Goal: Task Accomplishment & Management: Manage account settings

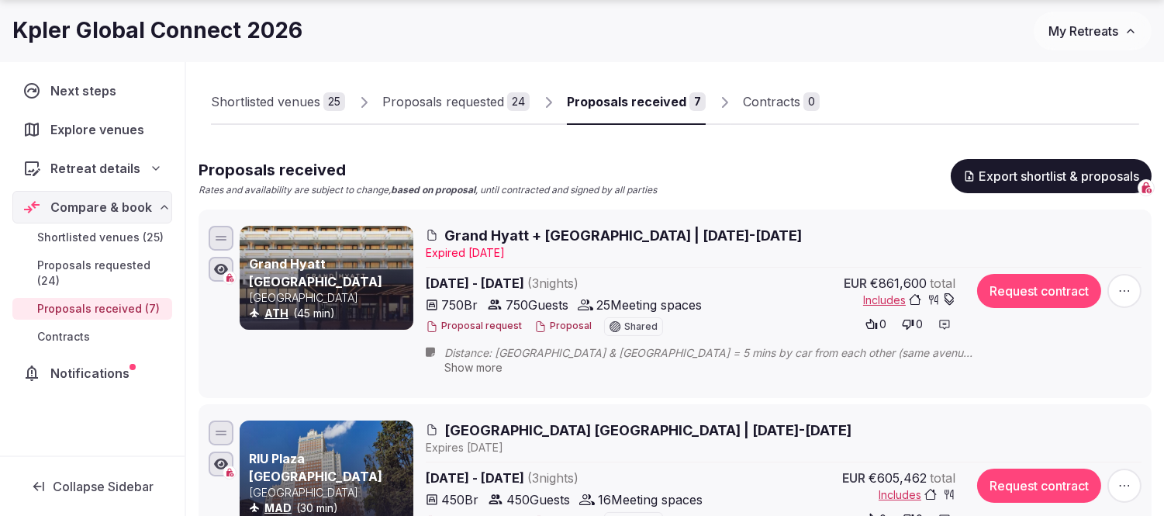
click at [1091, 32] on span "My Retreats" at bounding box center [1083, 31] width 70 height 16
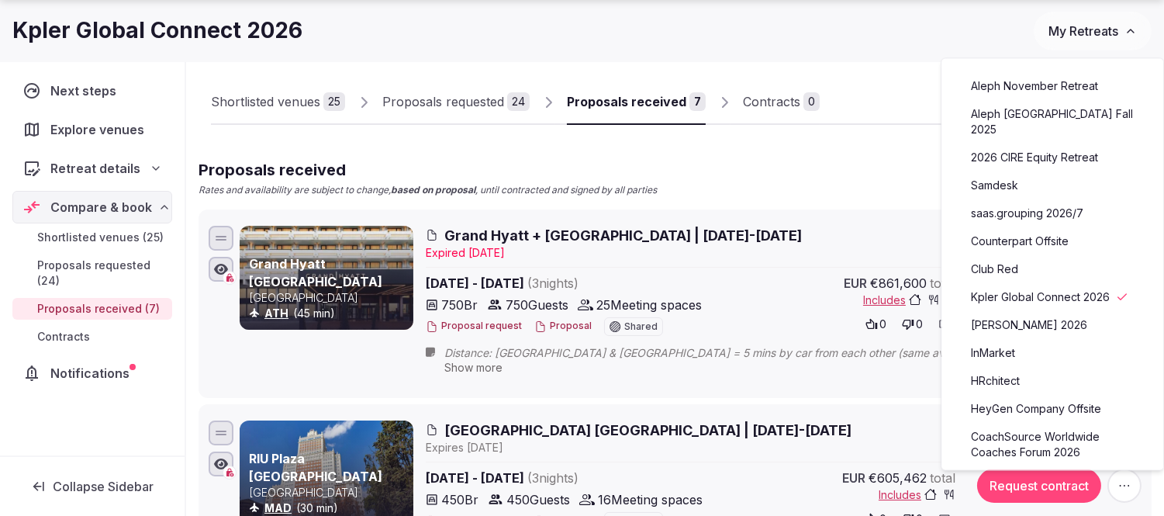
click at [1019, 229] on link "Counterpart Offsite" at bounding box center [1052, 241] width 191 height 25
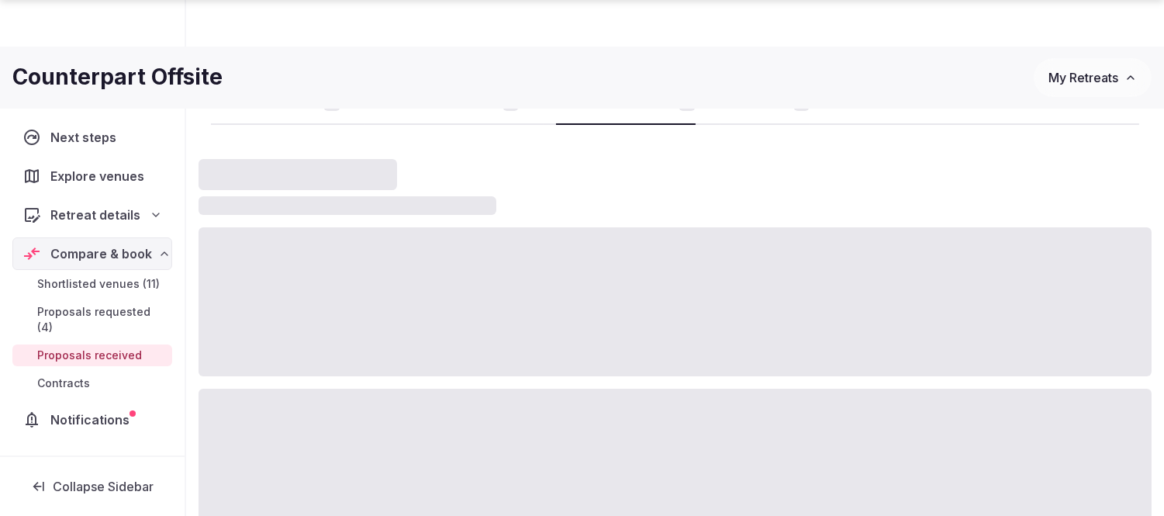
scroll to position [52, 0]
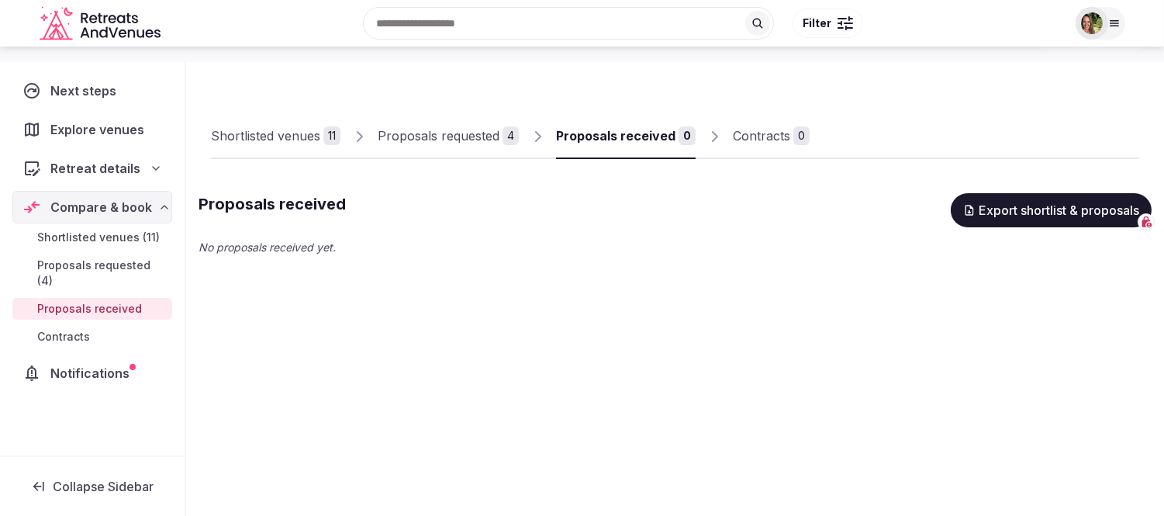
click at [87, 264] on span "Proposals requested (4)" at bounding box center [101, 272] width 129 height 31
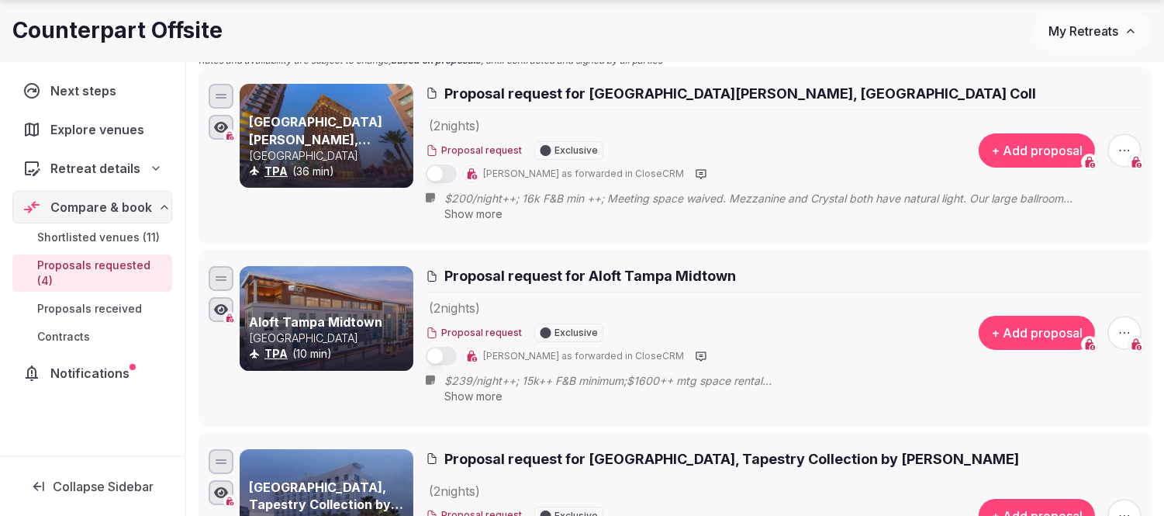
scroll to position [225, 0]
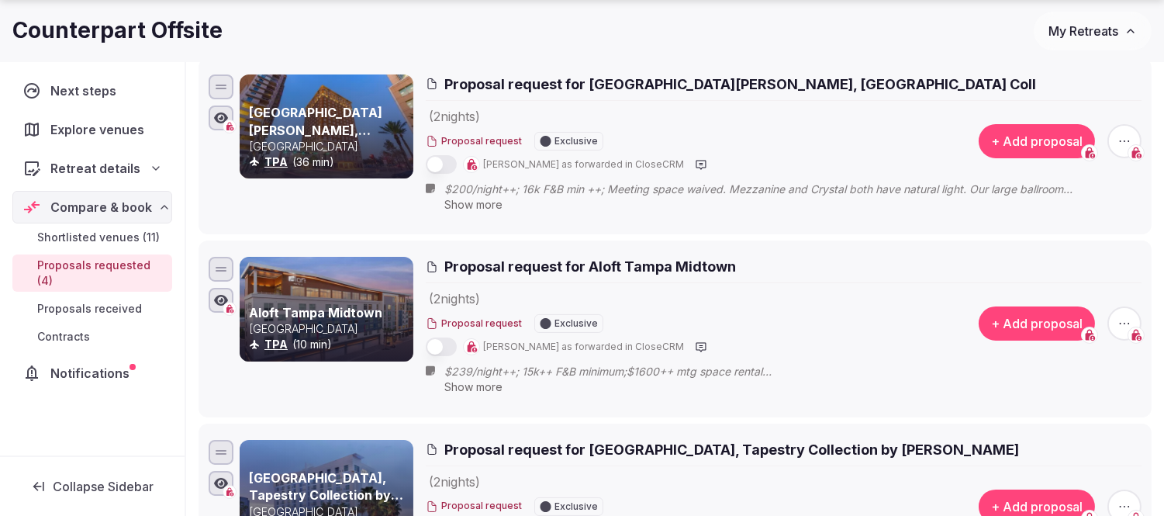
click at [1120, 321] on icon "button" at bounding box center [1124, 324] width 16 height 16
click at [1065, 228] on button "Withdraw proposal request" at bounding box center [1067, 229] width 178 height 25
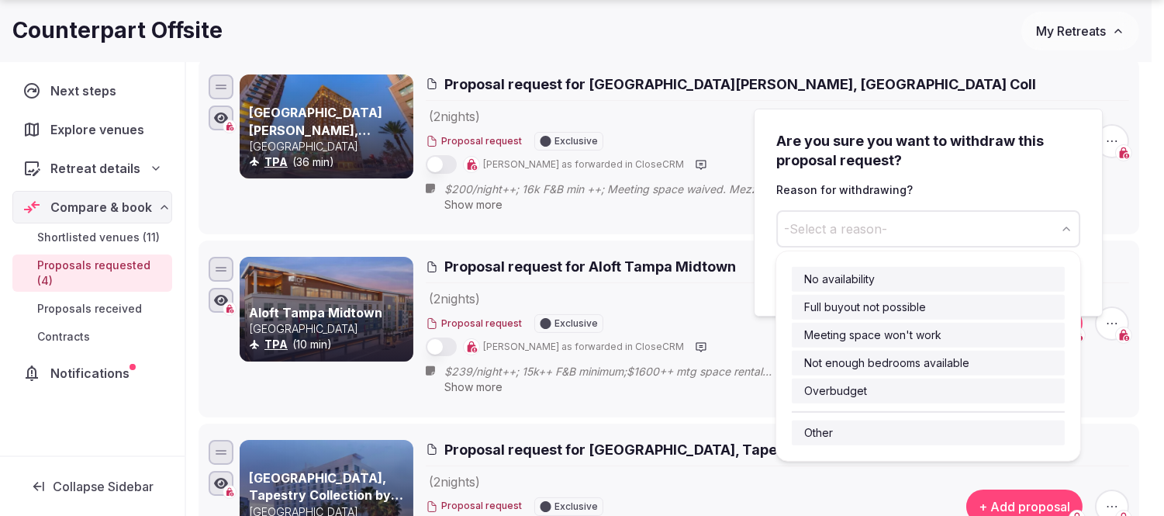
click at [823, 227] on span "-Select a reason-" at bounding box center [835, 228] width 103 height 17
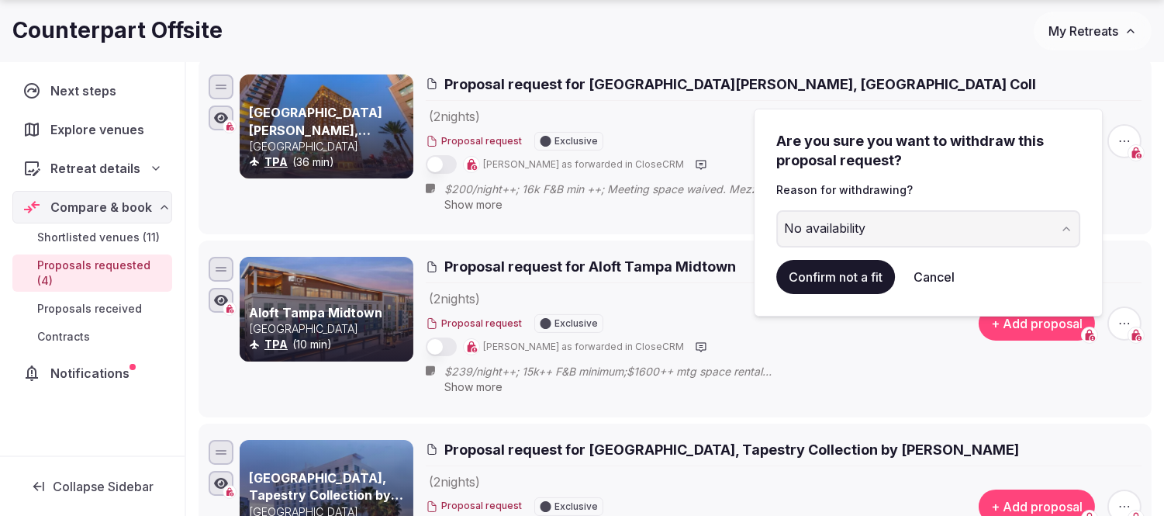
click at [834, 279] on button "Confirm not a fit" at bounding box center [835, 277] width 119 height 34
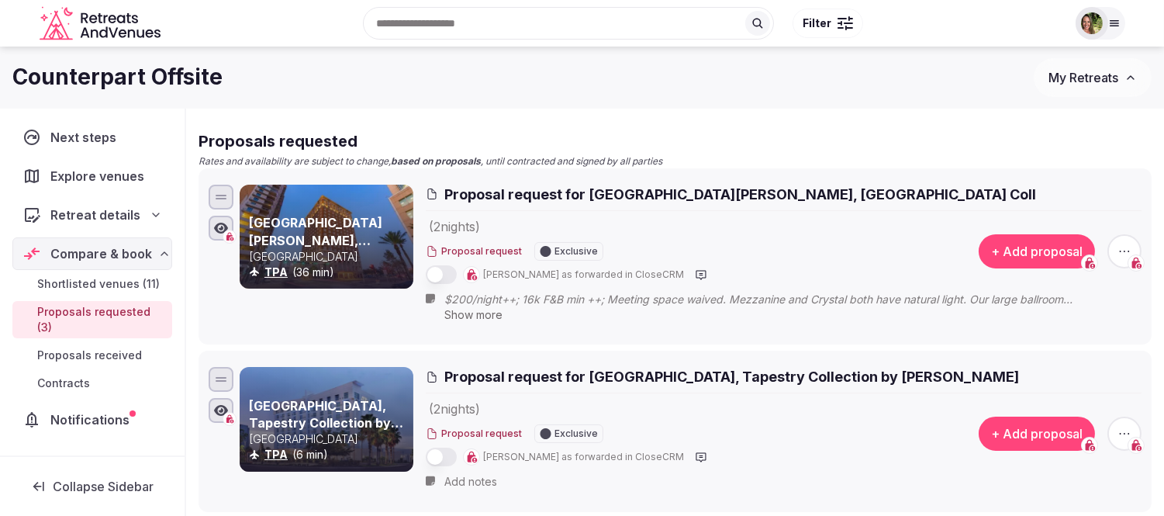
scroll to position [0, 0]
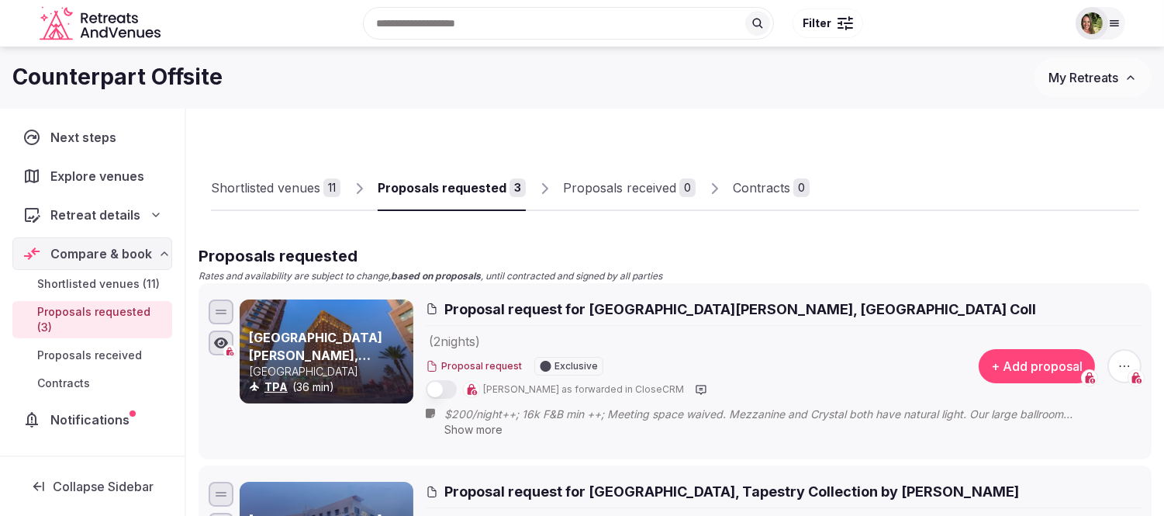
click at [275, 191] on div "Shortlisted venues" at bounding box center [265, 187] width 109 height 19
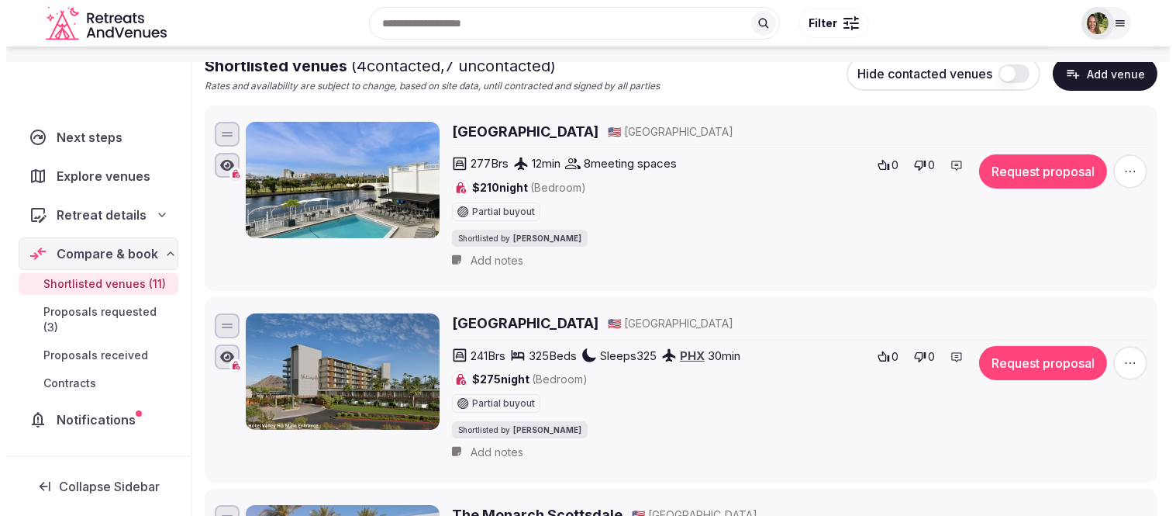
scroll to position [258, 0]
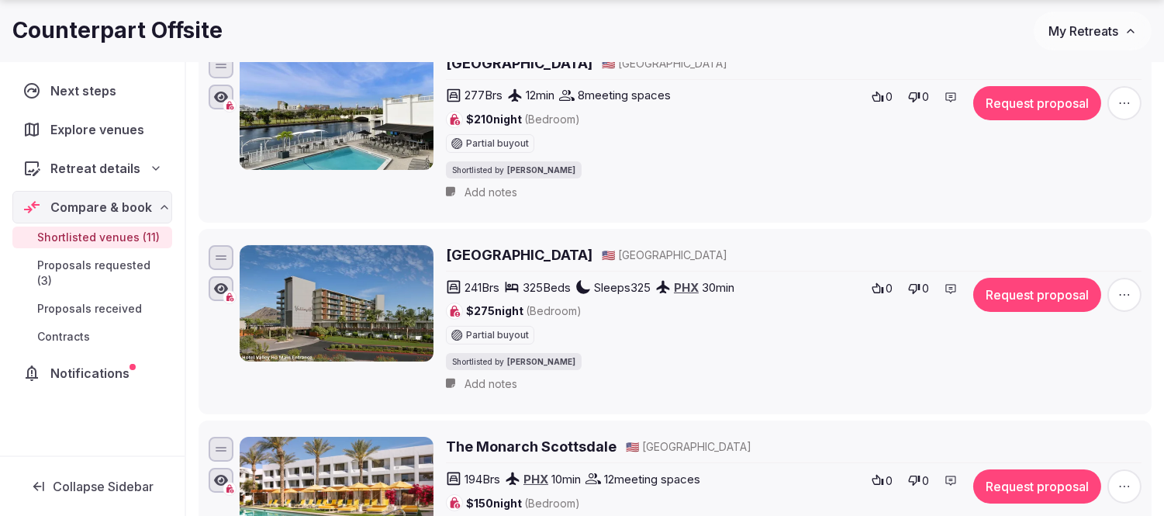
click at [1021, 109] on button "Request proposal" at bounding box center [1037, 103] width 128 height 34
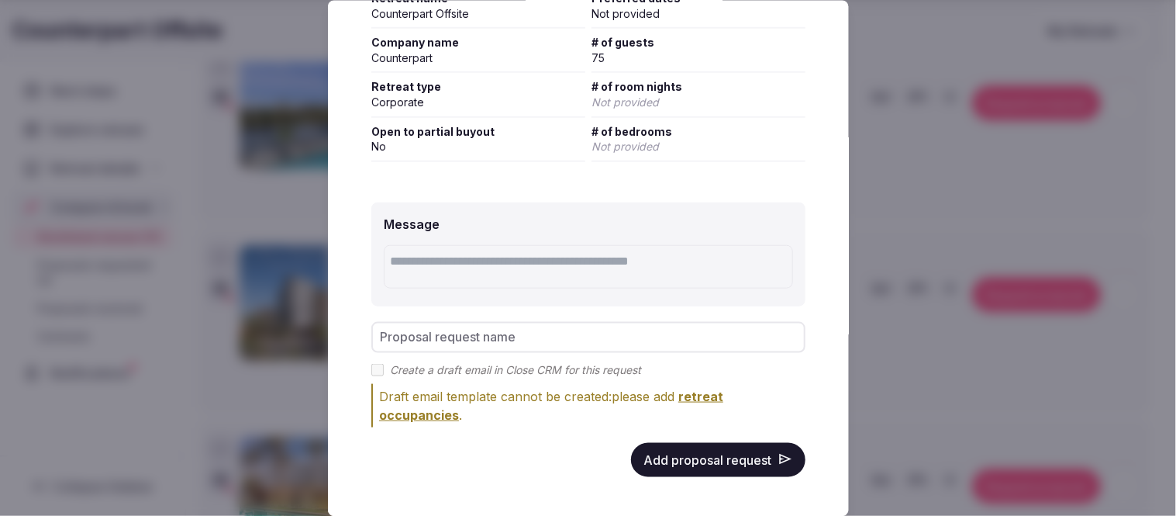
click at [692, 445] on button "Add proposal request" at bounding box center [718, 459] width 174 height 34
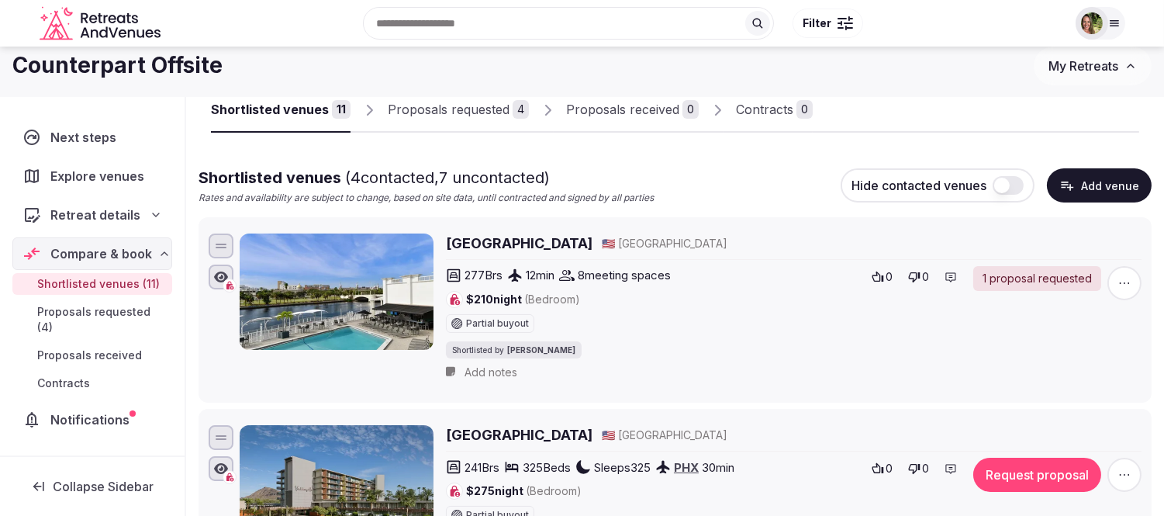
scroll to position [0, 0]
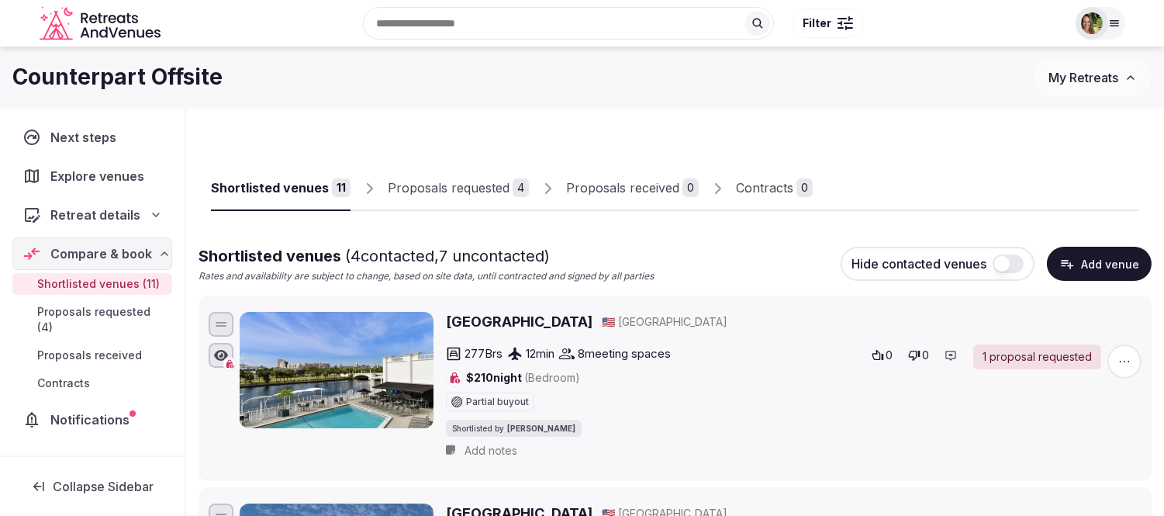
click at [434, 186] on div "Proposals requested" at bounding box center [449, 187] width 122 height 19
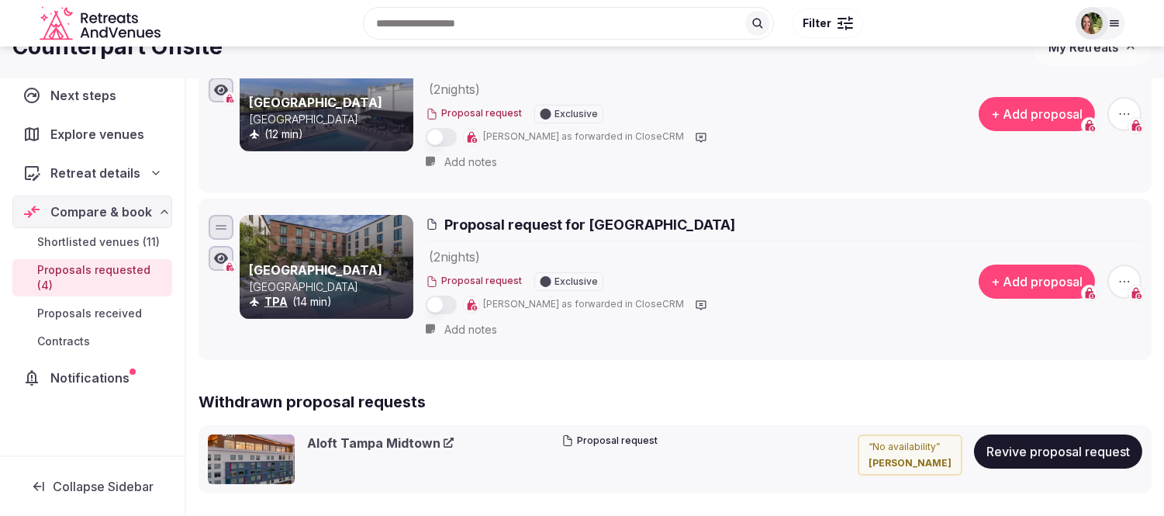
scroll to position [430, 0]
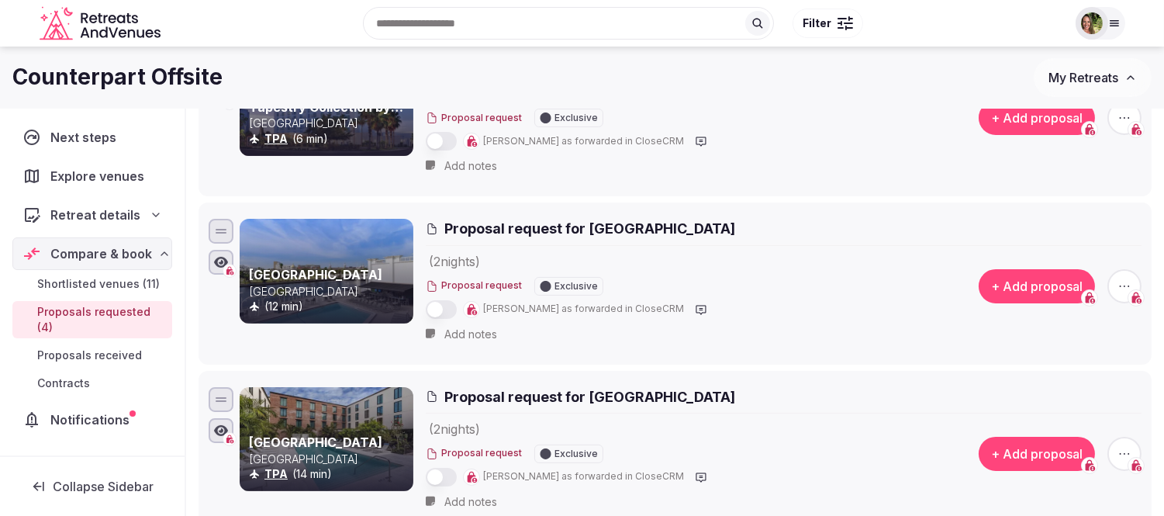
click at [1126, 278] on icon "button" at bounding box center [1124, 286] width 16 height 16
click at [1040, 188] on button "Withdraw proposal request" at bounding box center [1067, 191] width 178 height 25
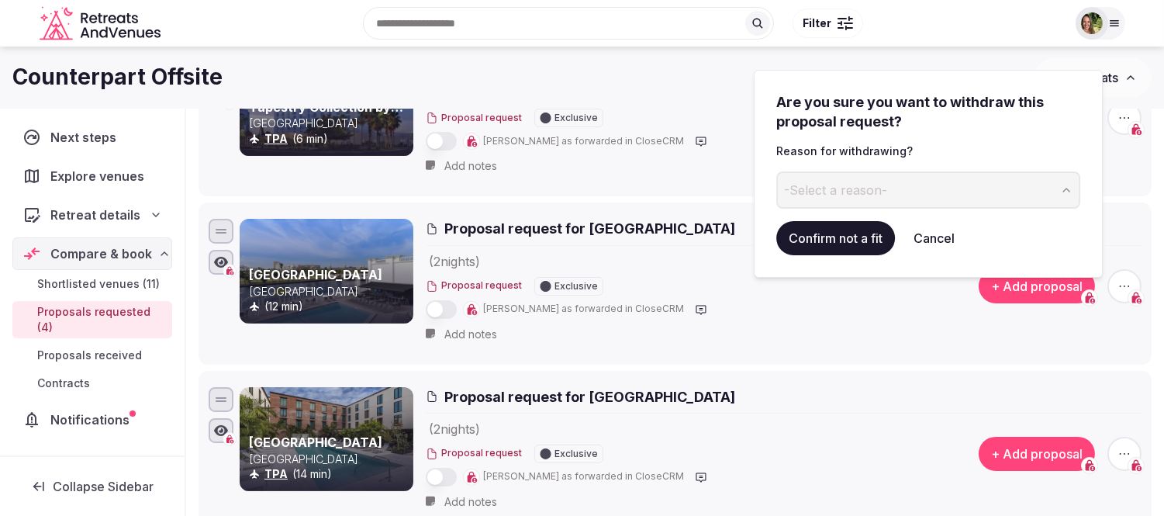
click at [895, 192] on button "-Select a reason-" at bounding box center [928, 189] width 304 height 37
click at [827, 237] on button "Confirm not a fit" at bounding box center [835, 238] width 119 height 34
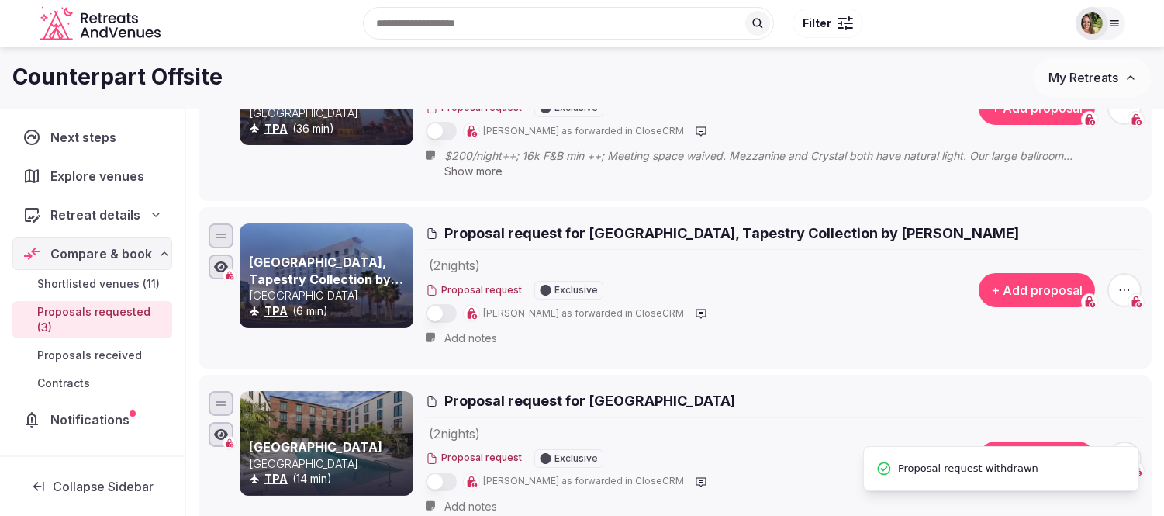
scroll to position [172, 0]
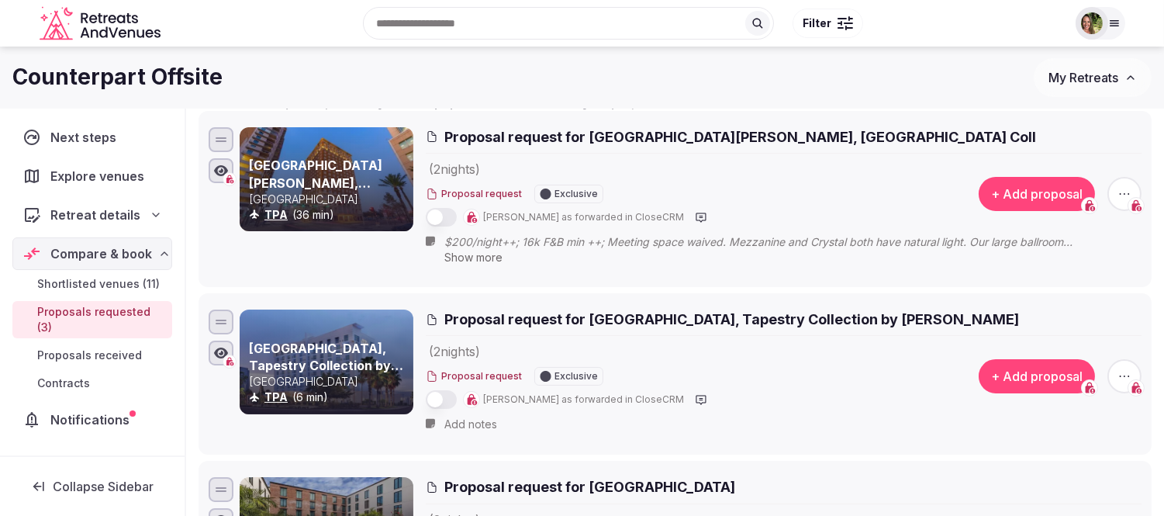
click at [1106, 13] on div at bounding box center [1100, 23] width 50 height 33
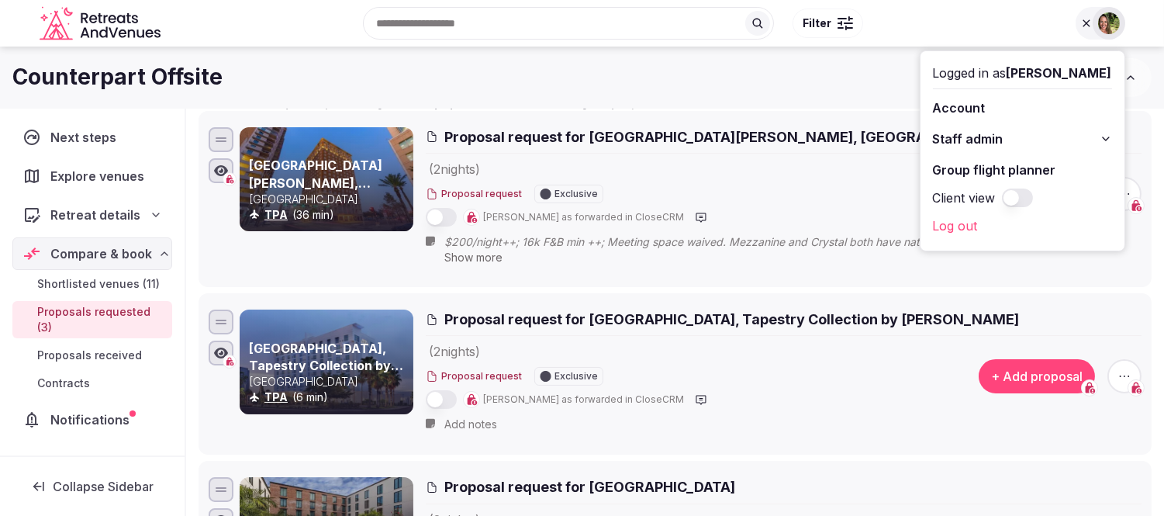
click at [848, 60] on div "Recent searches Malta Canary Islands, Spain Cyprus Scottsdale, AZ Search Popula…" at bounding box center [582, 23] width 1085 height 79
click at [1112, 12] on img at bounding box center [1109, 23] width 22 height 22
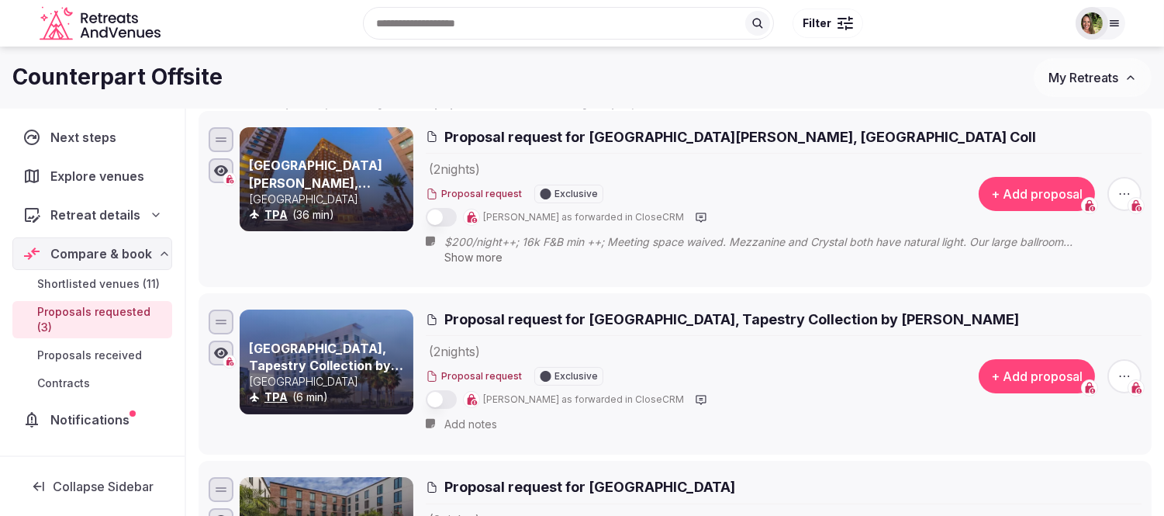
click at [1079, 73] on span "My Retreats" at bounding box center [1083, 78] width 70 height 16
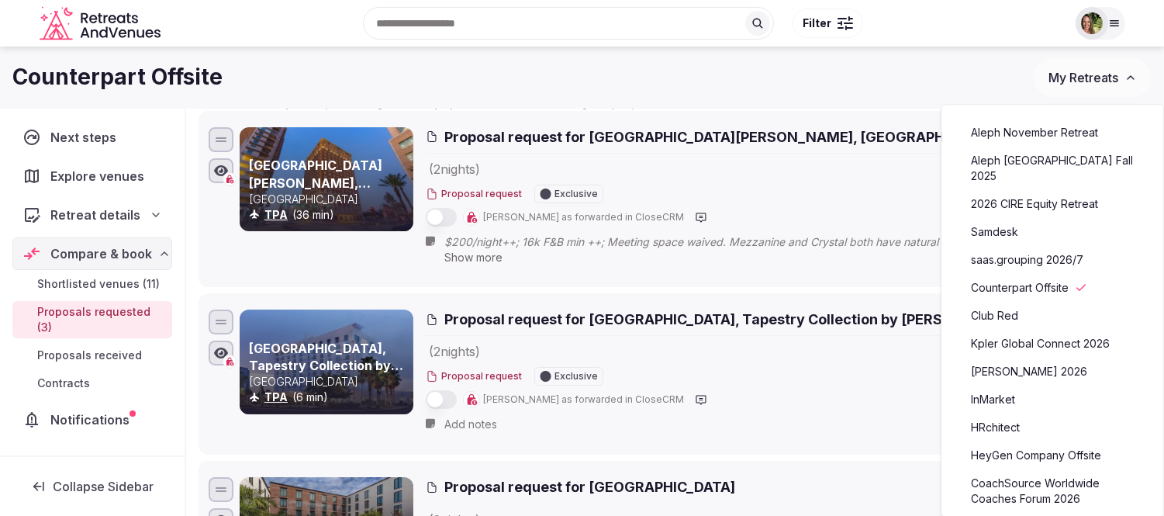
click at [1025, 474] on link "CoachSource Worldwide Coaches Forum 2026" at bounding box center [1052, 491] width 191 height 40
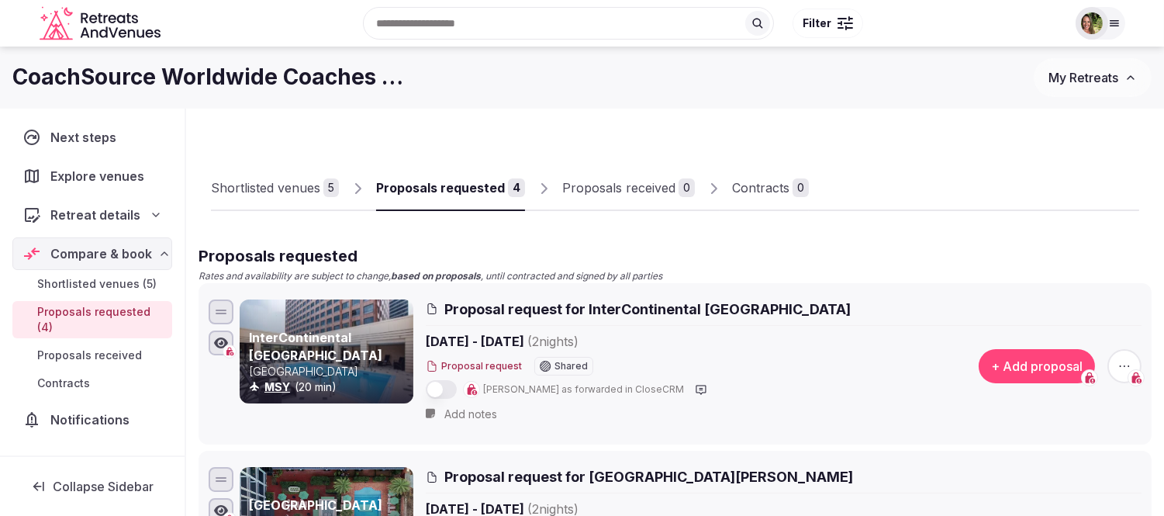
click at [428, 195] on div "Proposals requested" at bounding box center [440, 187] width 129 height 19
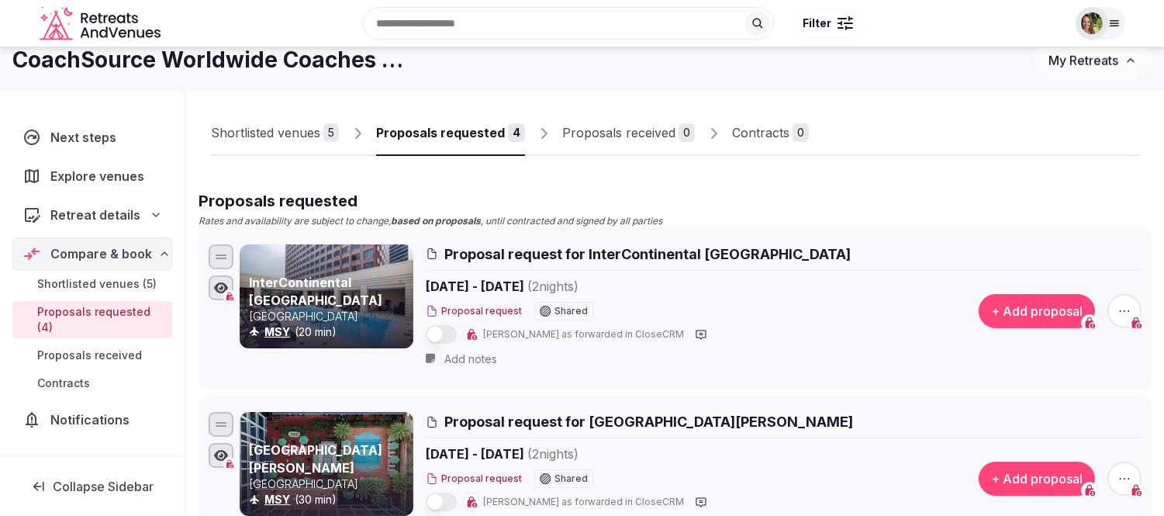
scroll to position [27, 0]
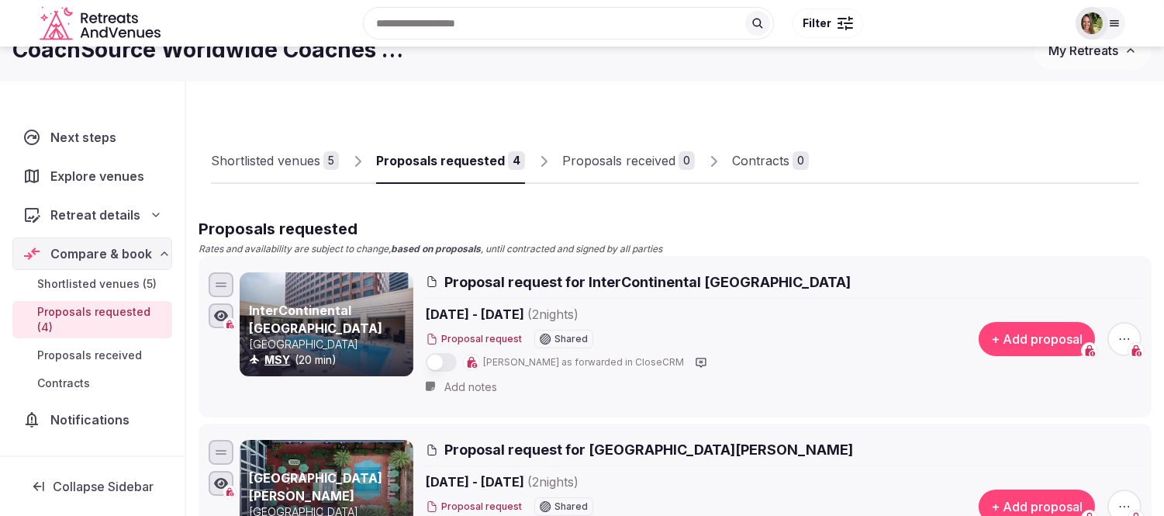
click at [295, 168] on div "Shortlisted venues" at bounding box center [265, 160] width 109 height 19
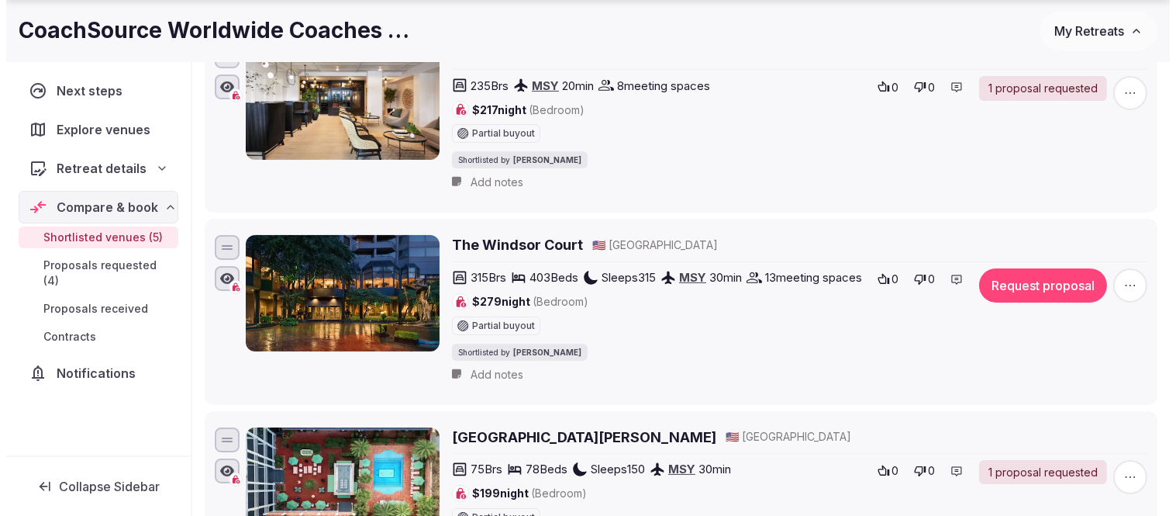
scroll to position [716, 0]
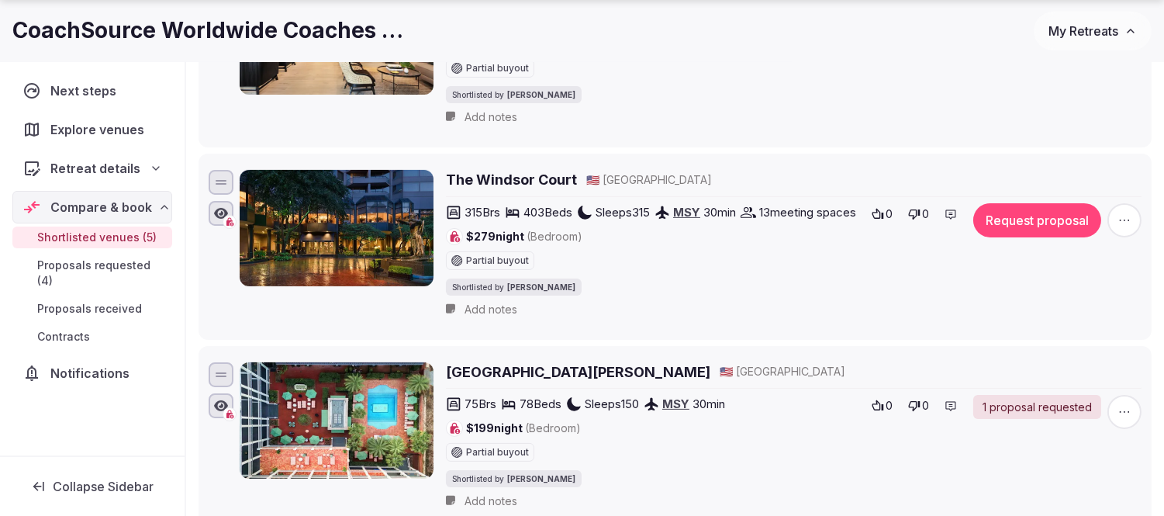
click at [1037, 228] on button "Request proposal" at bounding box center [1037, 220] width 128 height 34
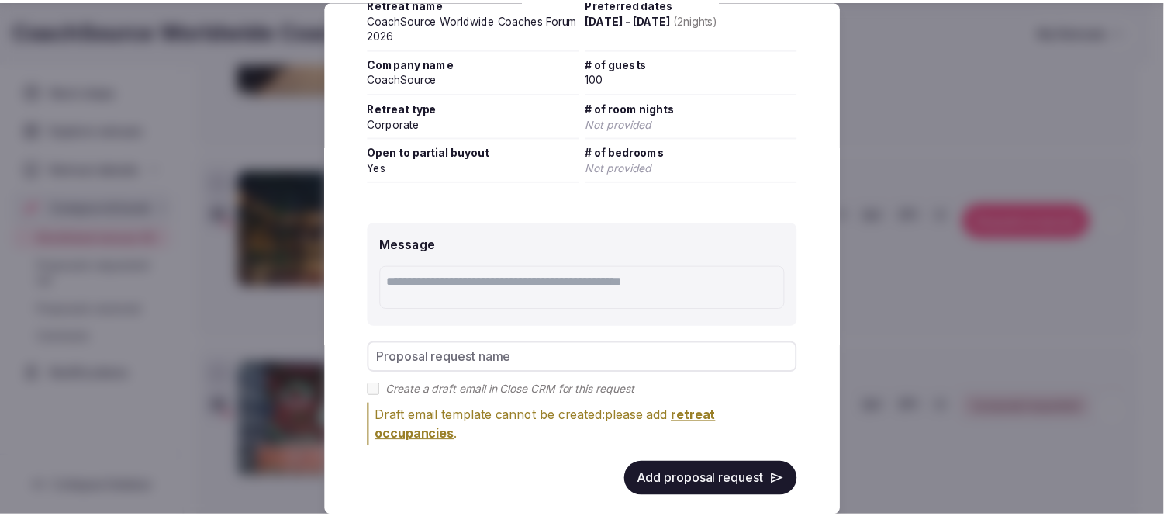
scroll to position [258, 0]
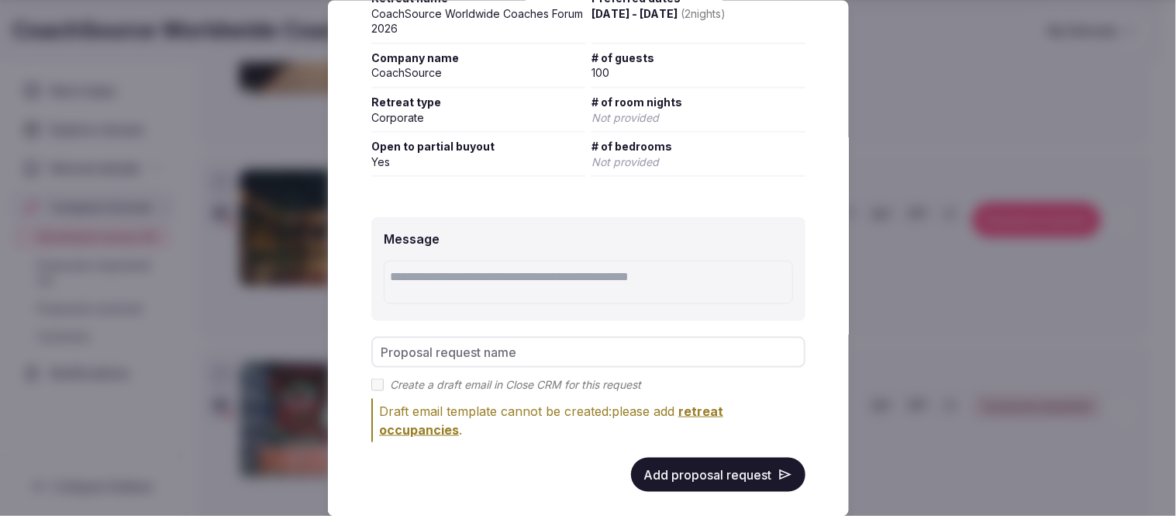
click at [664, 469] on button "Add proposal request" at bounding box center [718, 474] width 174 height 34
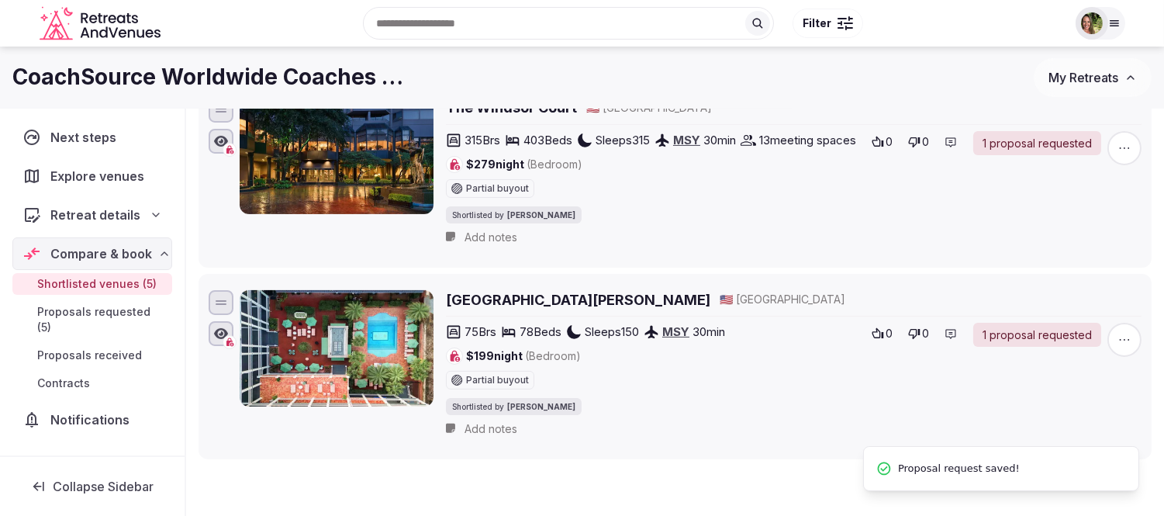
scroll to position [637, 0]
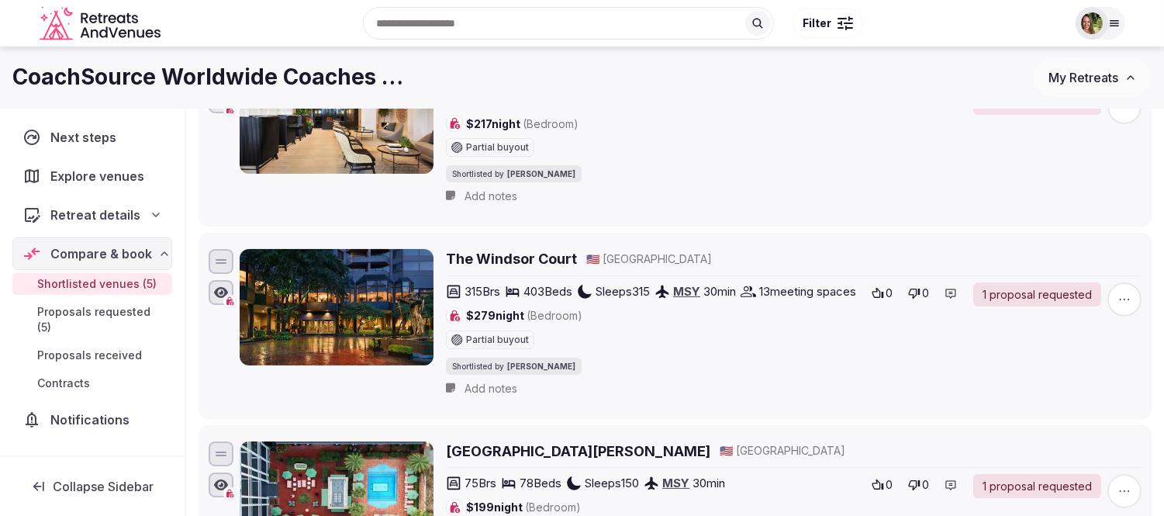
click at [1071, 72] on span "My Retreats" at bounding box center [1083, 78] width 70 height 16
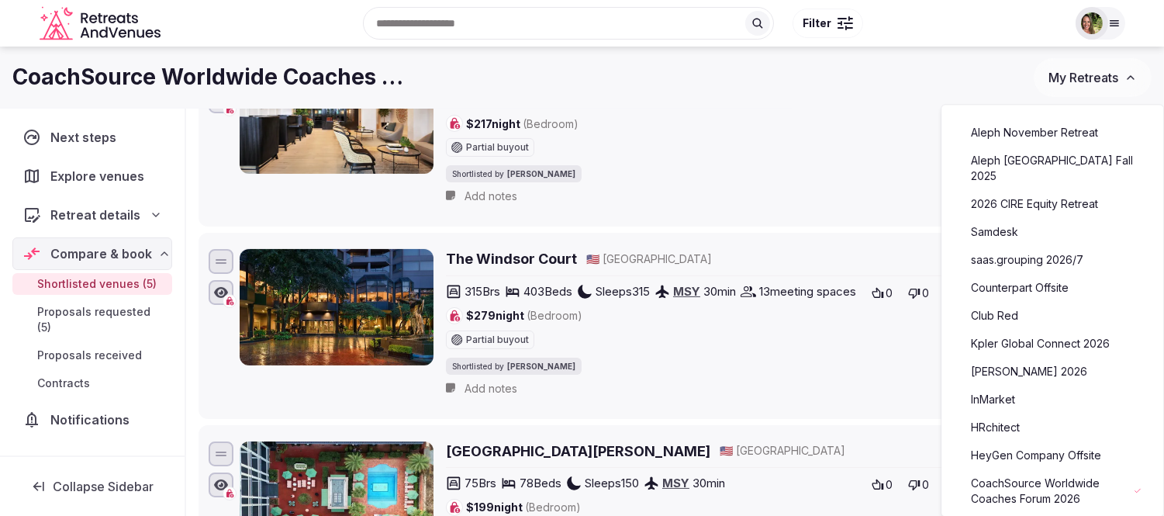
click at [997, 191] on link "2026 CIRE Equity Retreat" at bounding box center [1052, 203] width 191 height 25
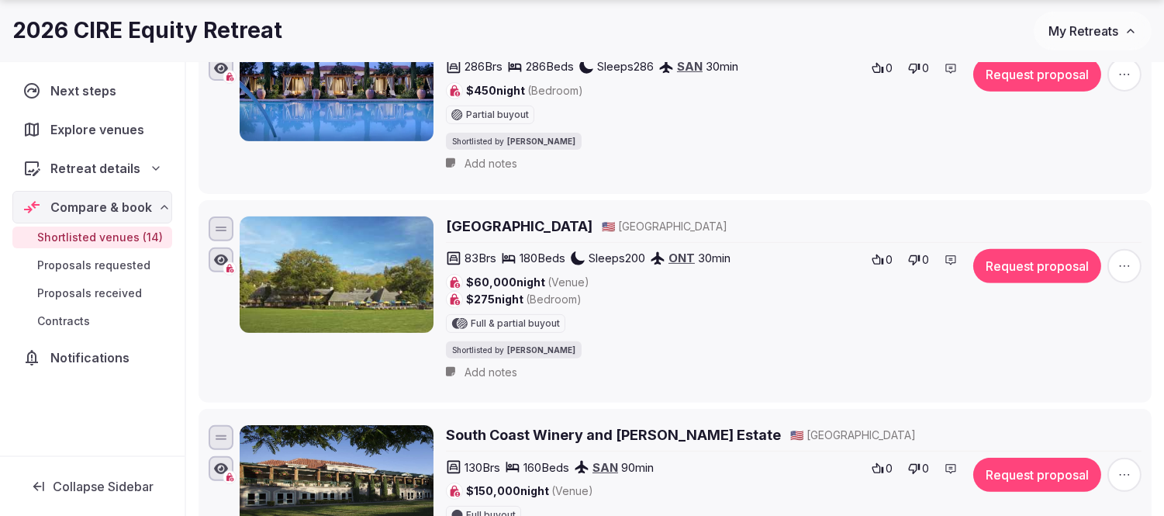
scroll to position [1119, 0]
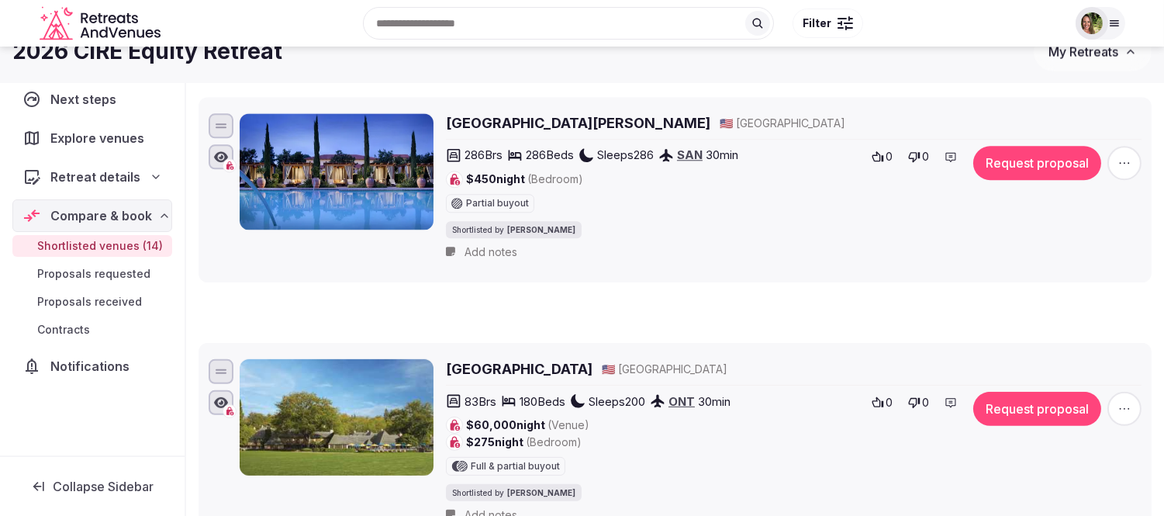
drag, startPoint x: 219, startPoint y: 391, endPoint x: 234, endPoint y: 43, distance: 347.6
click at [234, 43] on body "Recent searches Malta Canary Islands, Spain Cyprus Scottsdale, AZ Search Popula…" at bounding box center [582, 490] width 1164 height 3218
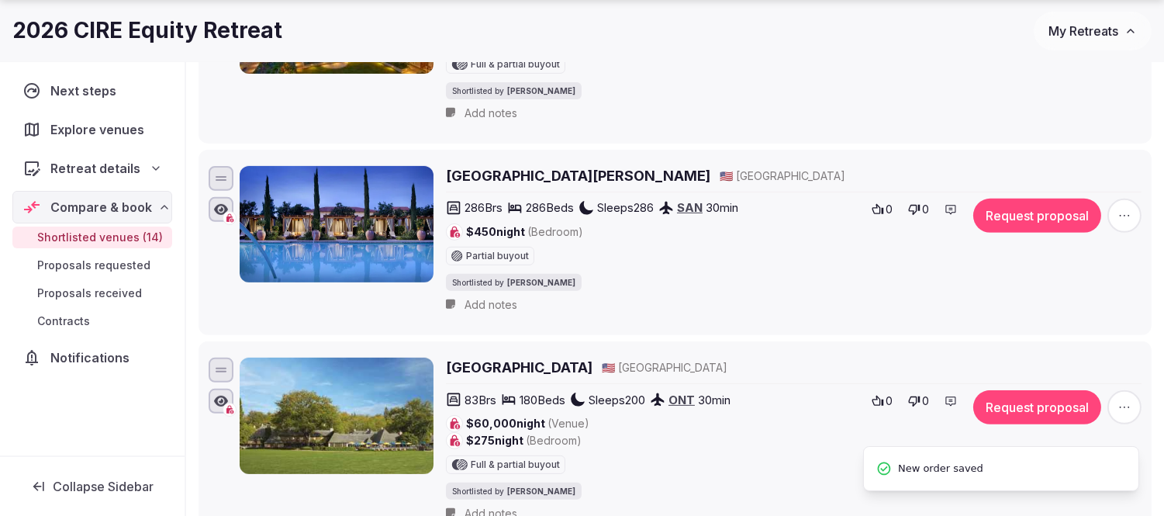
scroll to position [1128, 0]
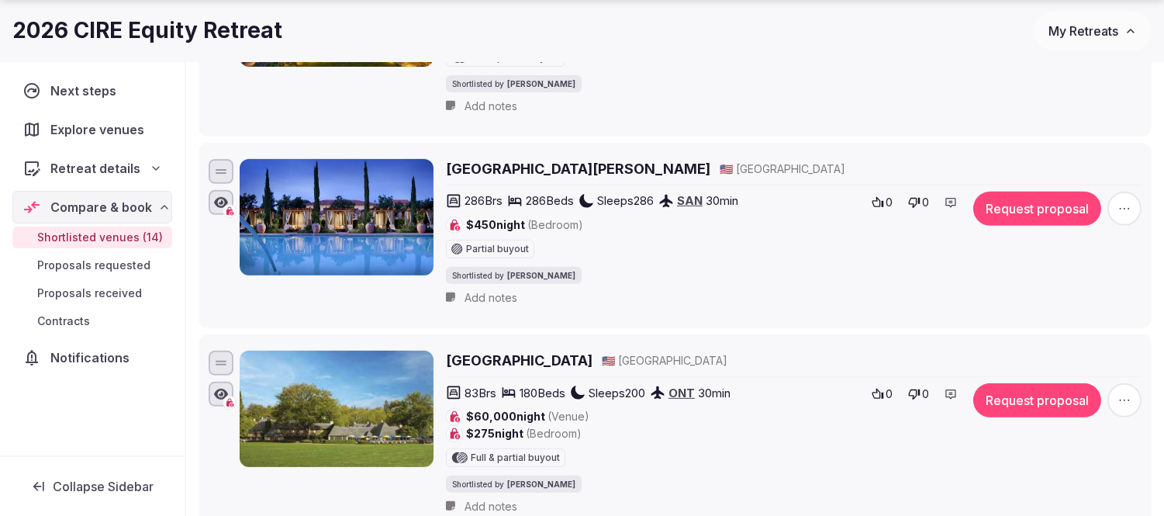
click at [219, 373] on div at bounding box center [221, 362] width 25 height 25
click at [458, 347] on li "UCLA Lake Arrowhead Lodge 🇺🇸 United States 83 Brs 180 Beds Sleeps 200 ONT 30 mi…" at bounding box center [674, 435] width 953 height 202
click at [513, 322] on li "[GEOGRAPHIC_DATA][PERSON_NAME] 🇺🇸 [GEOGRAPHIC_DATA] 286 Brs 286 Beds Sleeps 286…" at bounding box center [674, 235] width 953 height 185
click at [771, 63] on div "$10,000 night (Venue) $359 night (Bedroom) Full & partial buyout" at bounding box center [653, 37] width 415 height 59
click at [786, 112] on div "Add notes" at bounding box center [793, 106] width 695 height 16
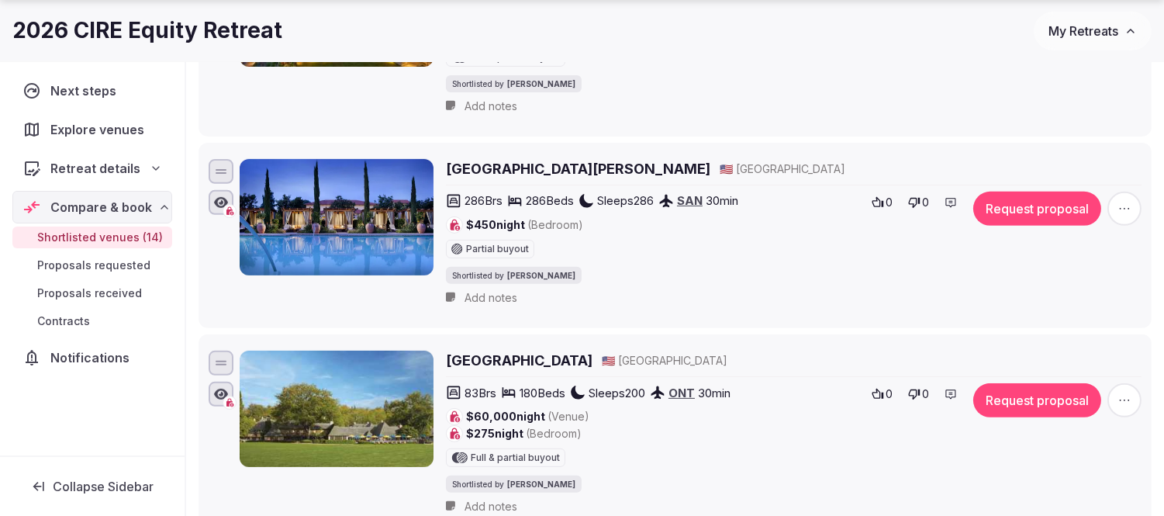
click at [774, 29] on div "2026 CIRE Equity Retreat" at bounding box center [522, 31] width 1021 height 30
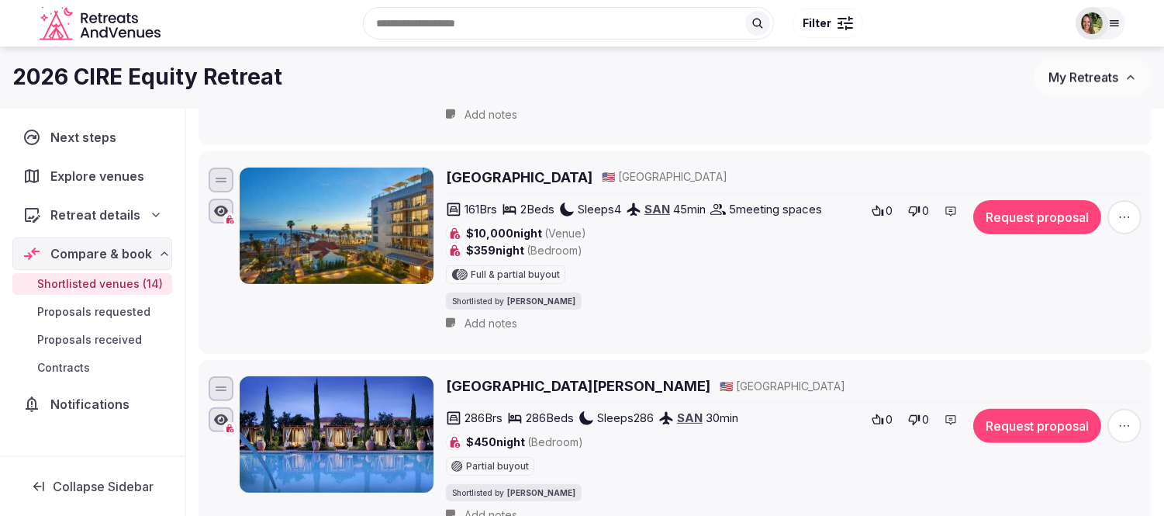
scroll to position [698, 0]
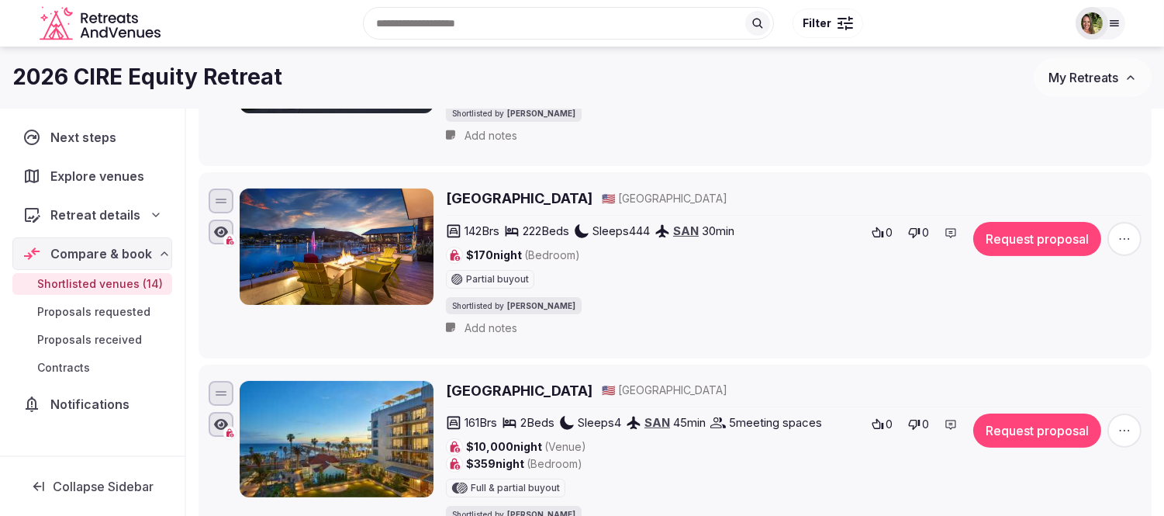
click at [735, 191] on div "Lakehouse Hotel & Resort 🇺🇸 United States" at bounding box center [793, 197] width 695 height 19
click at [754, 133] on div "Add notes" at bounding box center [793, 136] width 695 height 16
drag, startPoint x: 755, startPoint y: 121, endPoint x: 465, endPoint y: 60, distance: 296.3
click at [755, 119] on div "Shortlisted by Shay Tippie" at bounding box center [653, 111] width 415 height 19
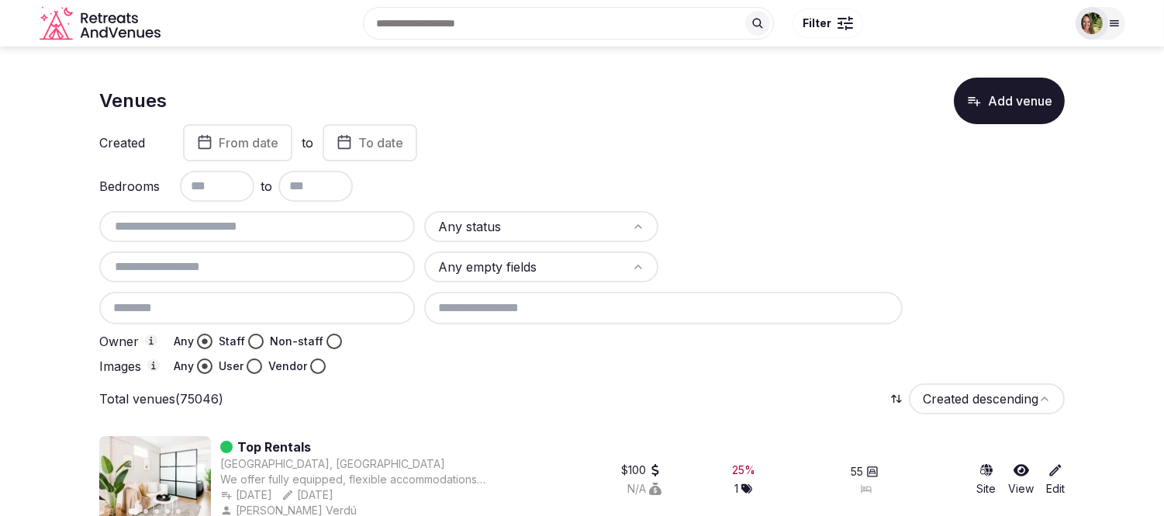
click at [195, 228] on input "text" at bounding box center [256, 226] width 303 height 19
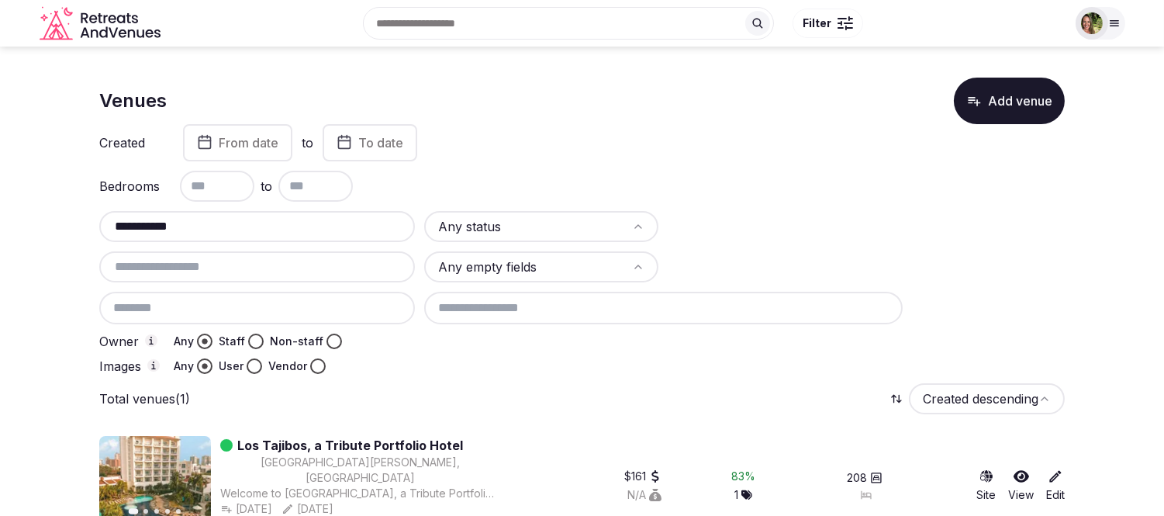
scroll to position [22, 0]
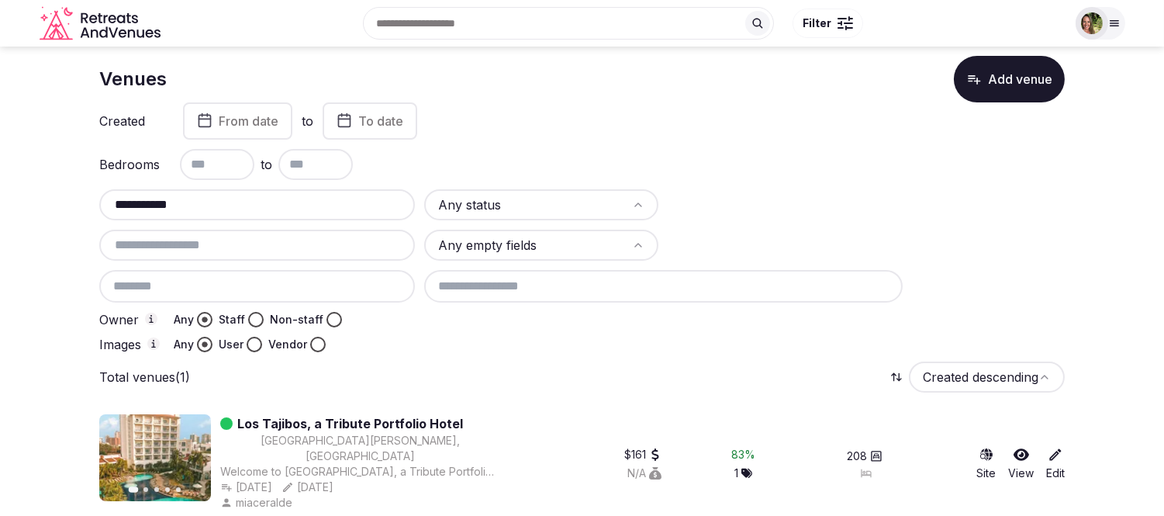
type input "**********"
click at [1020, 447] on icon at bounding box center [1021, 455] width 16 height 16
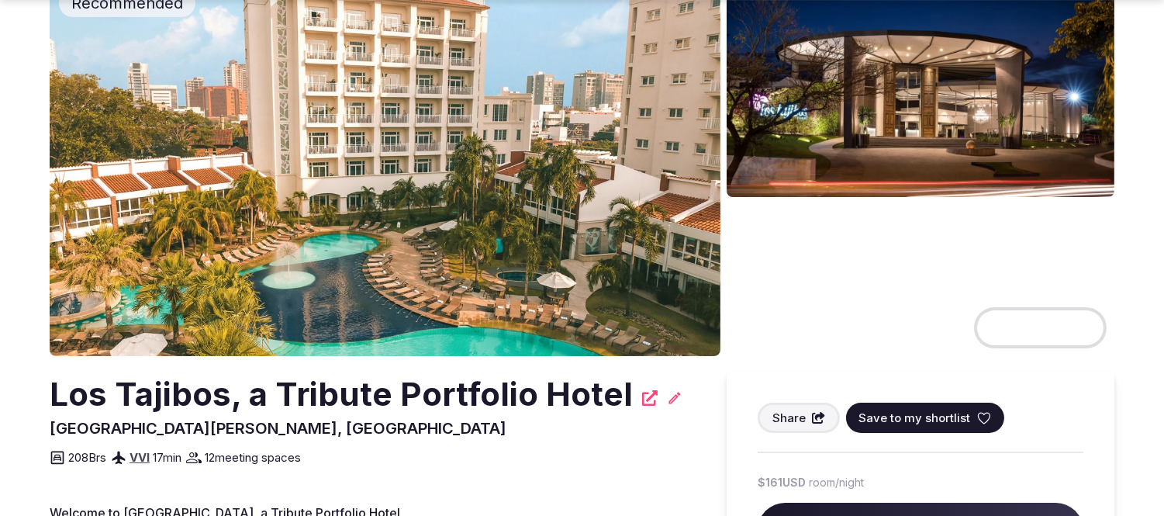
scroll to position [281, 0]
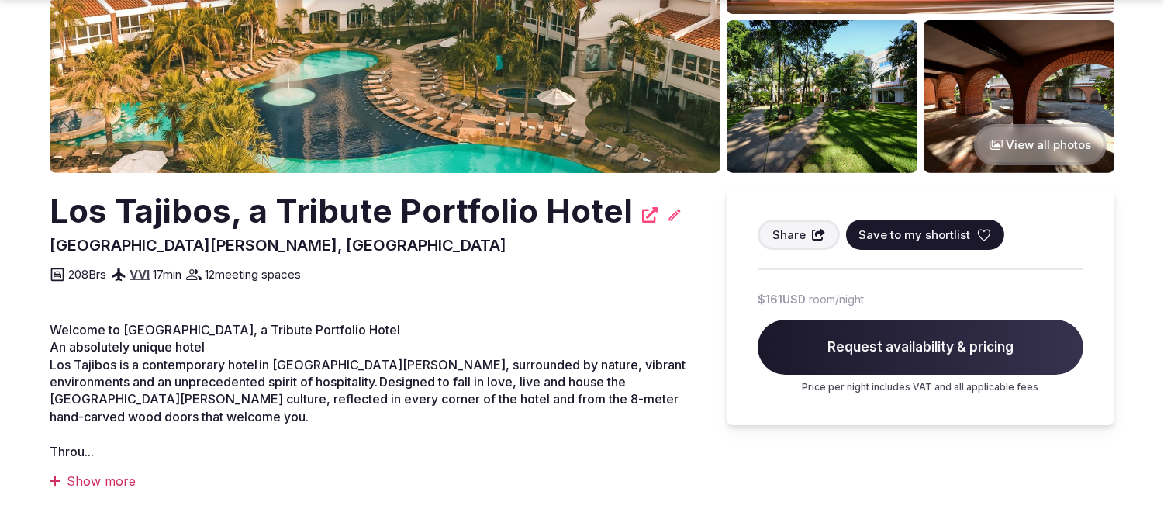
click at [981, 229] on icon at bounding box center [984, 235] width 16 height 16
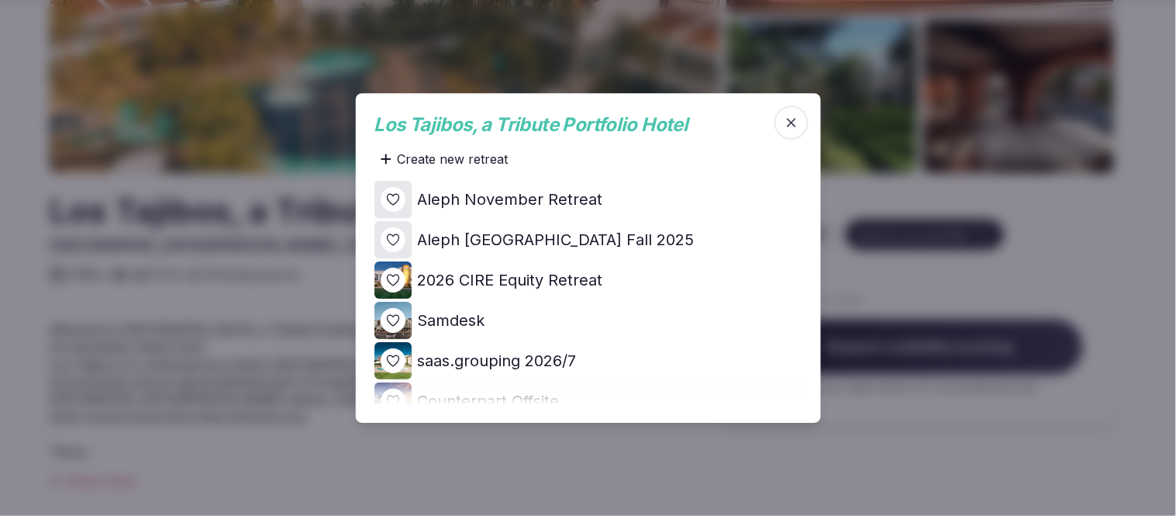
click at [0, 0] on icon at bounding box center [0, 0] width 0 height 0
click at [1126, 225] on div at bounding box center [588, 258] width 1176 height 516
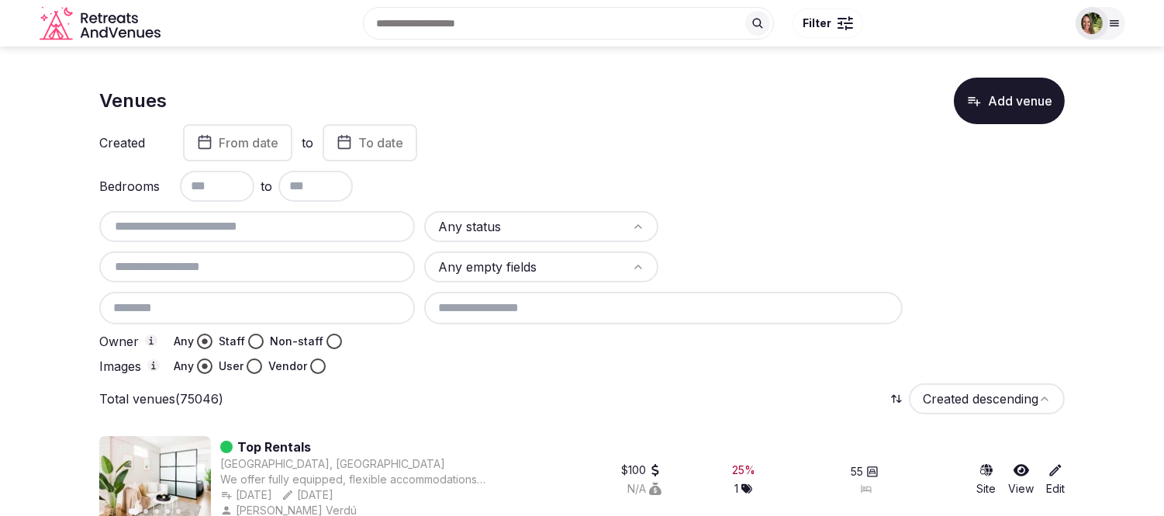
click at [192, 228] on input "text" at bounding box center [256, 226] width 303 height 19
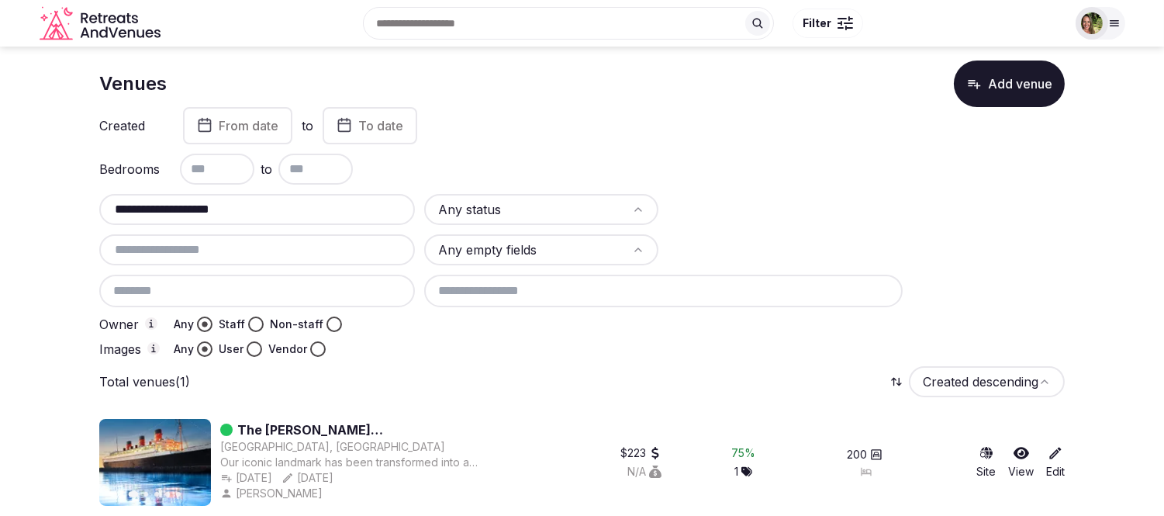
scroll to position [22, 0]
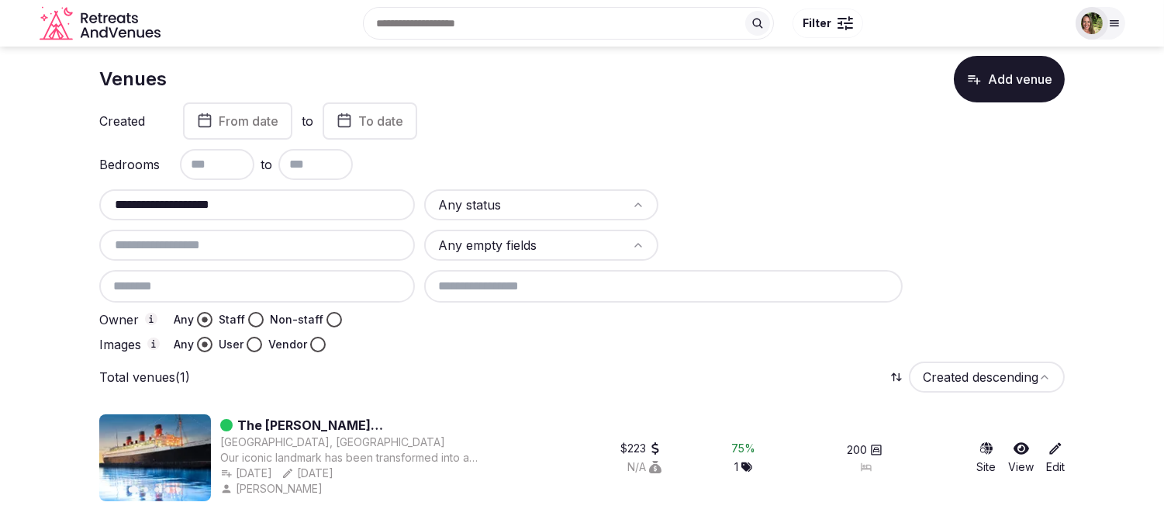
type input "**********"
click at [1016, 443] on icon at bounding box center [1021, 449] width 16 height 12
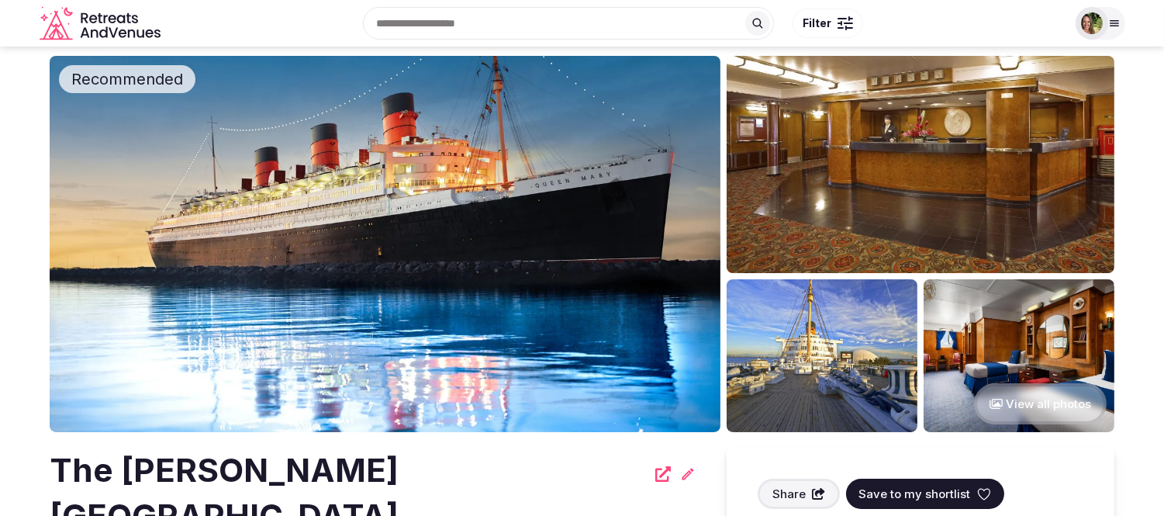
click at [976, 491] on icon at bounding box center [984, 494] width 16 height 16
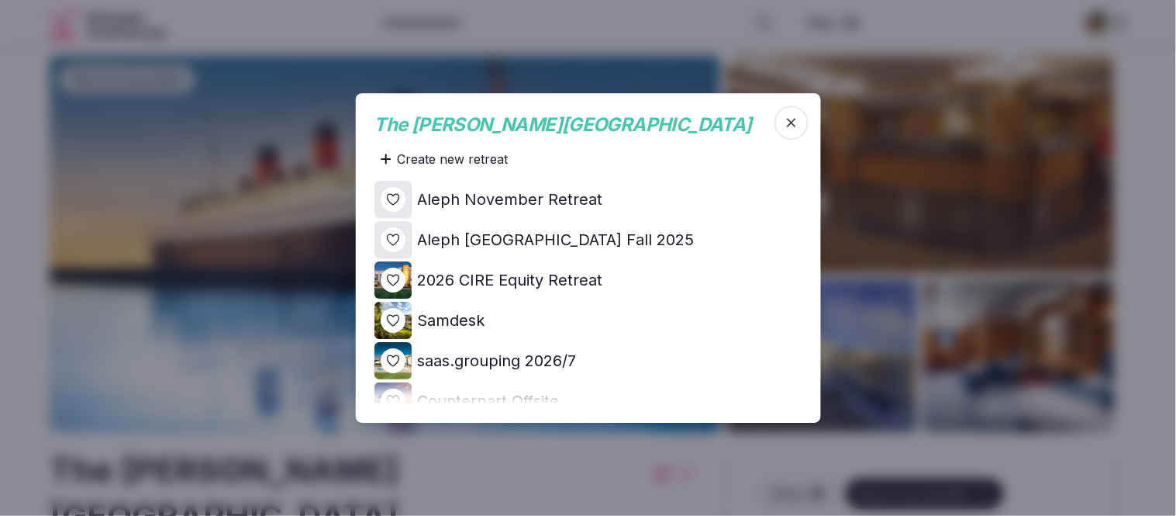
click at [0, 0] on icon at bounding box center [0, 0] width 0 height 0
click at [402, 284] on div at bounding box center [393, 279] width 25 height 25
click at [0, 0] on icon at bounding box center [0, 0] width 0 height 0
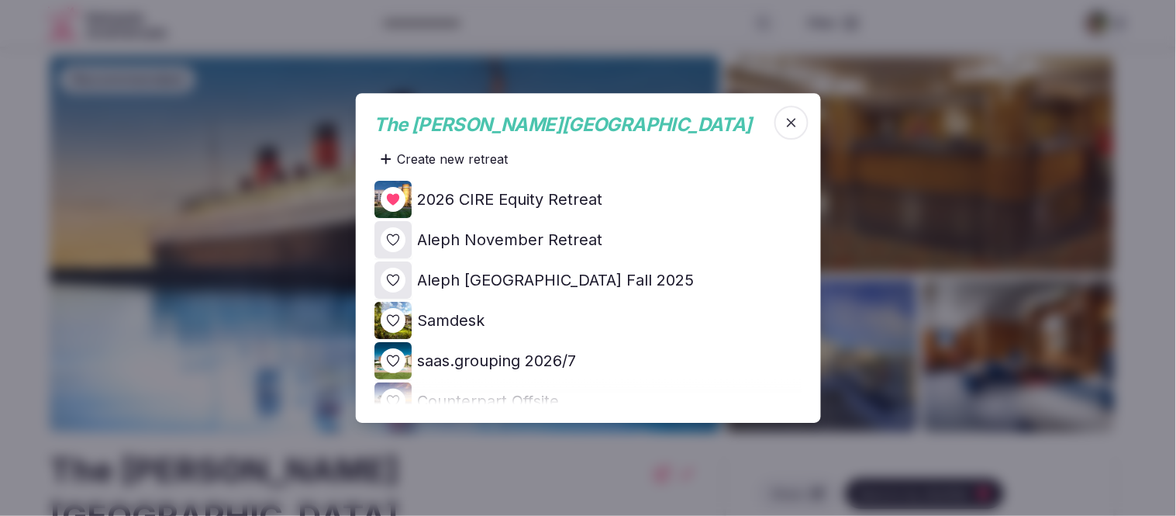
click at [23, 73] on div at bounding box center [588, 258] width 1176 height 516
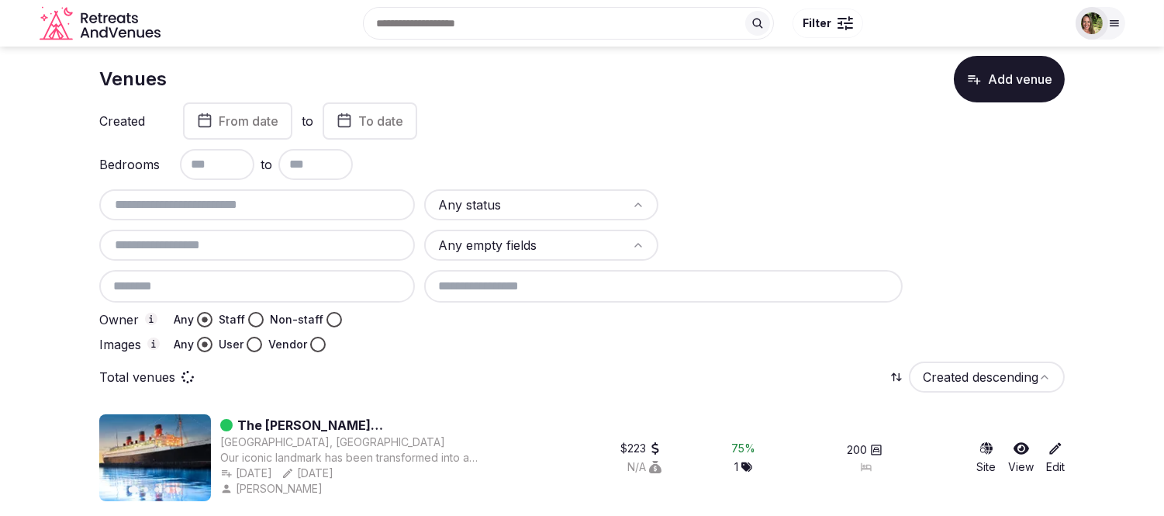
click at [228, 195] on input "text" at bounding box center [256, 204] width 303 height 19
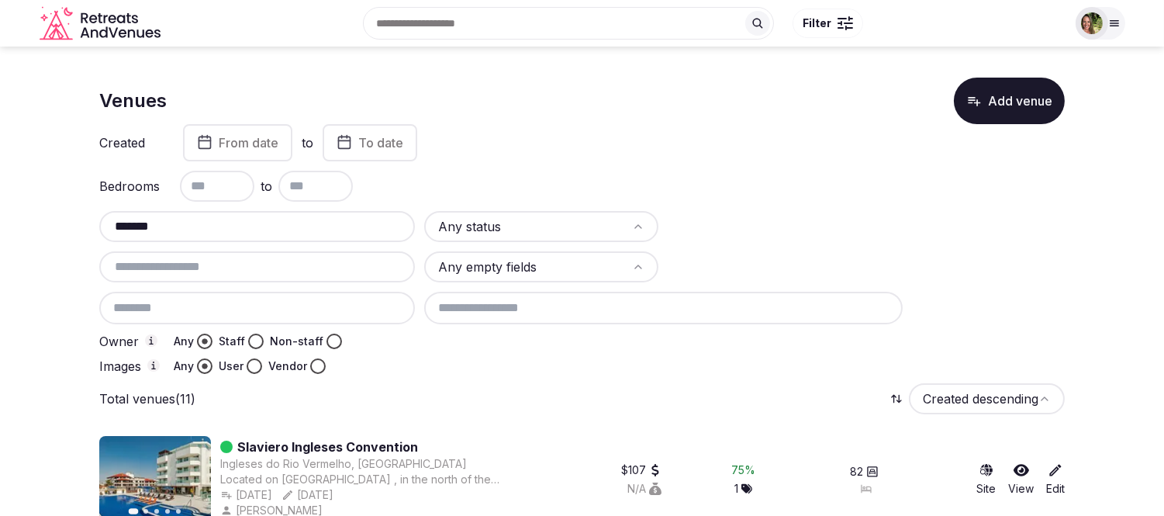
type input "*******"
click at [1013, 463] on icon at bounding box center [1021, 470] width 16 height 16
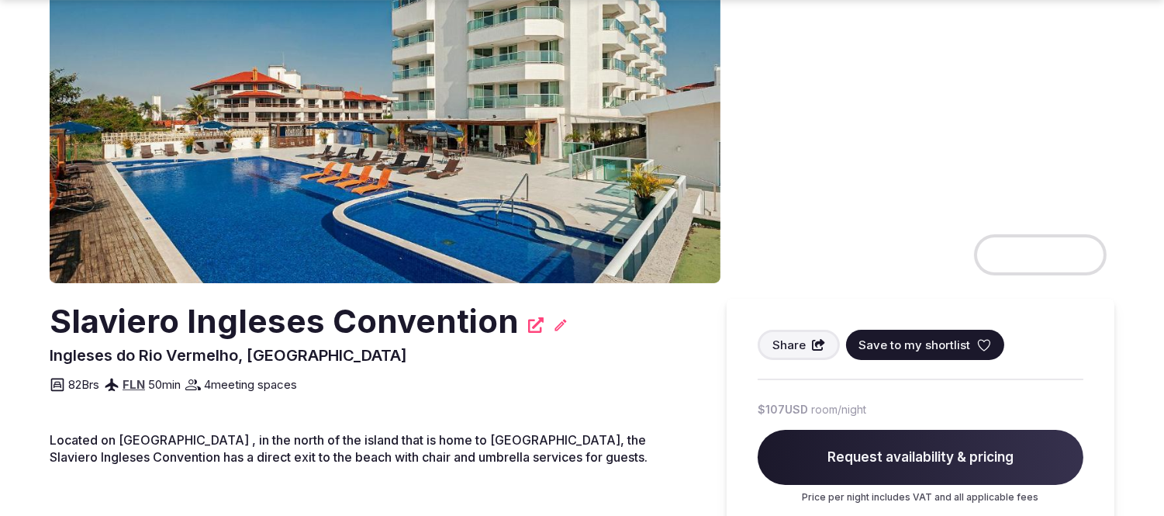
scroll to position [172, 0]
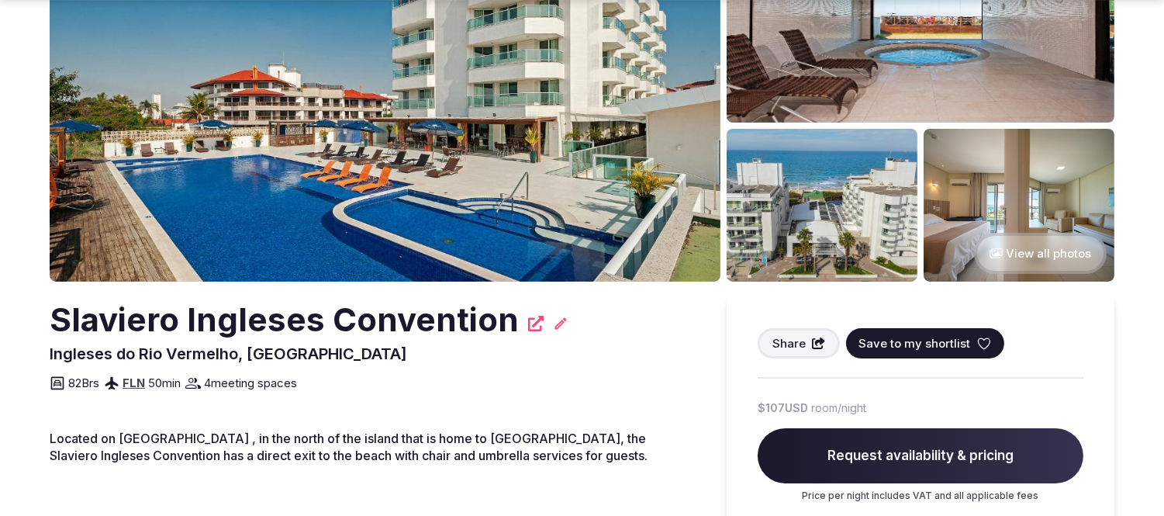
click at [948, 343] on span "Save to my shortlist" at bounding box center [914, 343] width 112 height 16
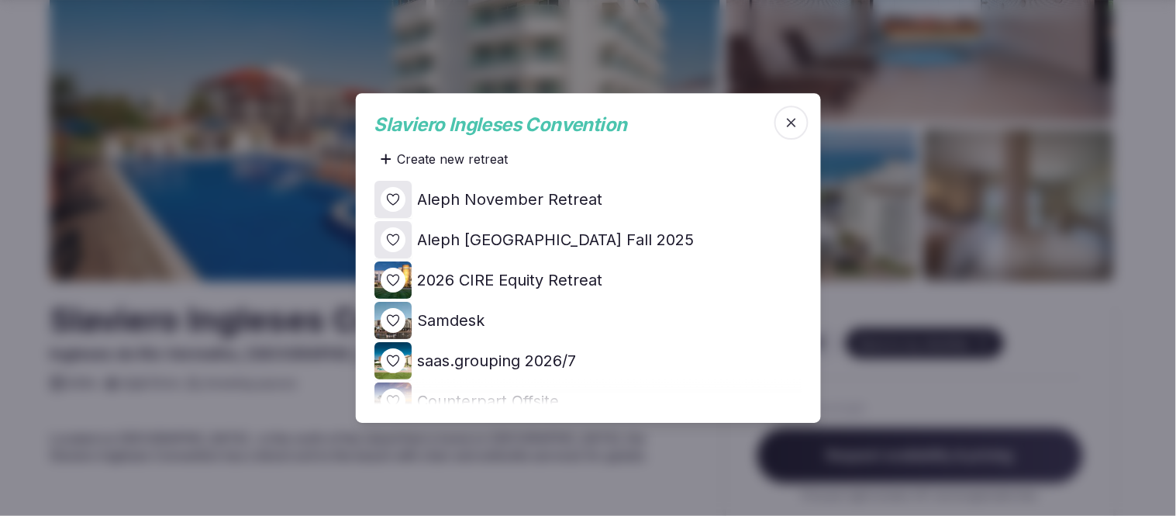
click at [0, 0] on icon at bounding box center [0, 0] width 0 height 0
click at [1124, 352] on div at bounding box center [588, 258] width 1176 height 516
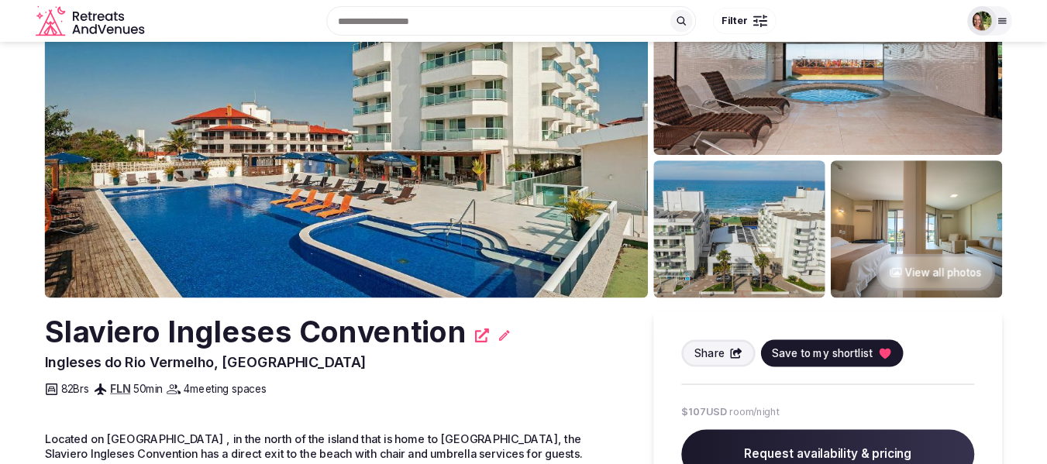
scroll to position [0, 0]
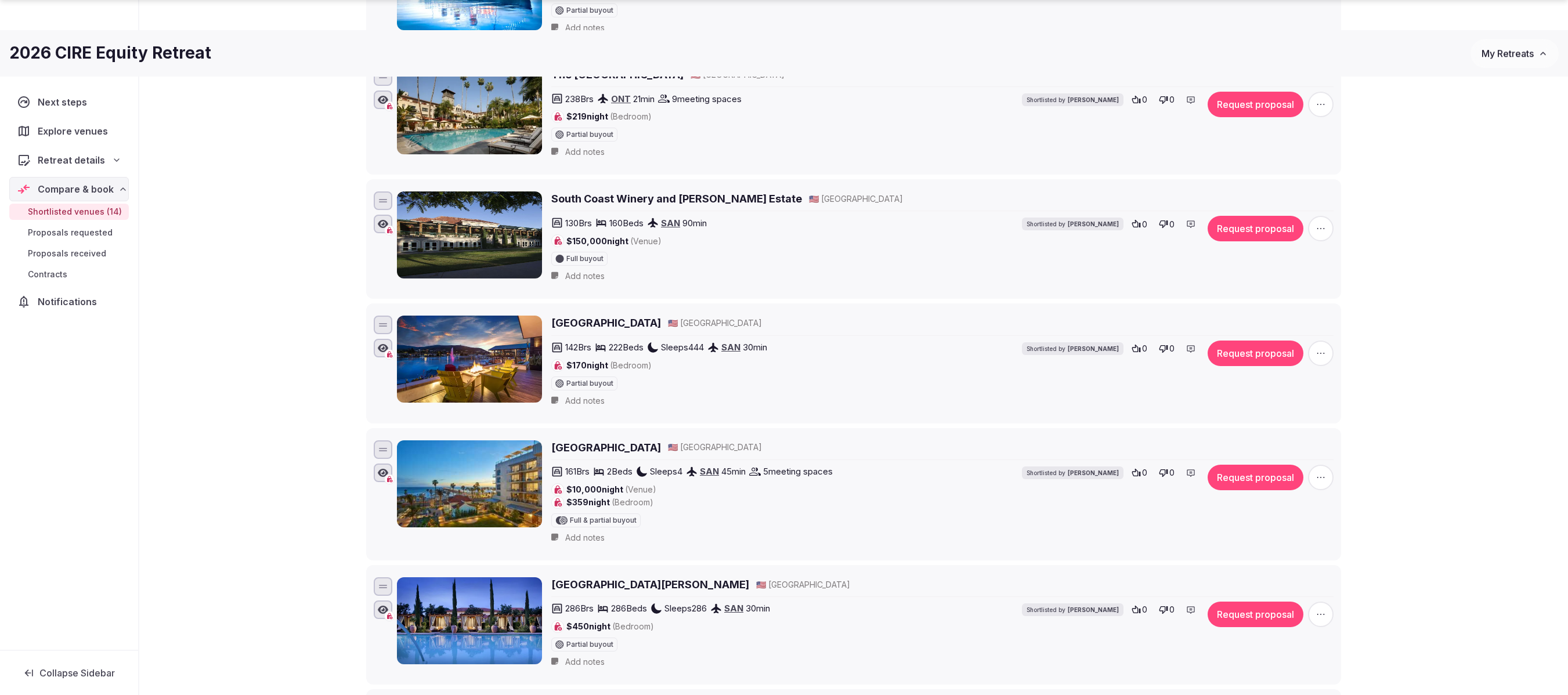
scroll to position [406, 0]
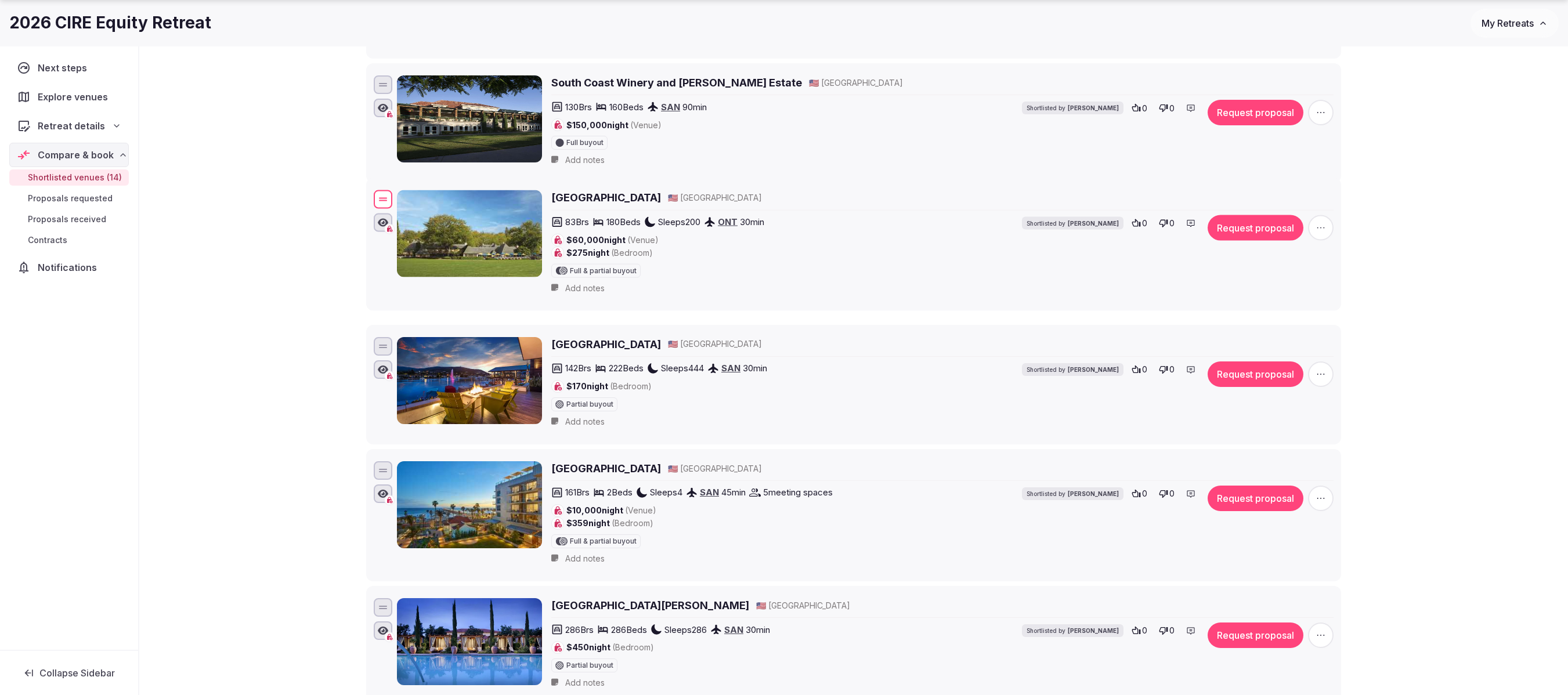
drag, startPoint x: 381, startPoint y: 617, endPoint x: 469, endPoint y: 212, distance: 414.5
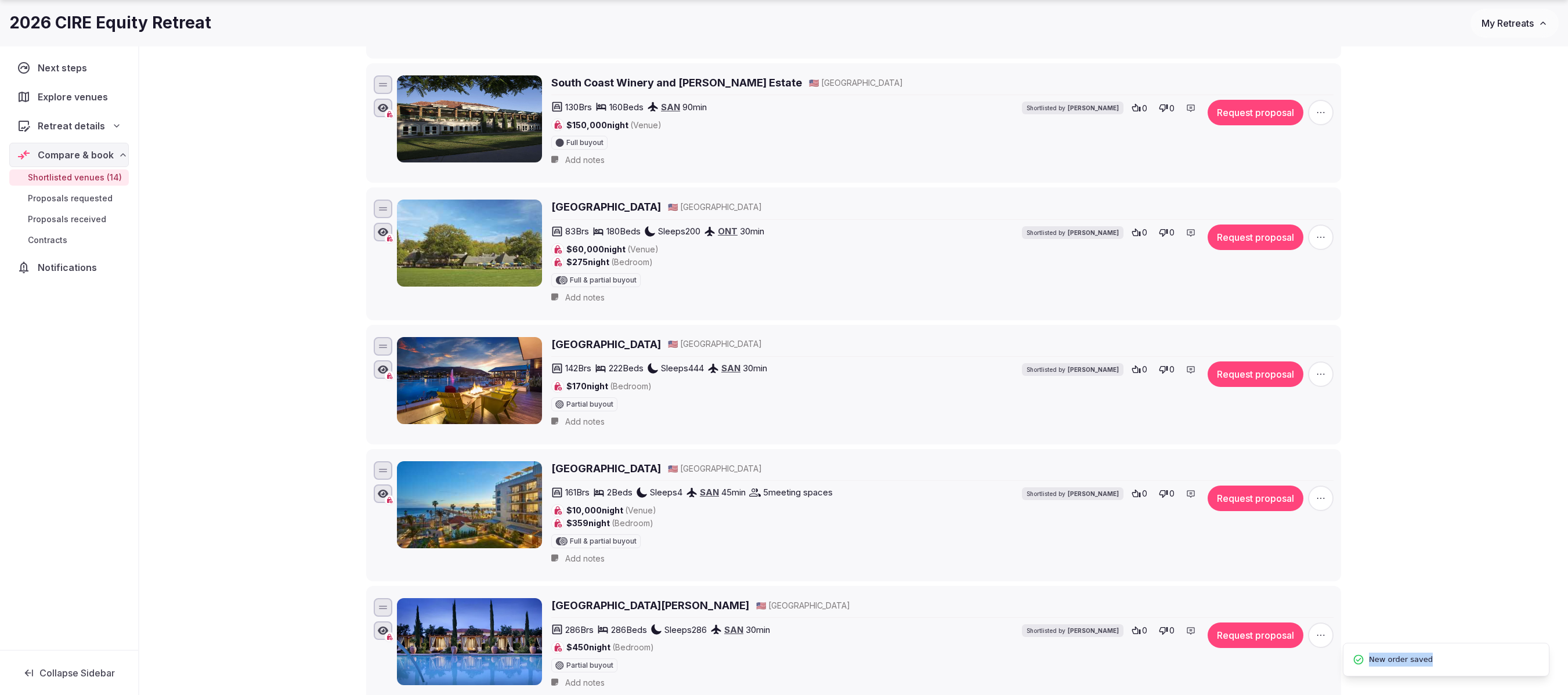
scroll to position [522, 0]
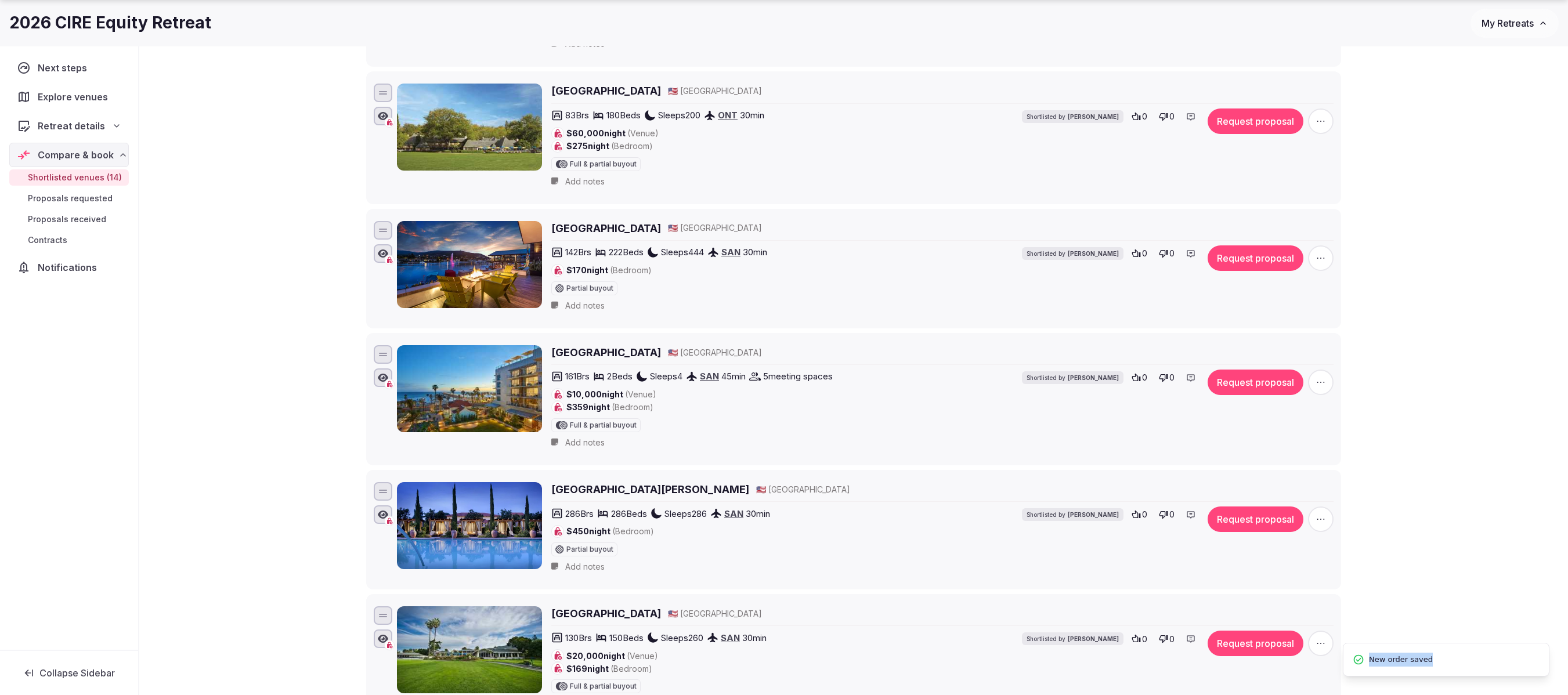
click at [870, 385] on li "[GEOGRAPHIC_DATA][PERSON_NAME] 🇺🇸 [GEOGRAPHIC_DATA] 286 Brs 286 Beds Sleeps 286…" at bounding box center [853, 530] width 974 height 120
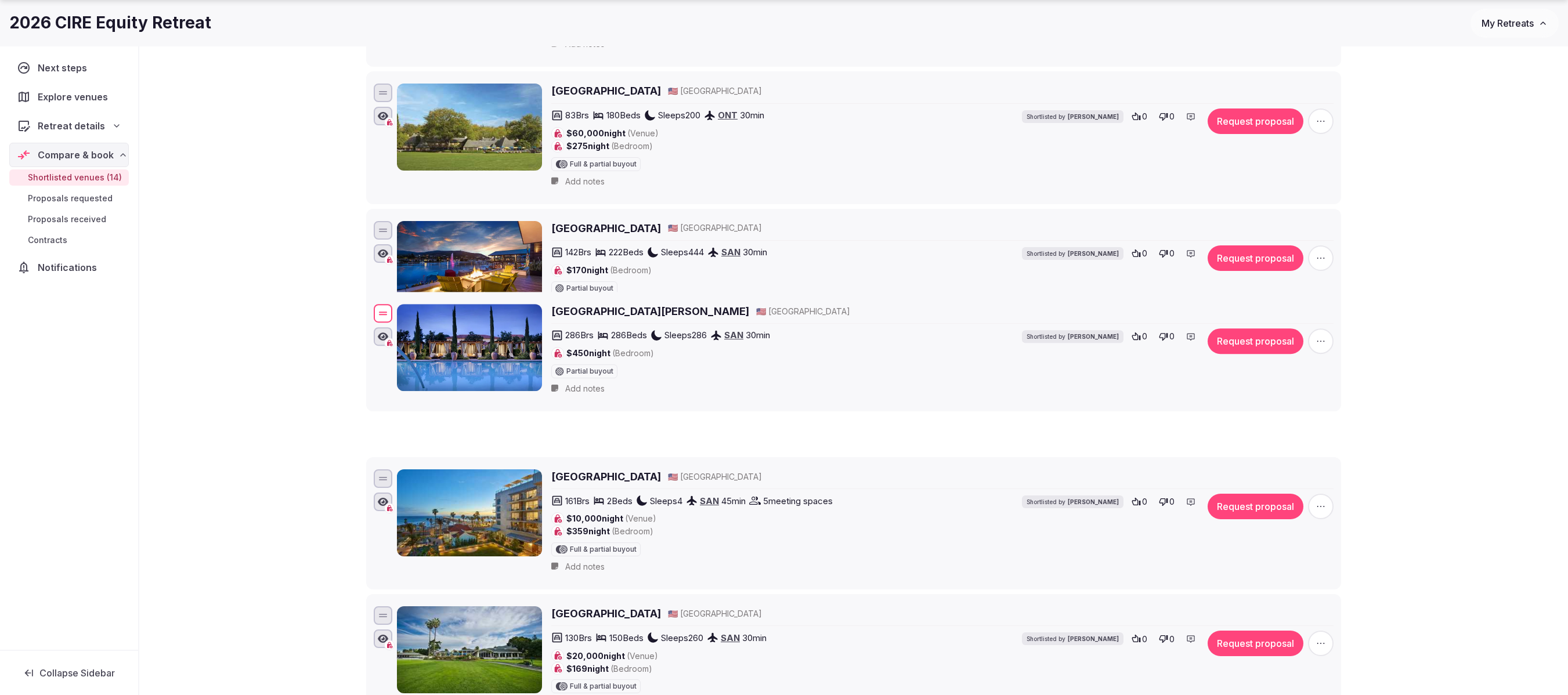
drag, startPoint x: 388, startPoint y: 509, endPoint x: 390, endPoint y: 327, distance: 182.0
click at [390, 322] on div at bounding box center [382, 313] width 19 height 19
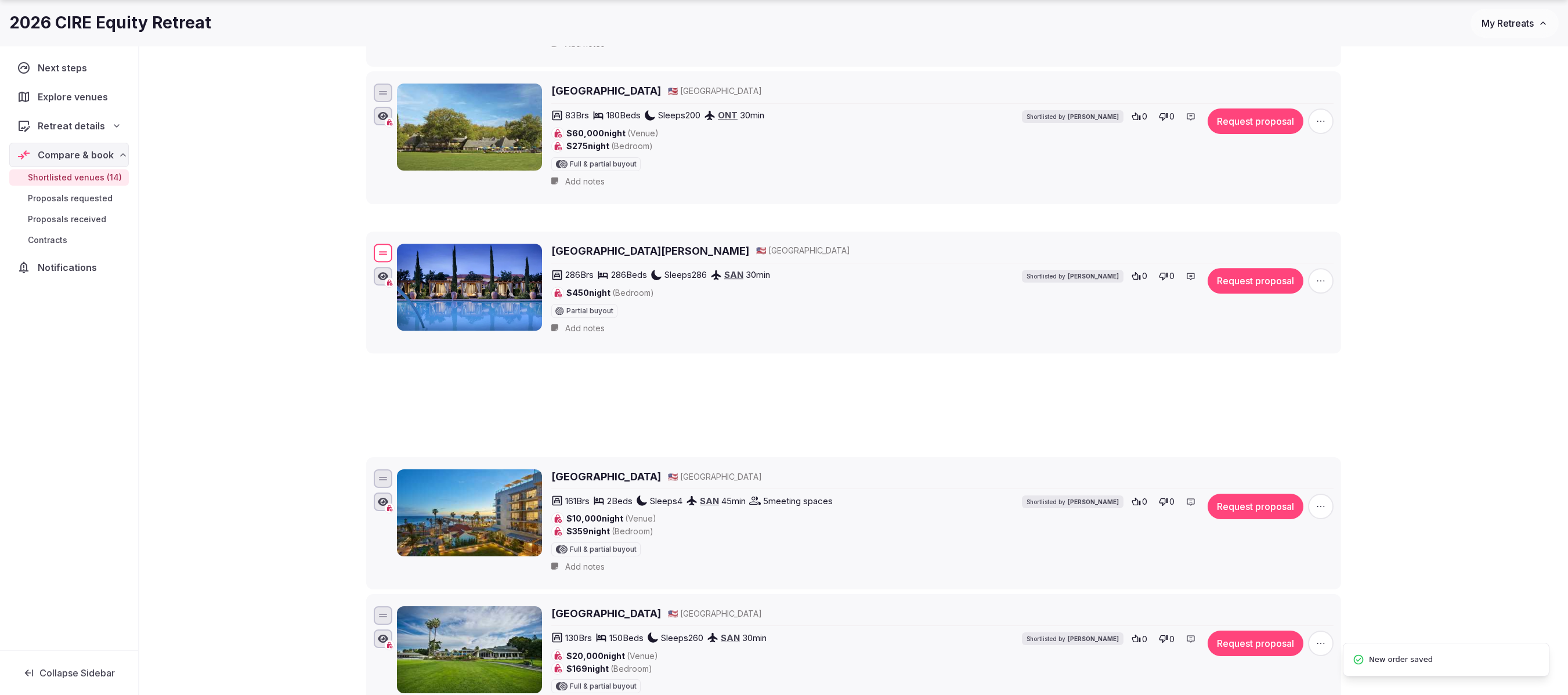
drag, startPoint x: 386, startPoint y: 369, endPoint x: 390, endPoint y: 253, distance: 116.1
click at [390, 253] on div at bounding box center [382, 253] width 19 height 19
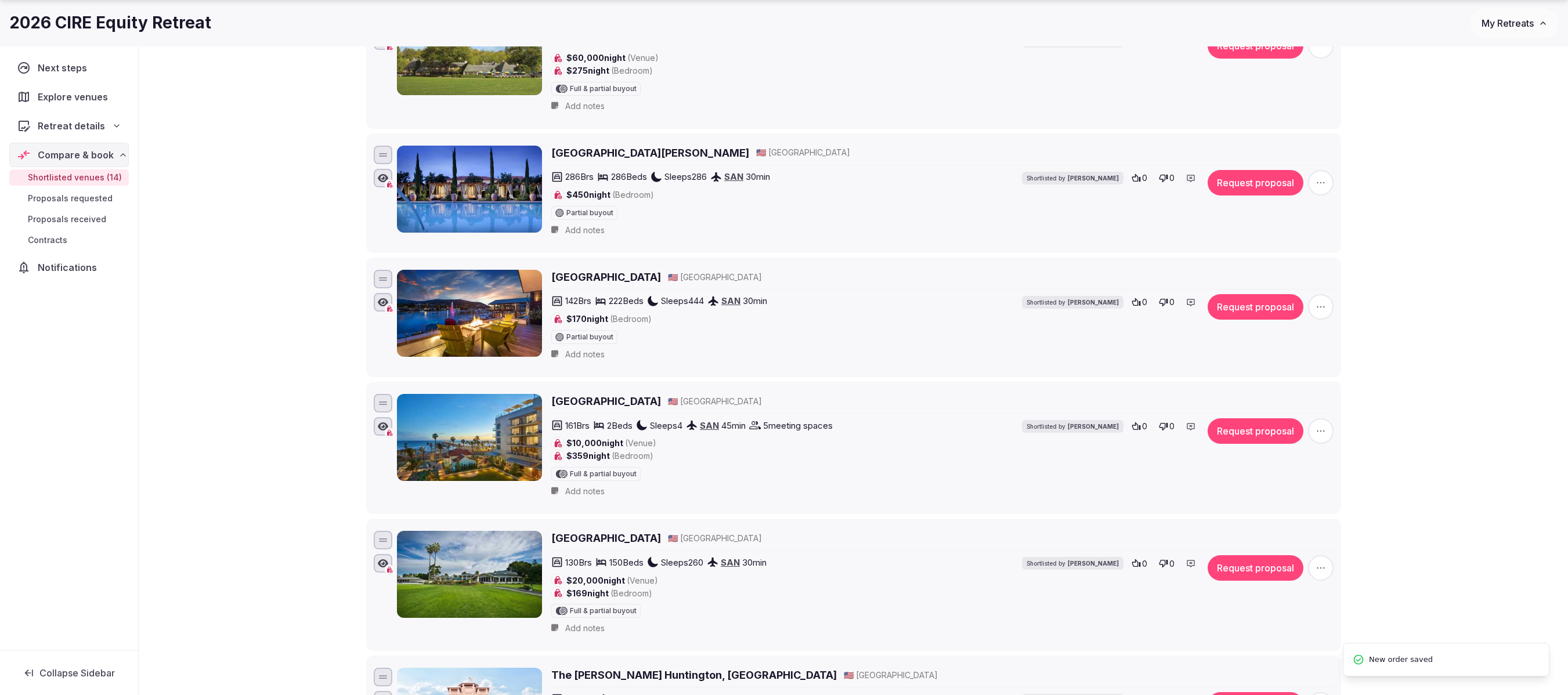
scroll to position [638, 0]
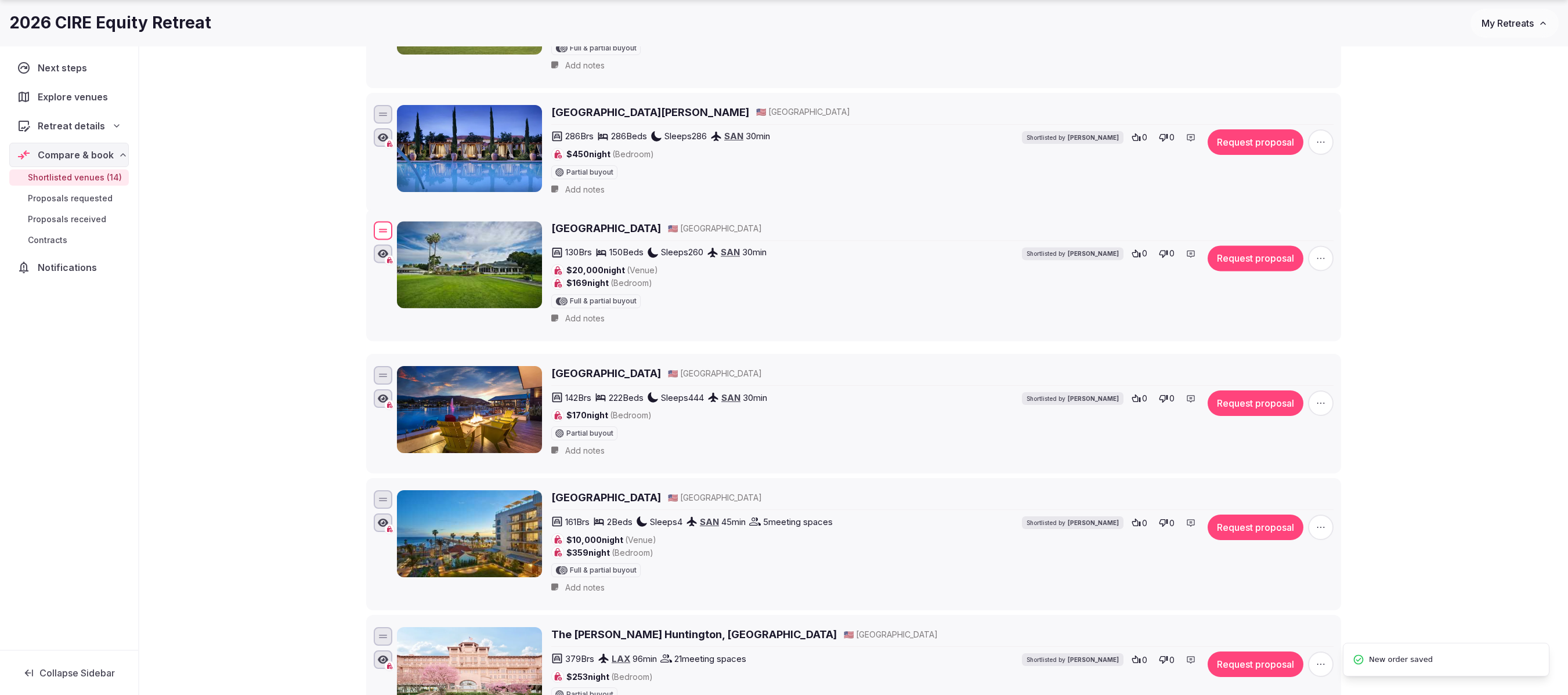
drag, startPoint x: 384, startPoint y: 522, endPoint x: 398, endPoint y: 246, distance: 276.4
click at [398, 246] on div "[GEOGRAPHIC_DATA] 🇺🇸 [GEOGRAPHIC_DATA] 130 Brs 150 Beds Sleeps 260 SAN 30 min $…" at bounding box center [853, 275] width 964 height 112
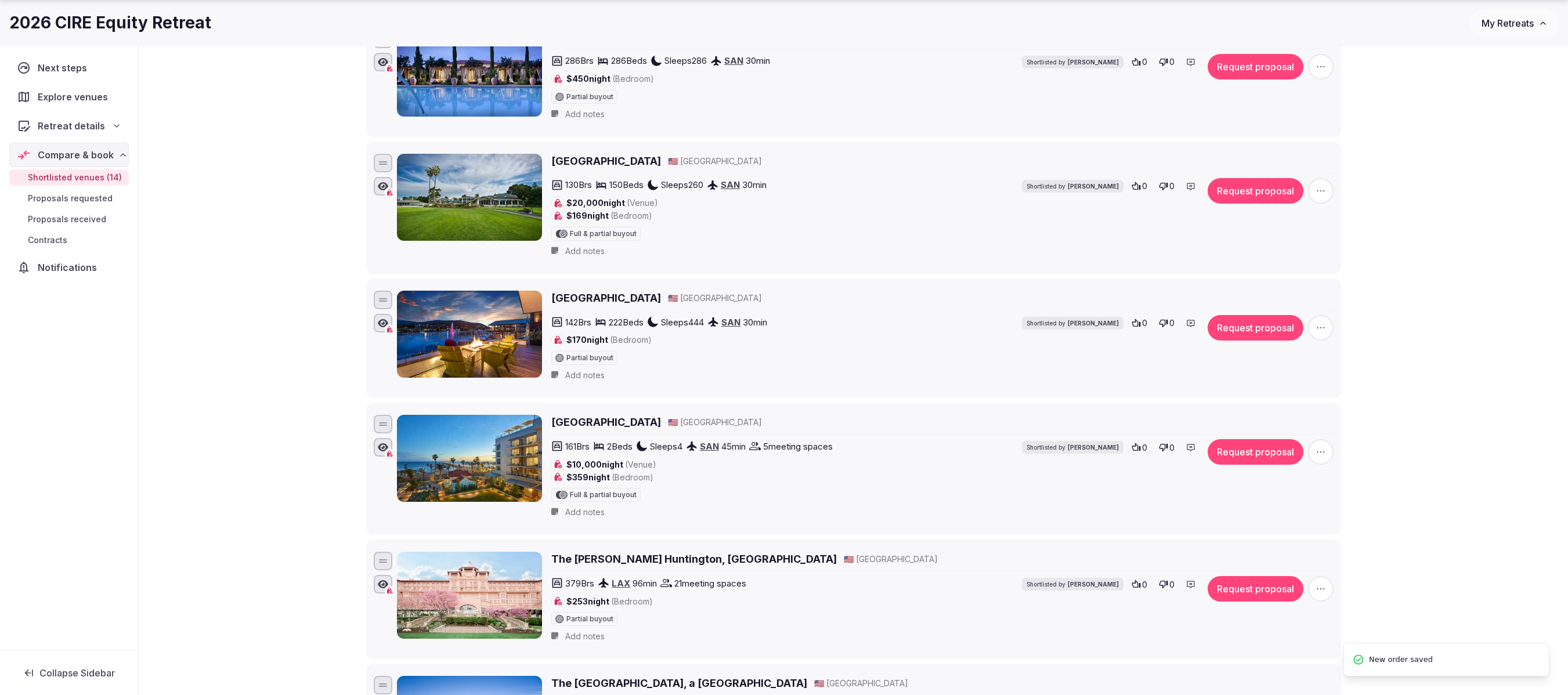
scroll to position [754, 0]
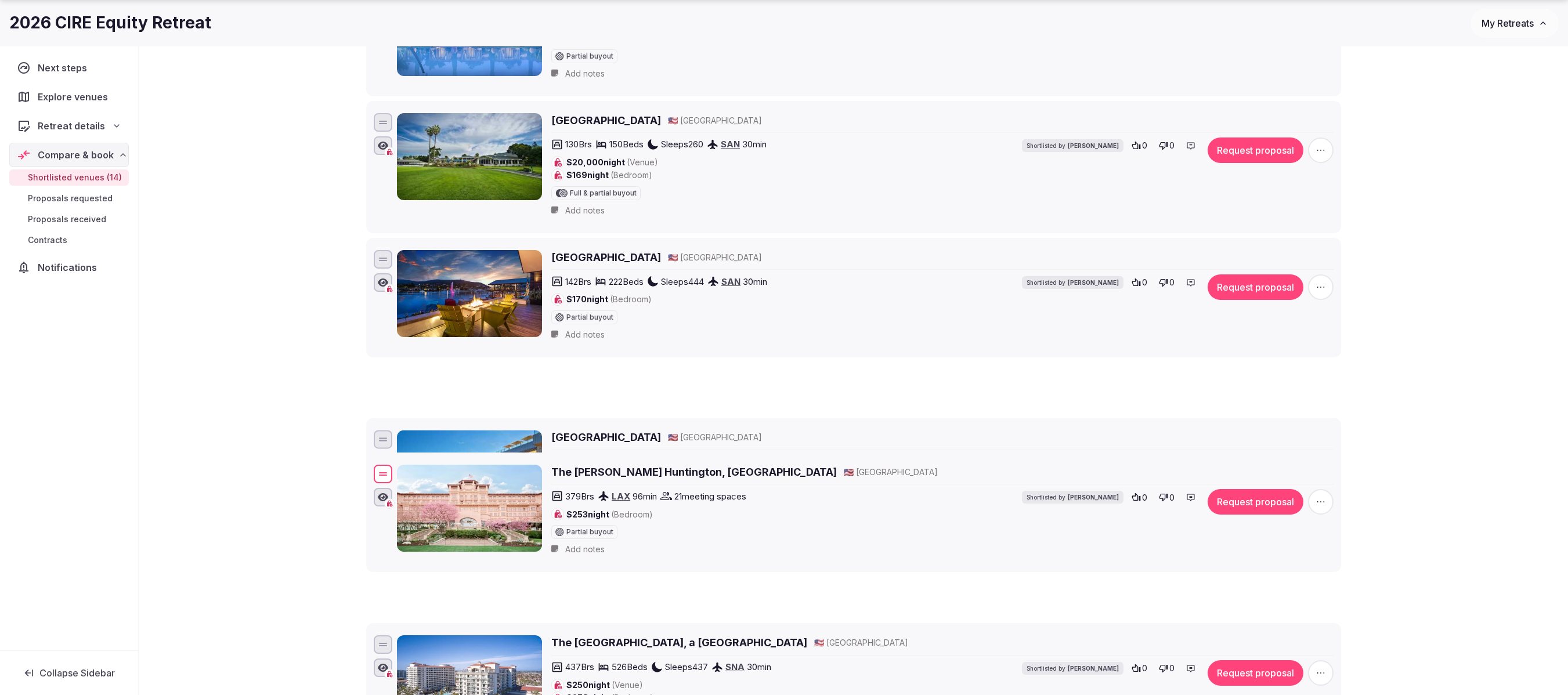
drag, startPoint x: 385, startPoint y: 544, endPoint x: 415, endPoint y: 497, distance: 55.8
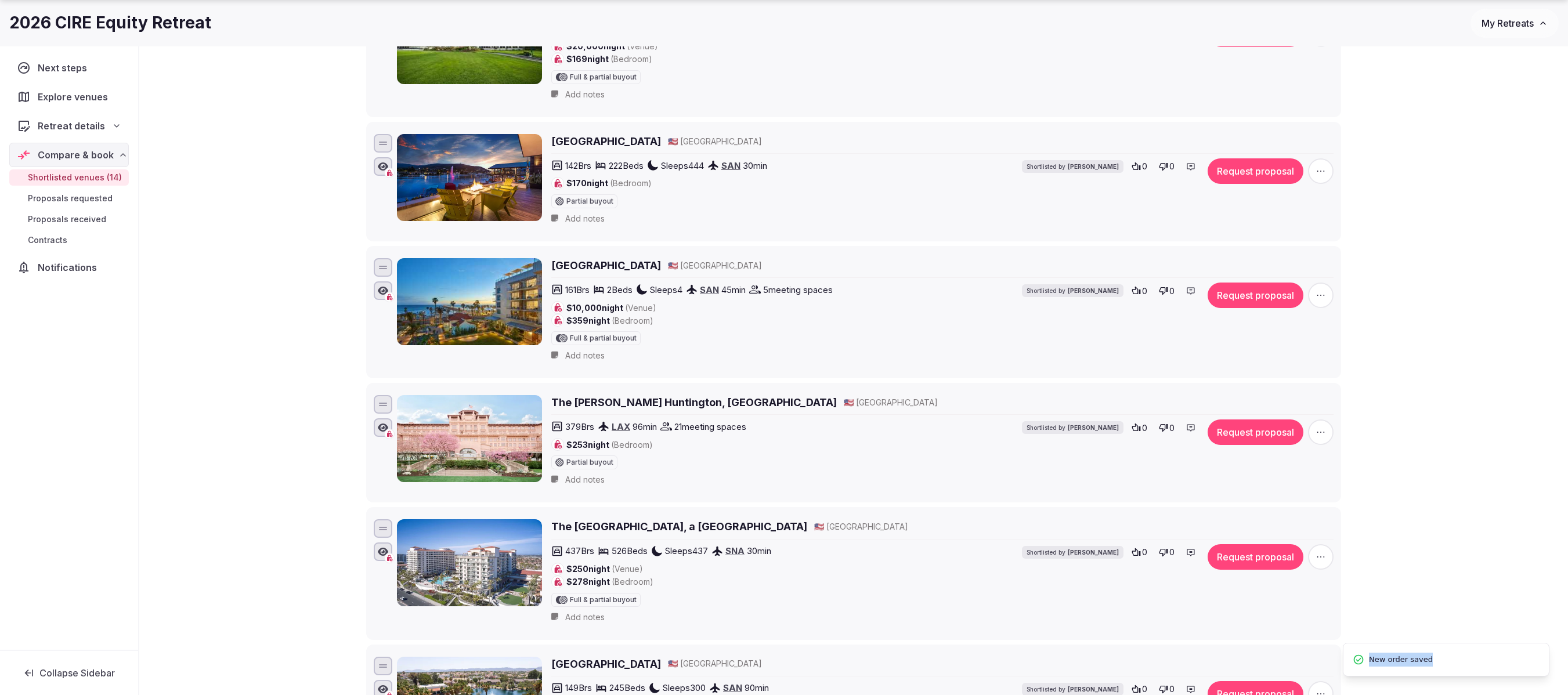
scroll to position [1102, 0]
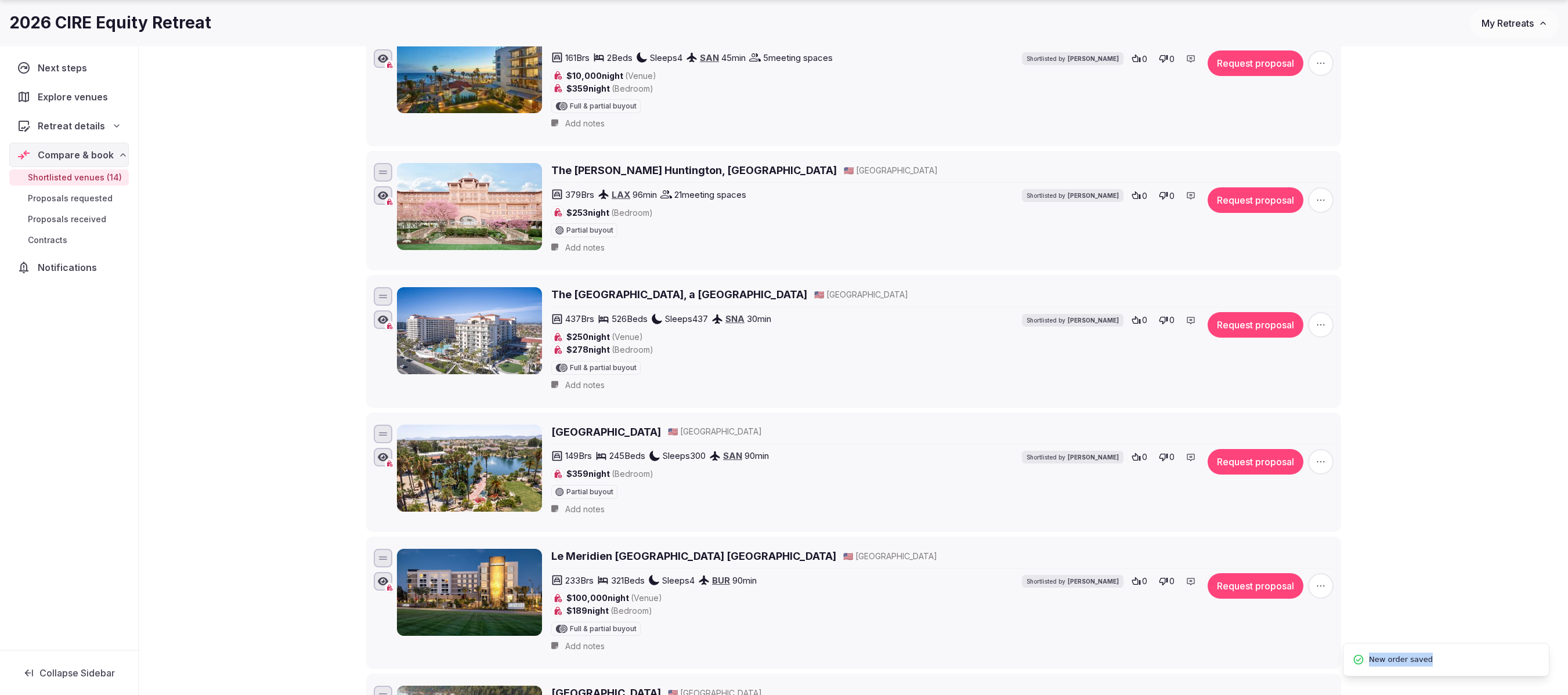
click at [378, 385] on div at bounding box center [382, 433] width 19 height 19
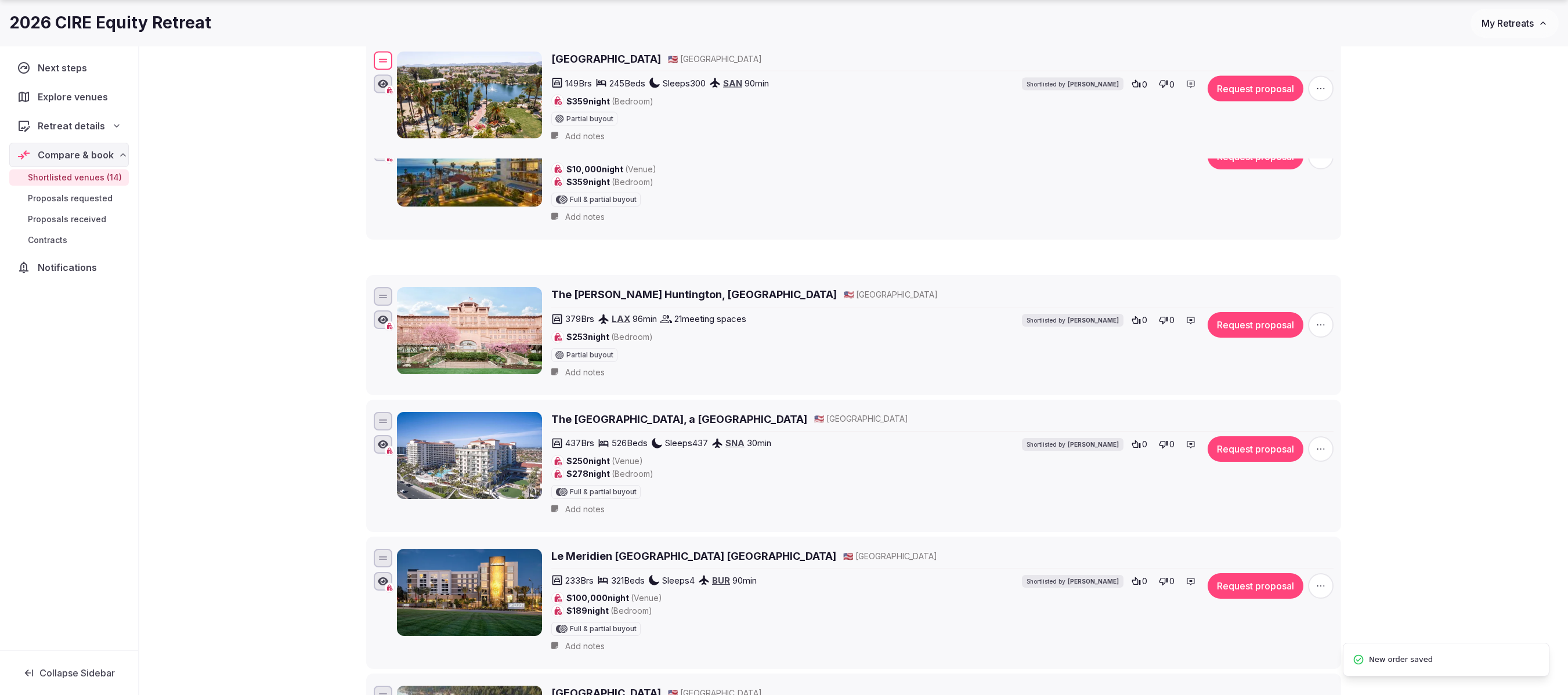
drag, startPoint x: 390, startPoint y: 466, endPoint x: 413, endPoint y: 79, distance: 387.7
click at [413, 79] on div "[GEOGRAPHIC_DATA] 🇺🇸 [GEOGRAPHIC_DATA] 149 Brs 245 Beds Sleeps 300 SAN 90 min $…" at bounding box center [853, 99] width 964 height 99
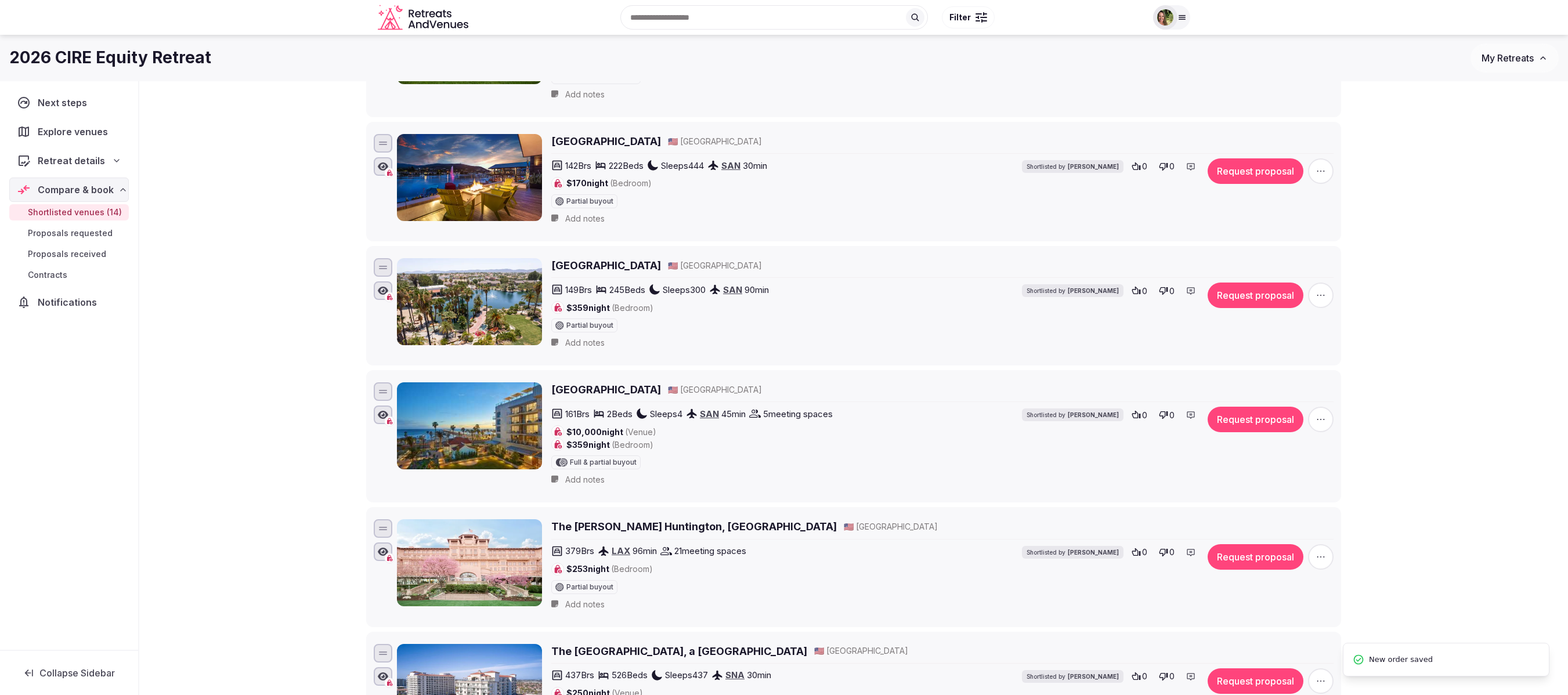
scroll to position [754, 0]
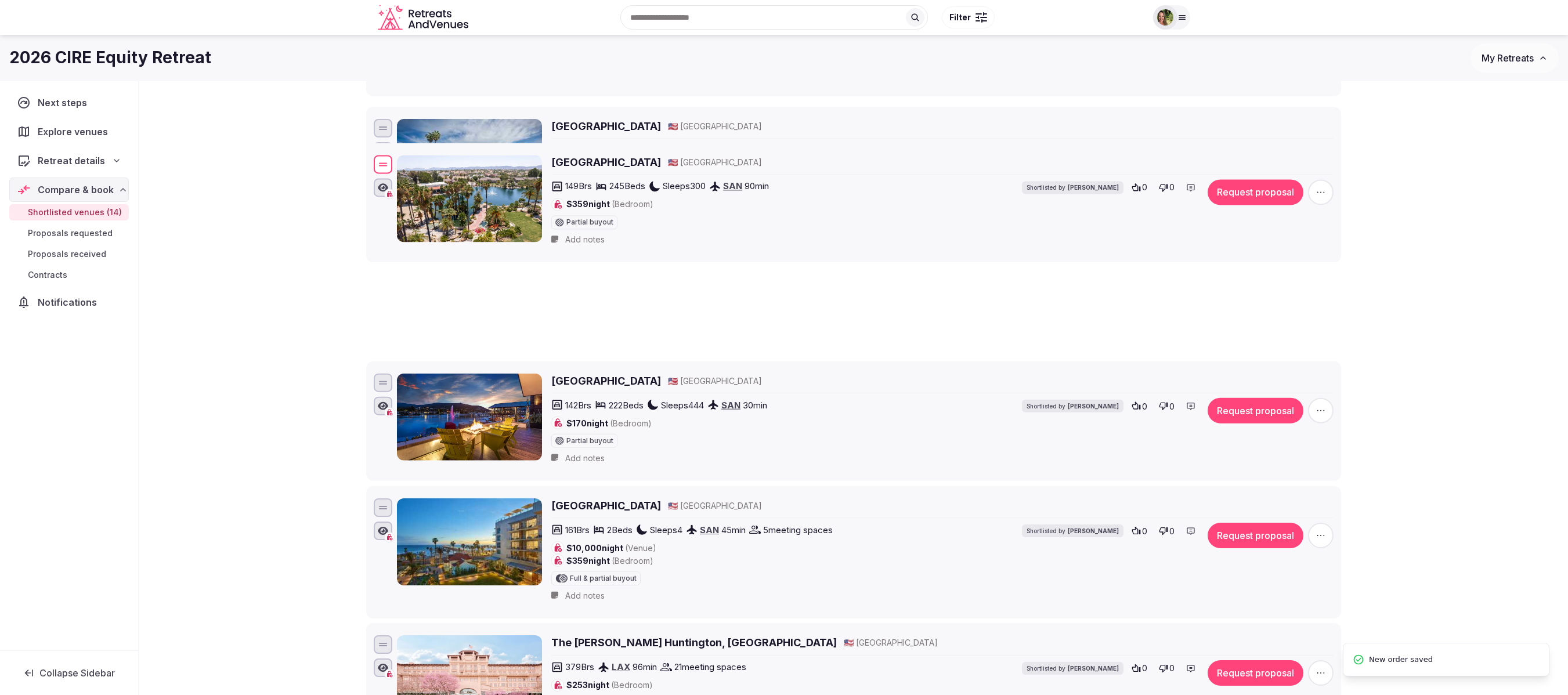
drag, startPoint x: 386, startPoint y: 401, endPoint x: 370, endPoint y: 162, distance: 239.5
click at [370, 162] on li "[GEOGRAPHIC_DATA] 🇺🇸 [GEOGRAPHIC_DATA] 149 Brs 245 Beds Sleeps 300 SAN 90 min $…" at bounding box center [853, 203] width 974 height 120
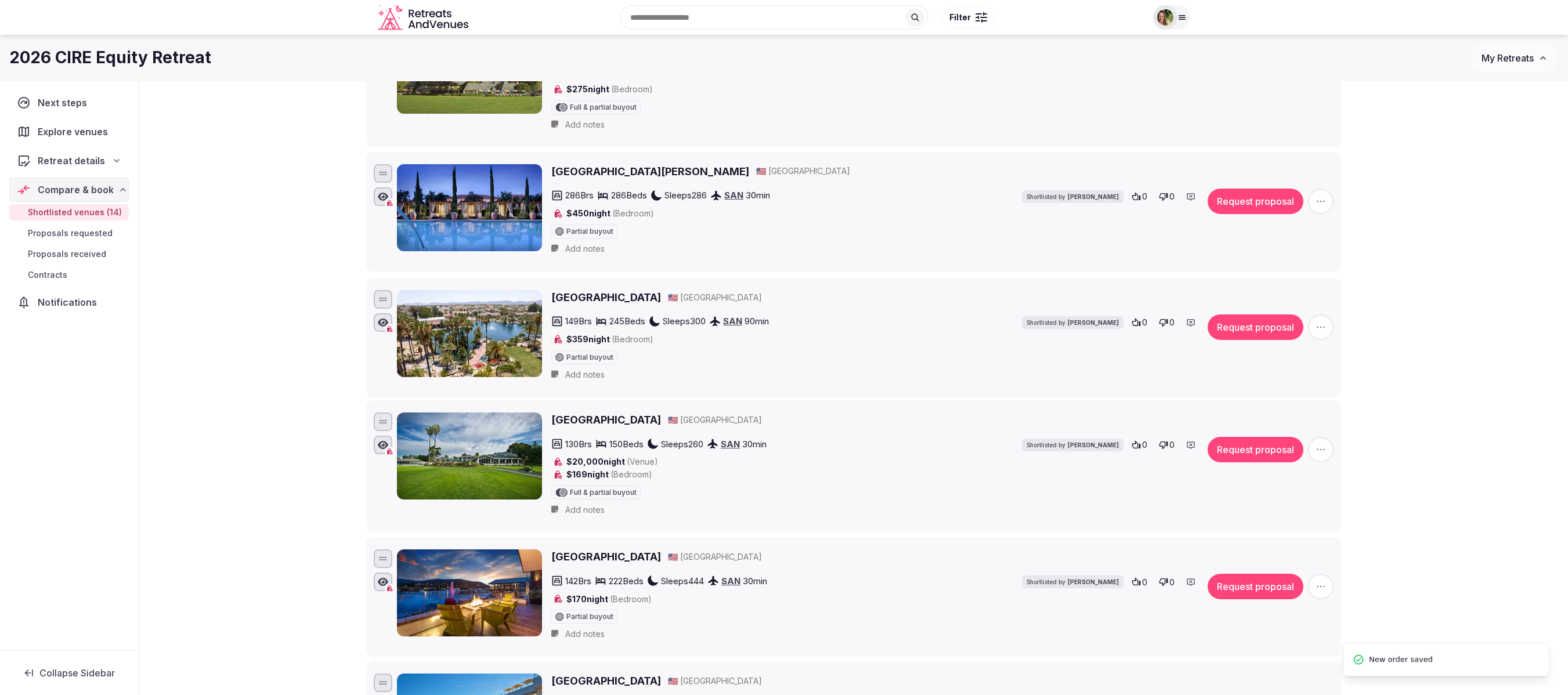
scroll to position [522, 0]
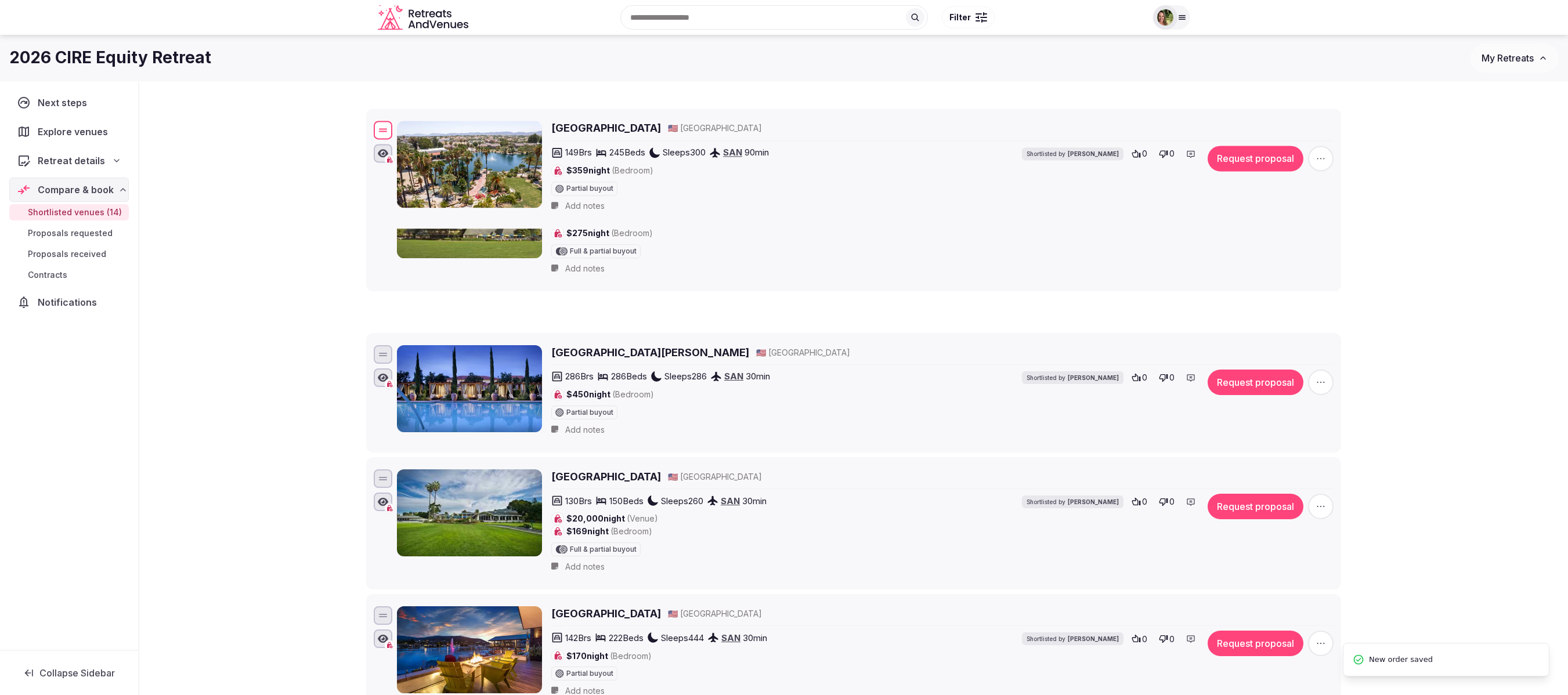
drag, startPoint x: 382, startPoint y: 367, endPoint x: 385, endPoint y: 137, distance: 230.0
click at [385, 137] on div at bounding box center [382, 130] width 19 height 19
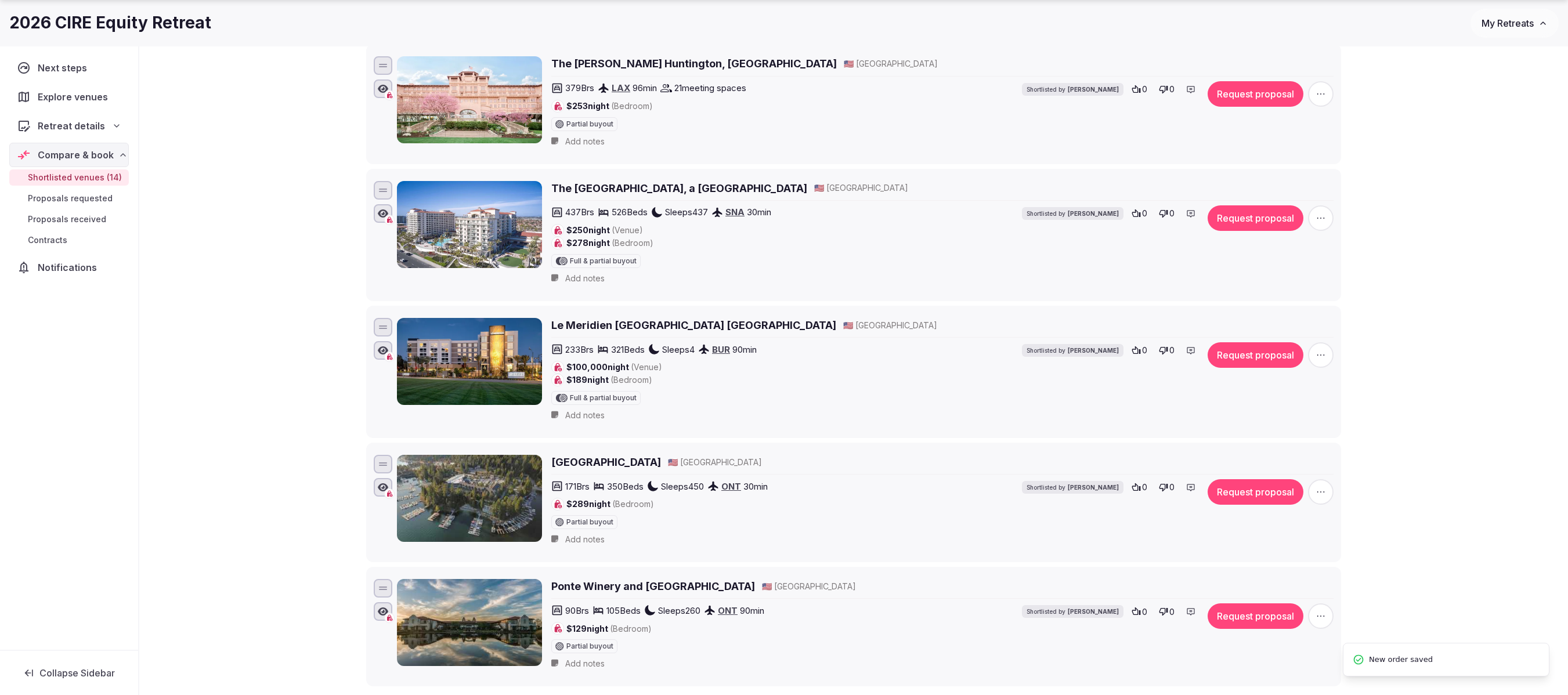
scroll to position [1334, 0]
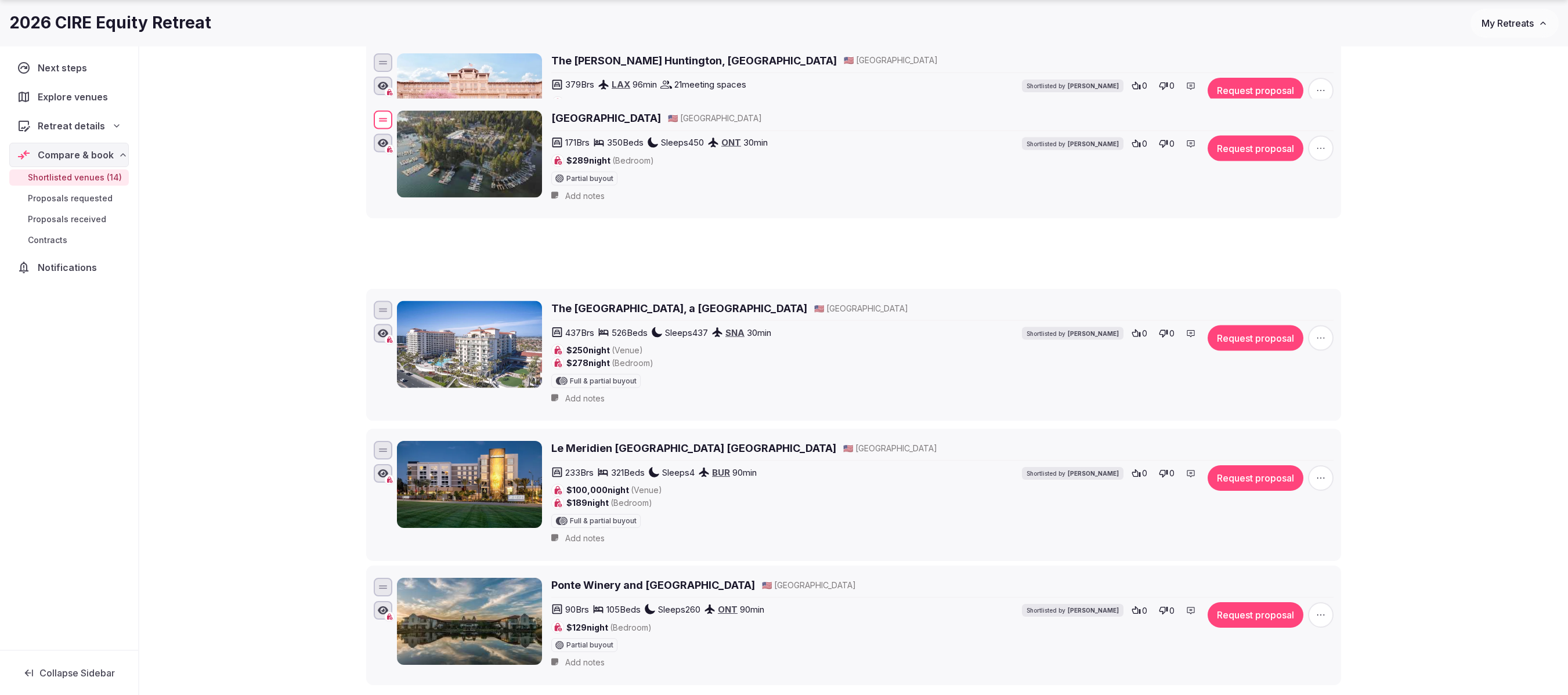
drag, startPoint x: 382, startPoint y: 500, endPoint x: 426, endPoint y: 135, distance: 367.6
click at [426, 135] on div "[GEOGRAPHIC_DATA] and Spa 🇺🇸 [GEOGRAPHIC_DATA] 171 Brs 350 Beds Sleeps 450 ONT …" at bounding box center [853, 158] width 964 height 99
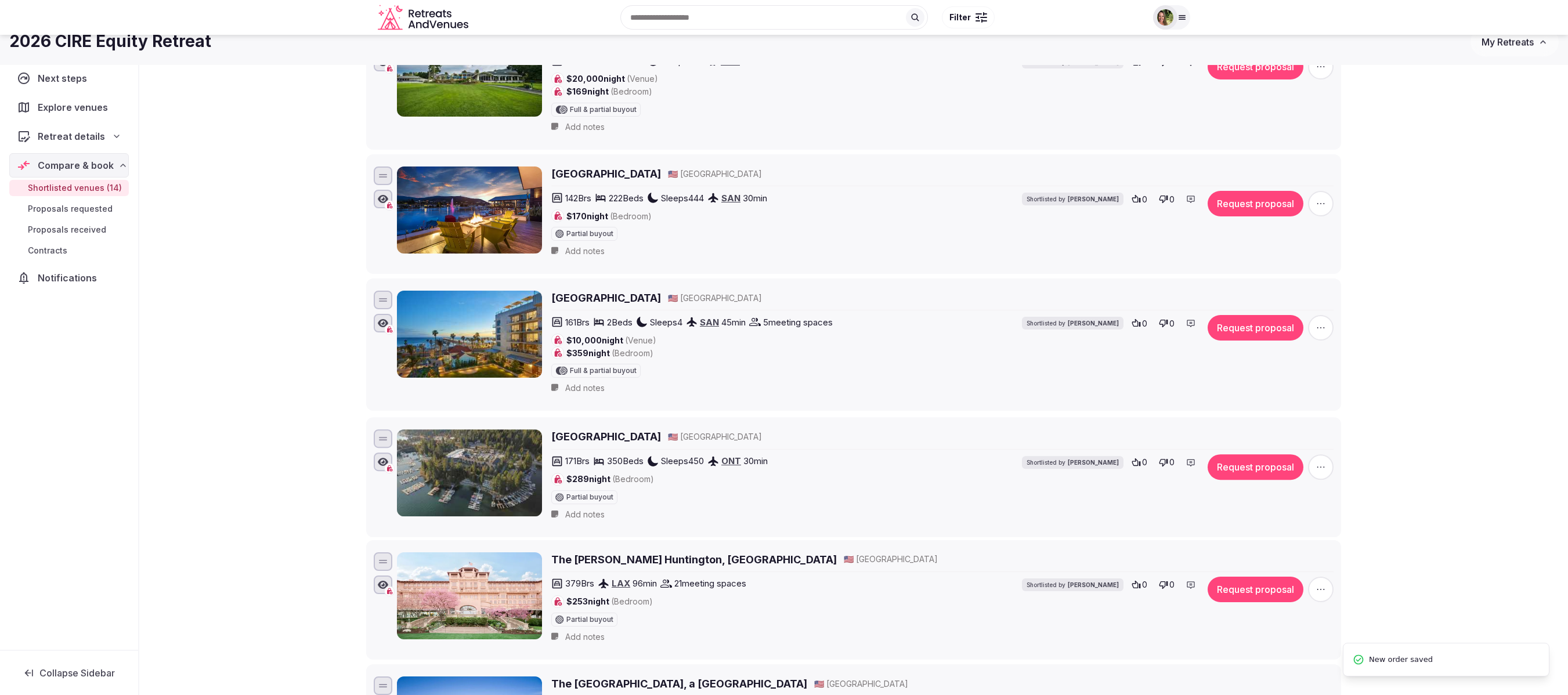
scroll to position [870, 0]
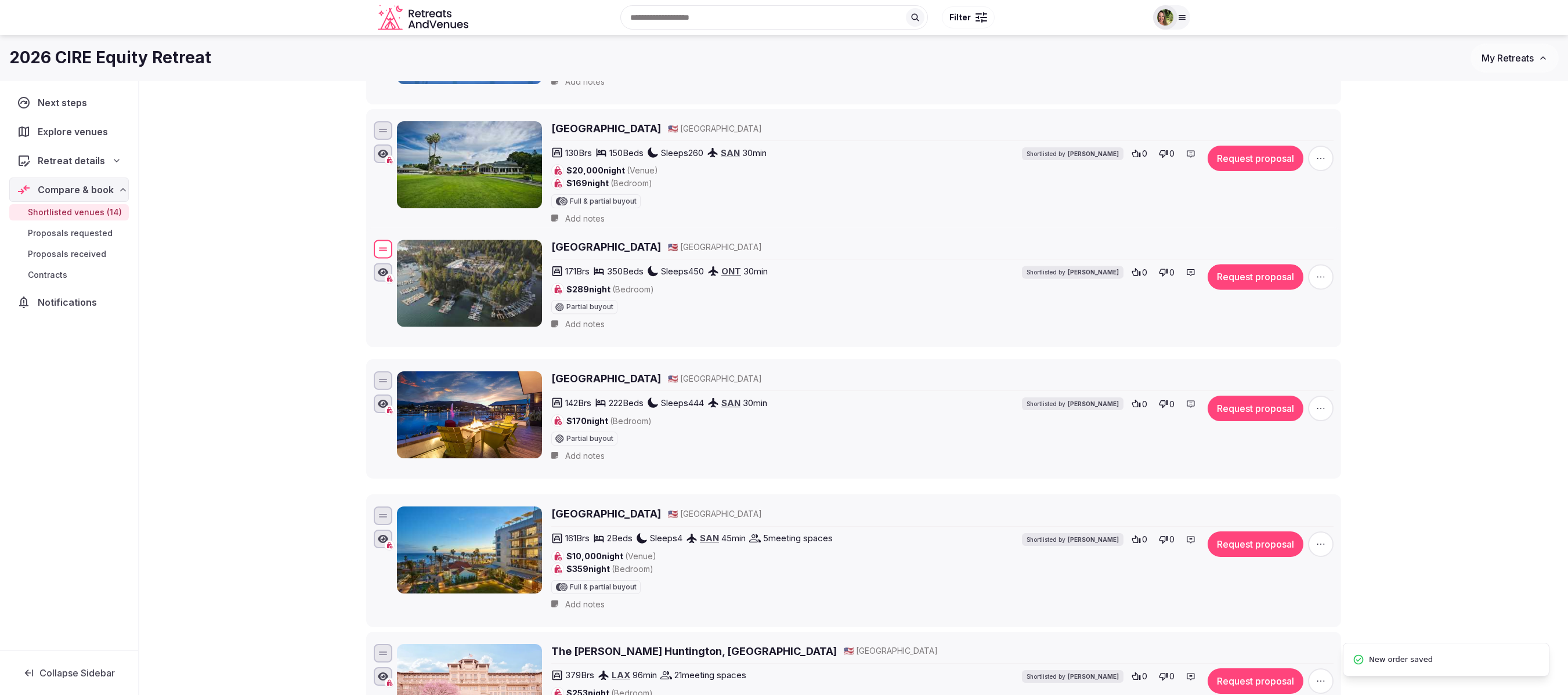
drag, startPoint x: 388, startPoint y: 557, endPoint x: 415, endPoint y: 270, distance: 288.3
click at [415, 270] on div "[GEOGRAPHIC_DATA] and Spa 🇺🇸 [GEOGRAPHIC_DATA] 171 Brs 350 Beds Sleeps 450 ONT …" at bounding box center [853, 287] width 964 height 99
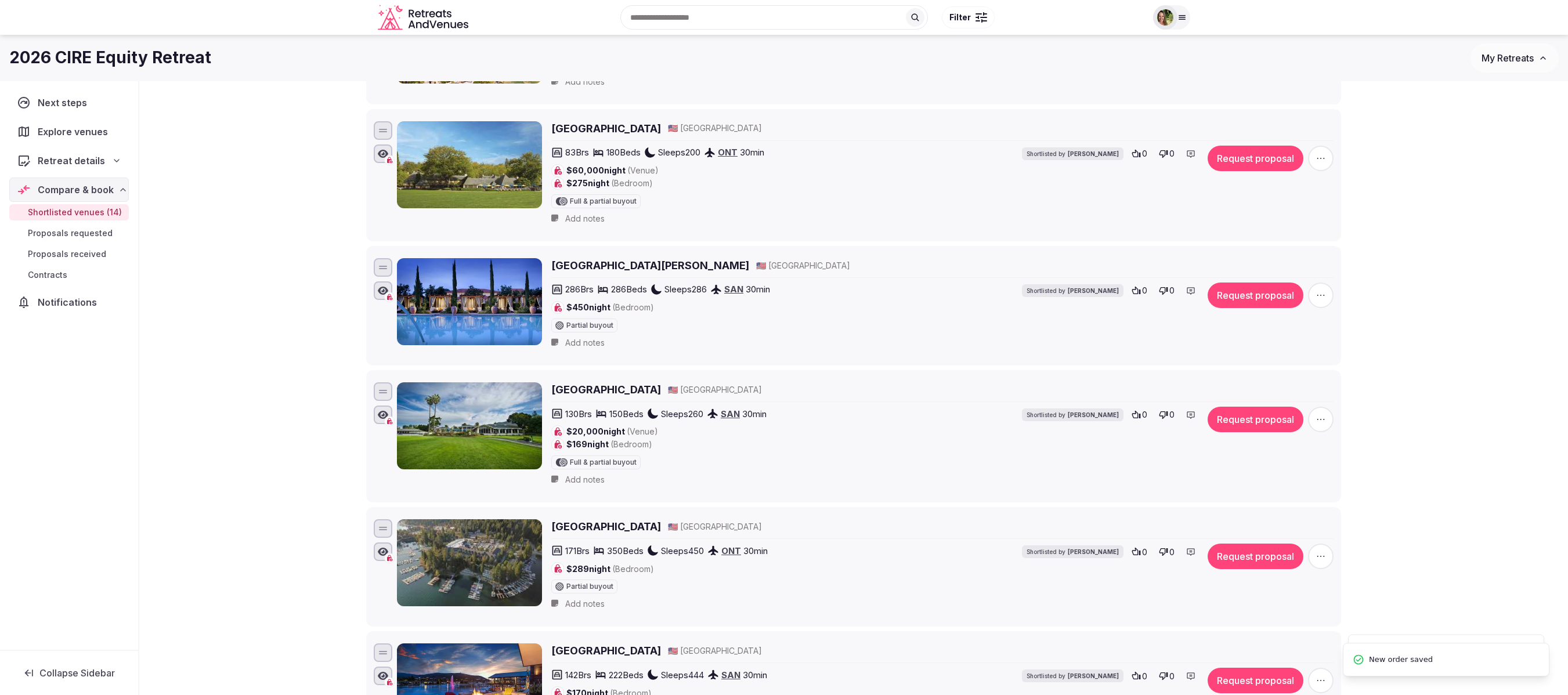
scroll to position [522, 0]
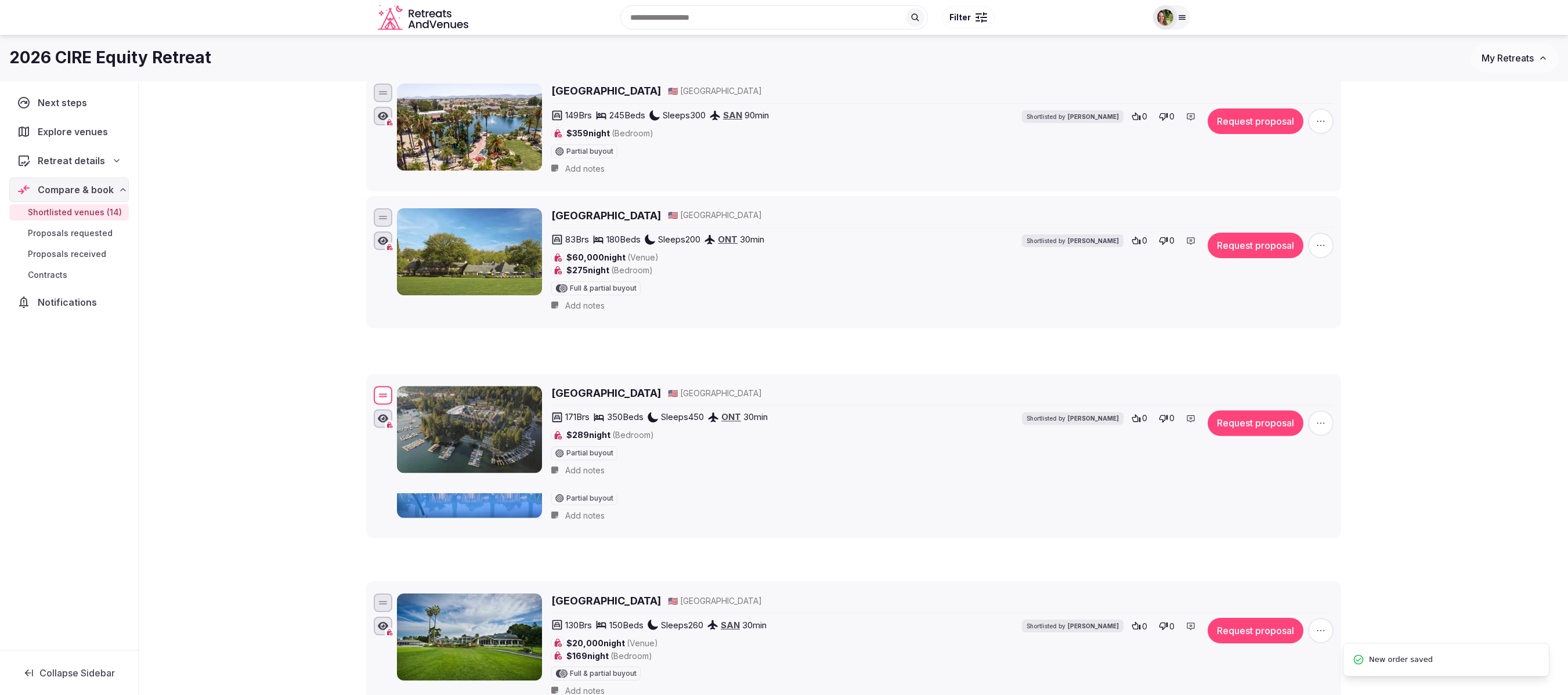
drag, startPoint x: 386, startPoint y: 639, endPoint x: 415, endPoint y: 411, distance: 229.8
click at [415, 385] on div "[GEOGRAPHIC_DATA] and Spa 🇺🇸 [GEOGRAPHIC_DATA] 171 Brs 350 Beds Sleeps 450 ONT …" at bounding box center [853, 432] width 964 height 99
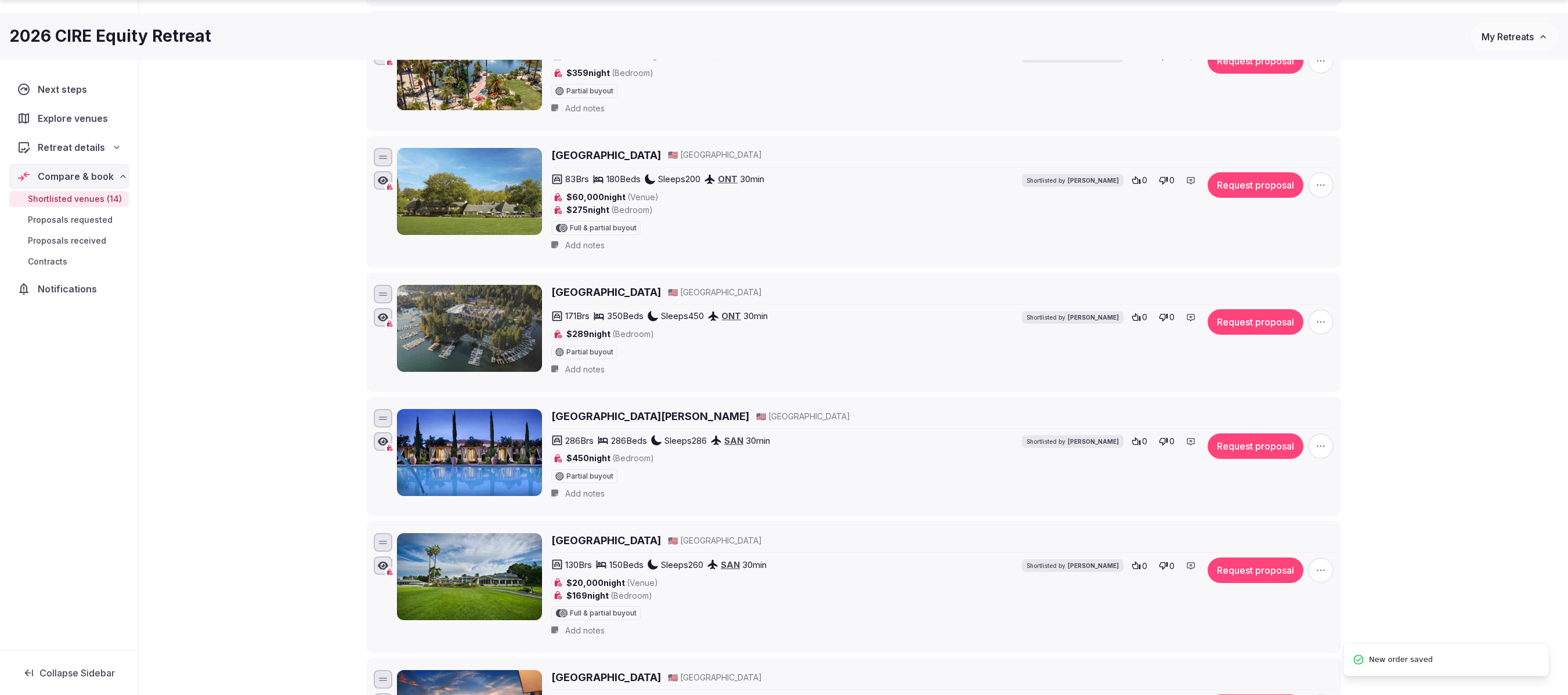
scroll to position [638, 0]
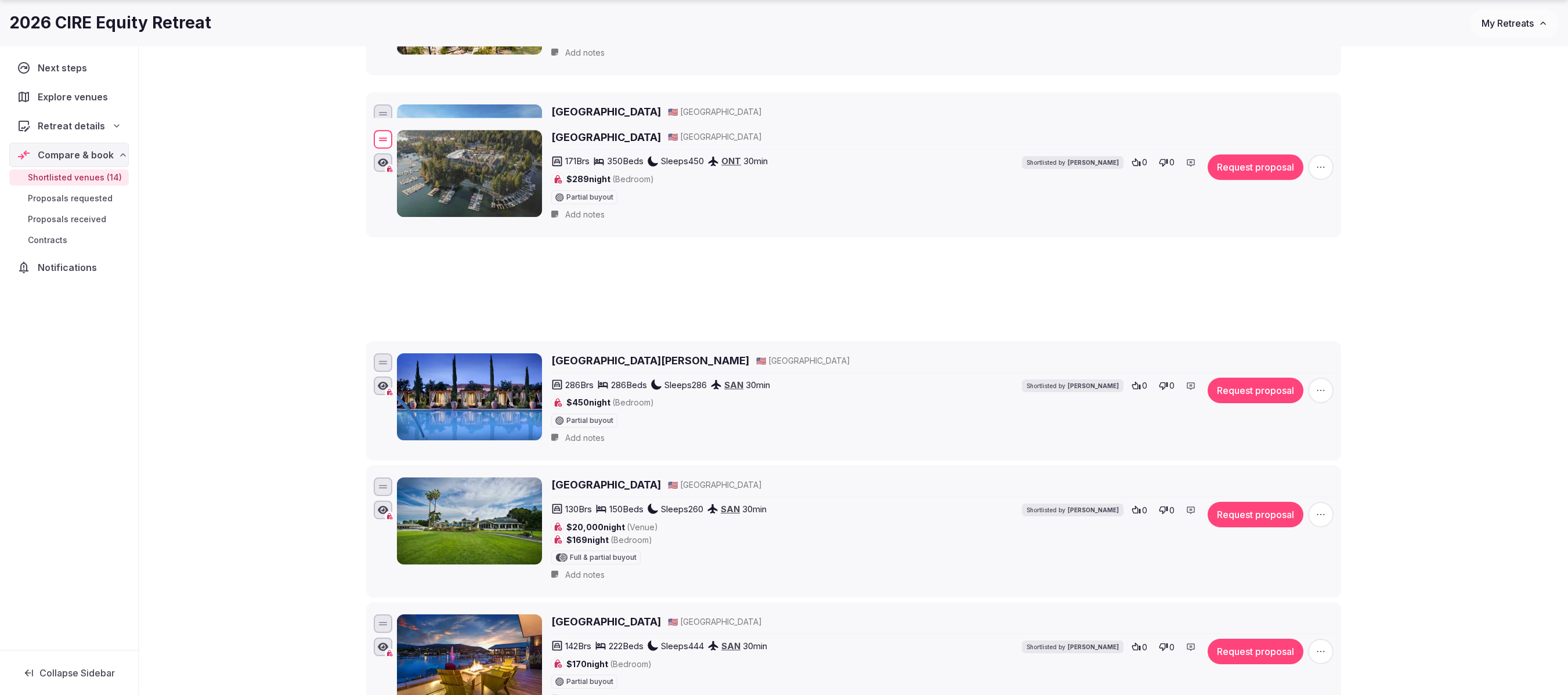
drag, startPoint x: 388, startPoint y: 248, endPoint x: 388, endPoint y: 135, distance: 113.0
click at [388, 135] on div at bounding box center [382, 139] width 19 height 19
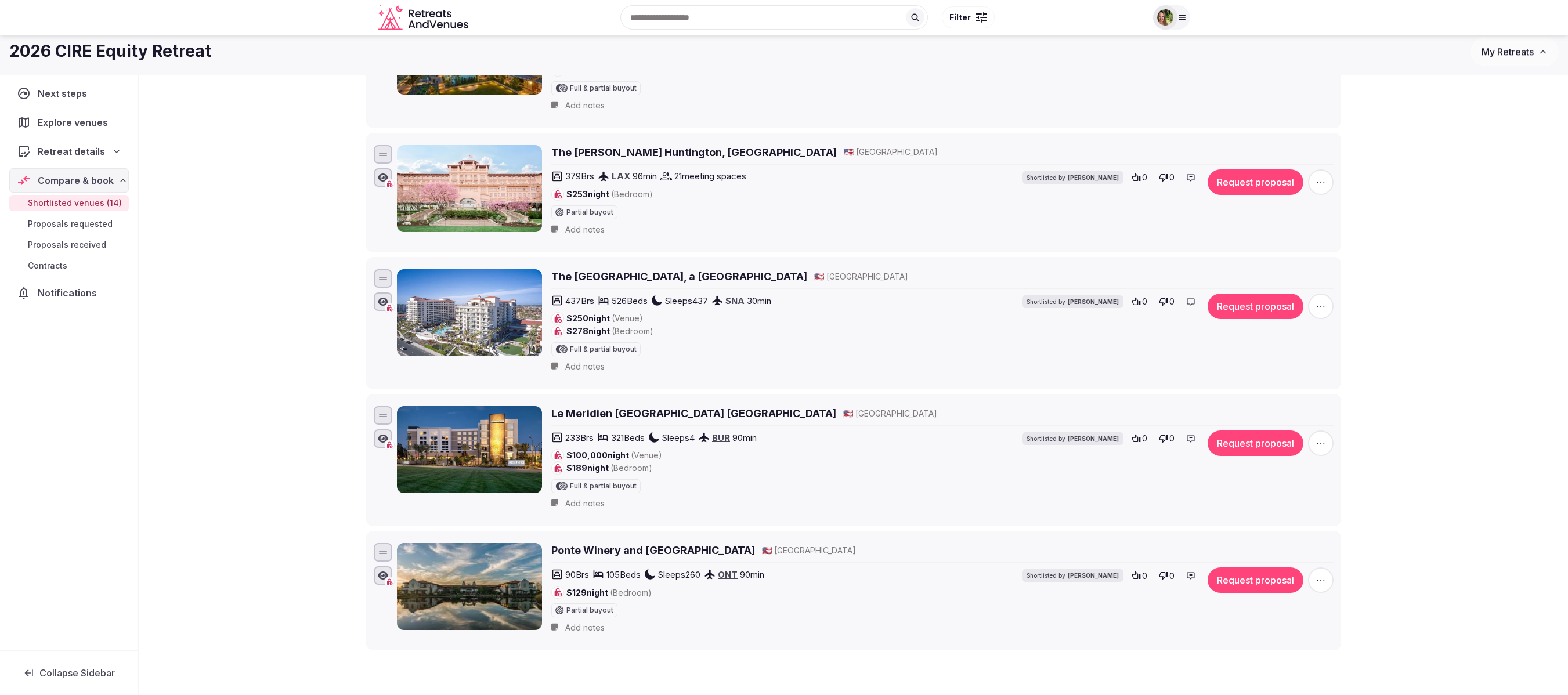
scroll to position [1306, 0]
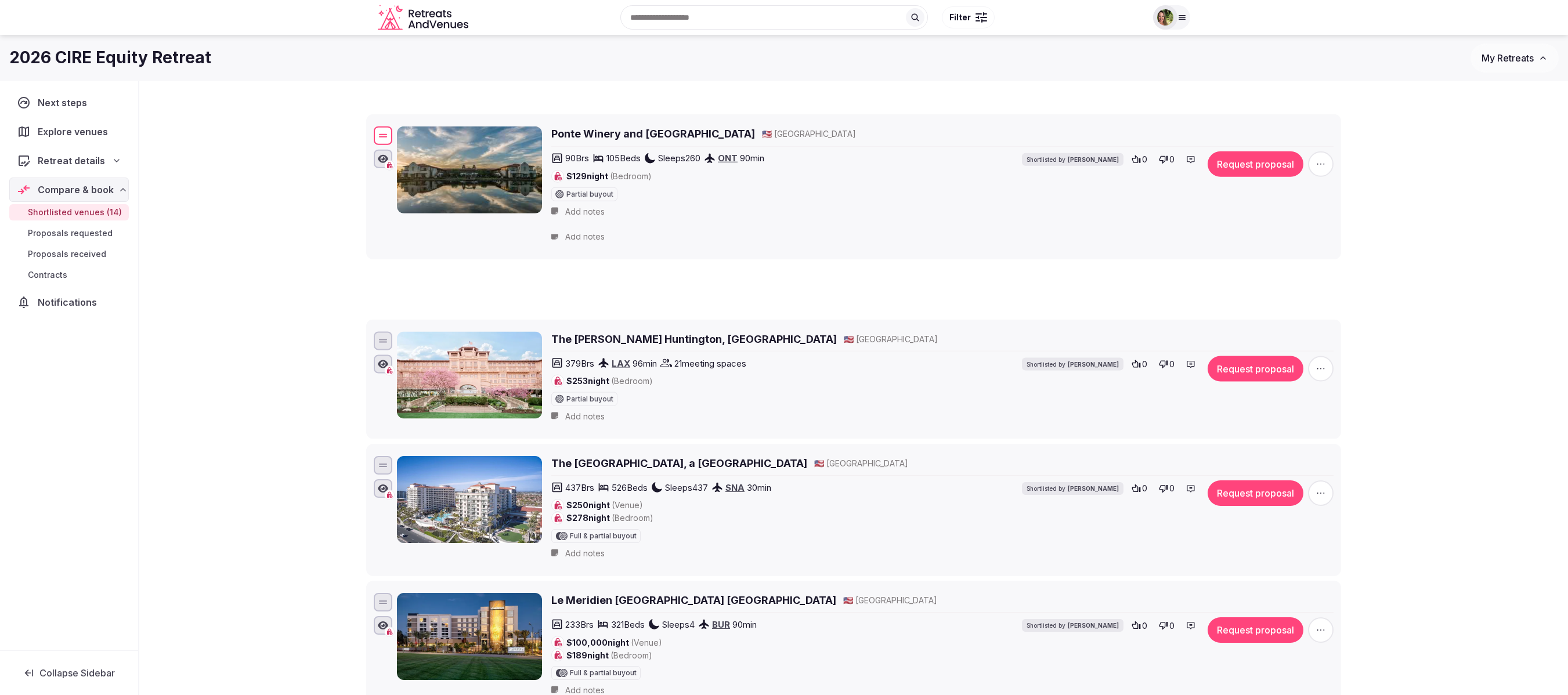
drag, startPoint x: 384, startPoint y: 660, endPoint x: 457, endPoint y: 166, distance: 499.4
click at [457, 166] on div "Ponte Winery and [GEOGRAPHIC_DATA] 🇺🇸 [GEOGRAPHIC_DATA] 90 Brs 105 Beds Sleeps …" at bounding box center [853, 174] width 964 height 99
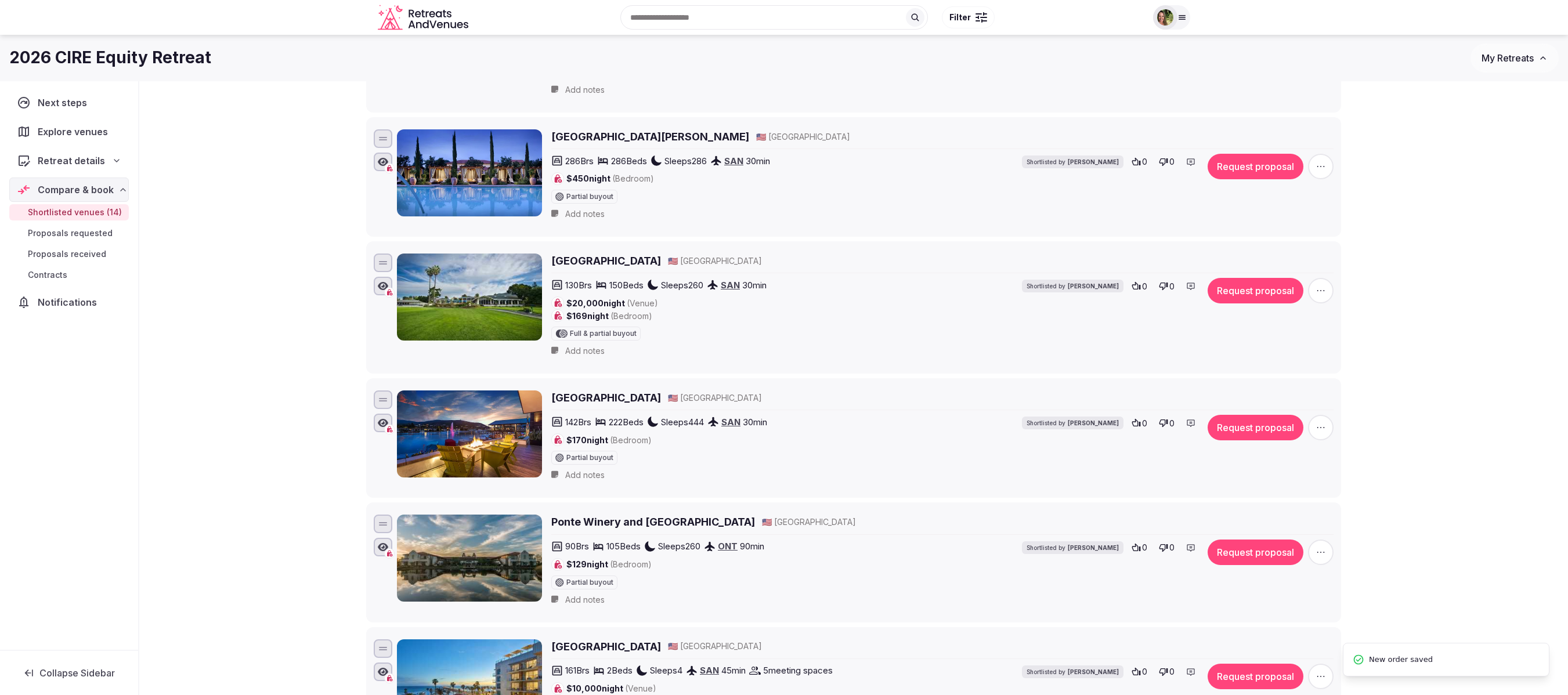
scroll to position [842, 0]
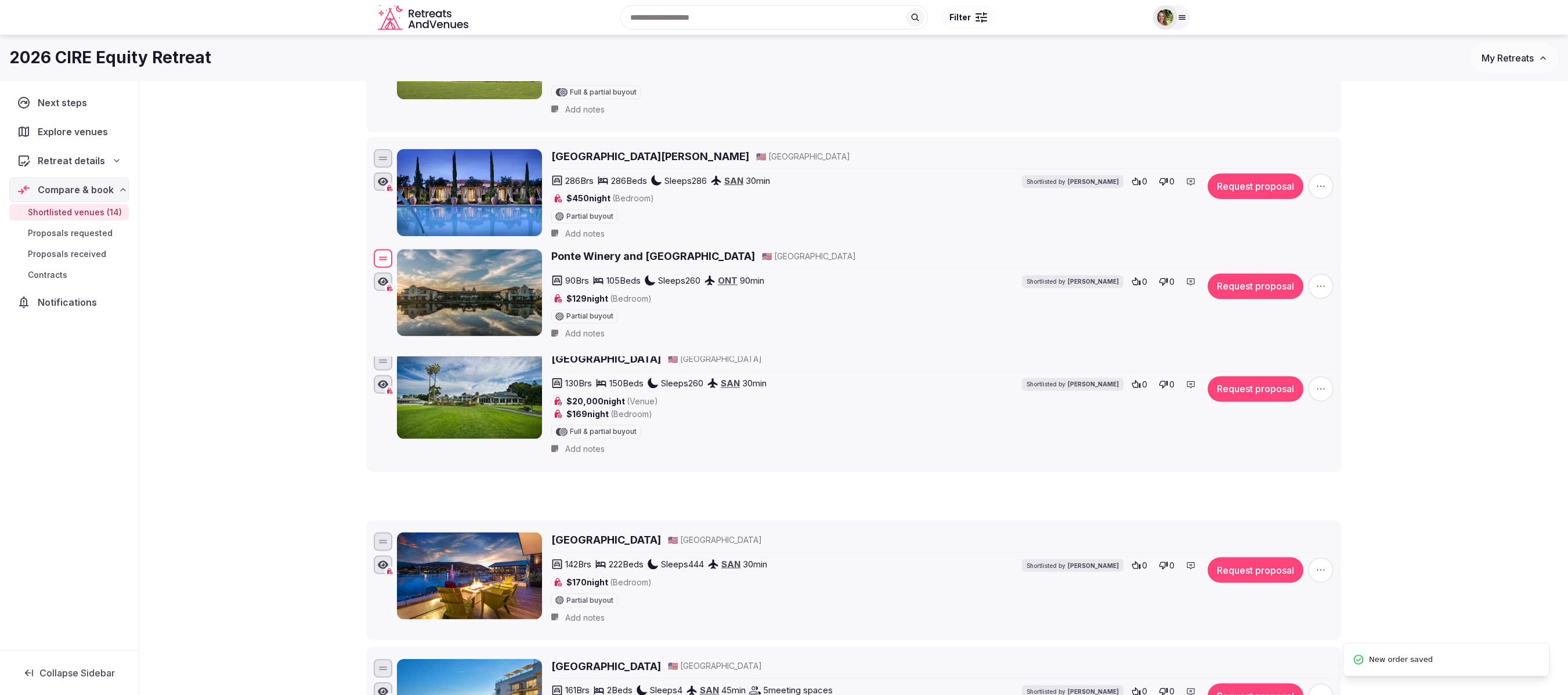
drag, startPoint x: 381, startPoint y: 572, endPoint x: 392, endPoint y: 274, distance: 298.2
click at [392, 267] on div at bounding box center [382, 258] width 19 height 19
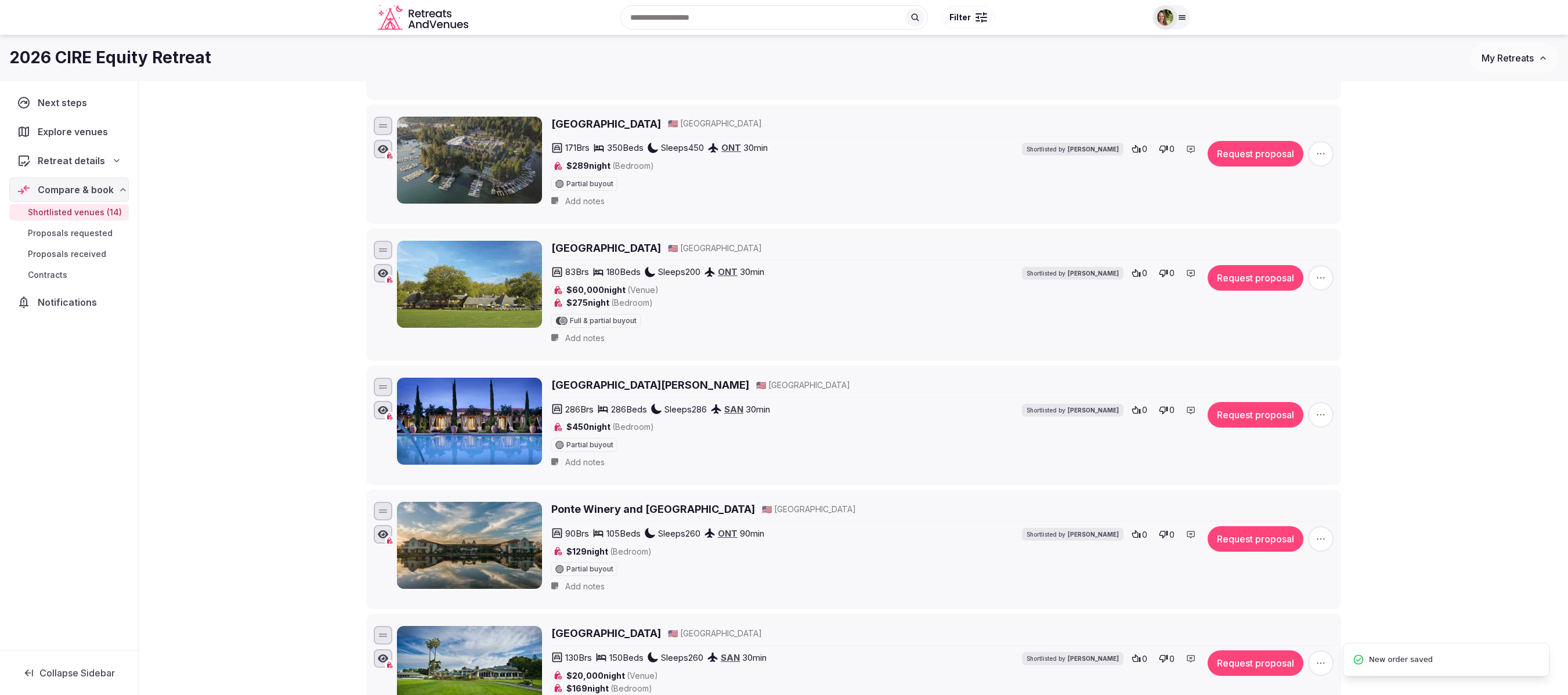
scroll to position [610, 0]
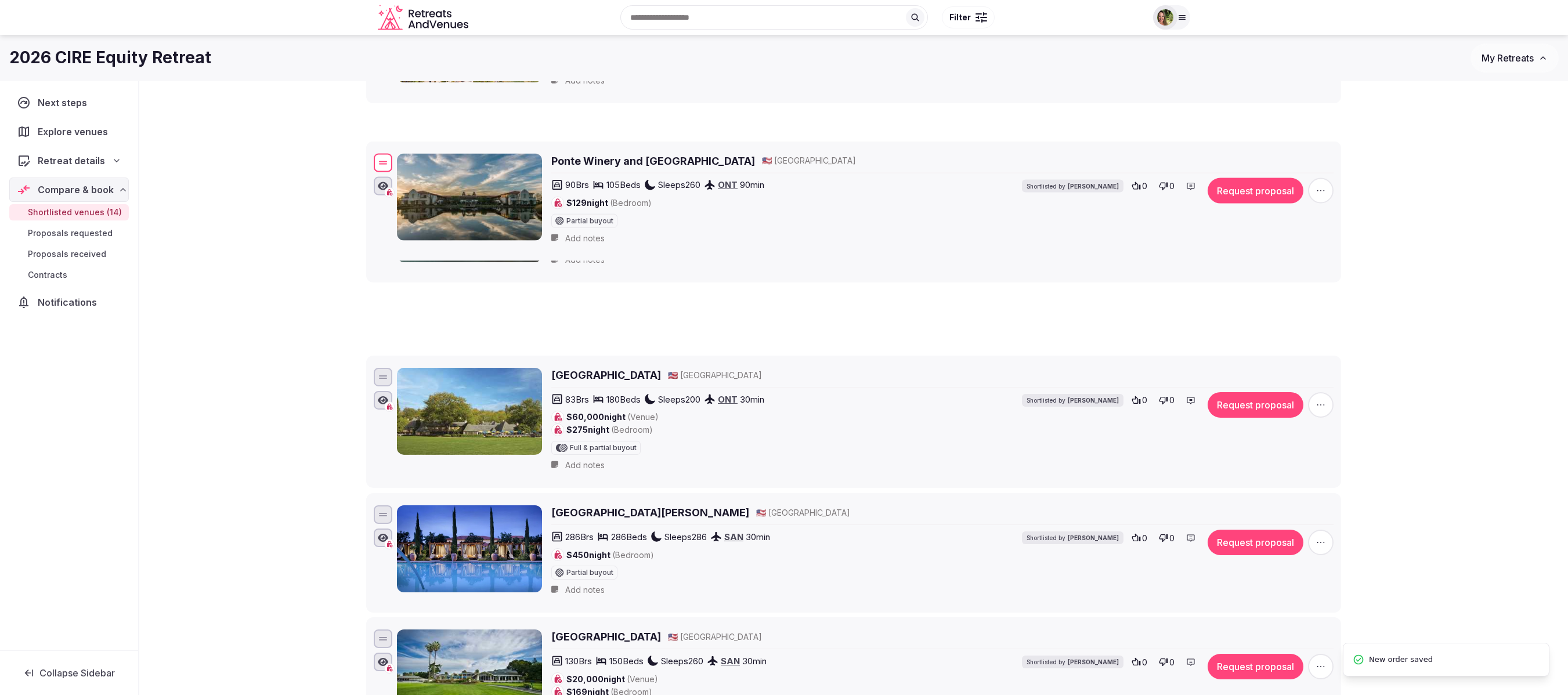
drag, startPoint x: 383, startPoint y: 535, endPoint x: 376, endPoint y: 152, distance: 383.1
click at [376, 153] on div at bounding box center [382, 162] width 19 height 19
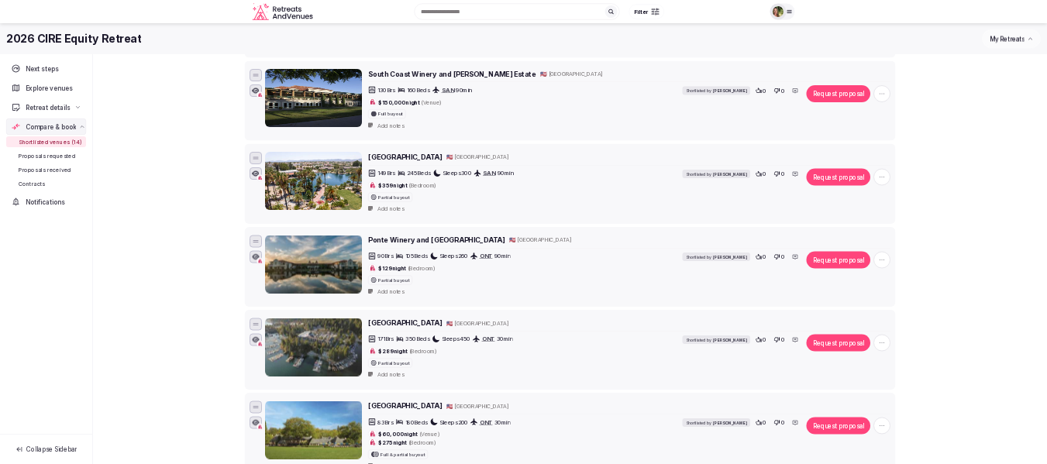
scroll to position [0, 0]
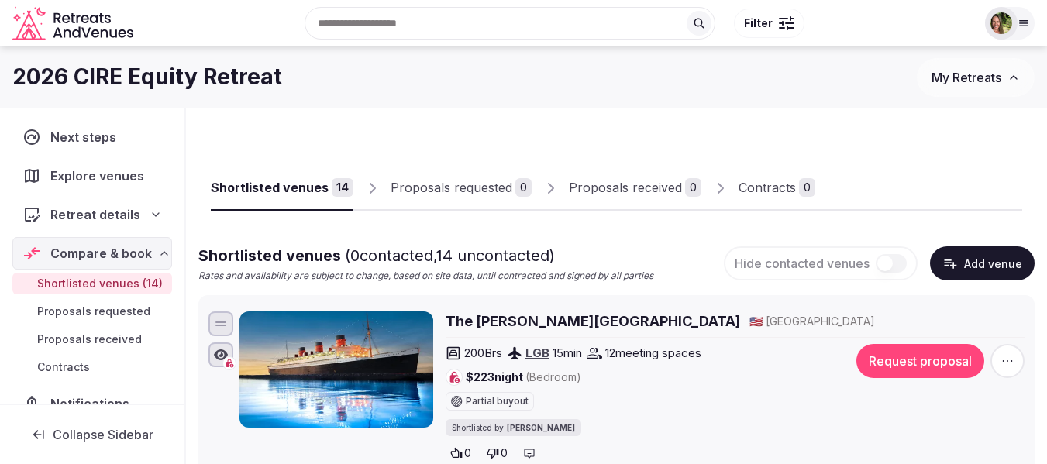
click at [95, 215] on span "Retreat details" at bounding box center [95, 214] width 90 height 19
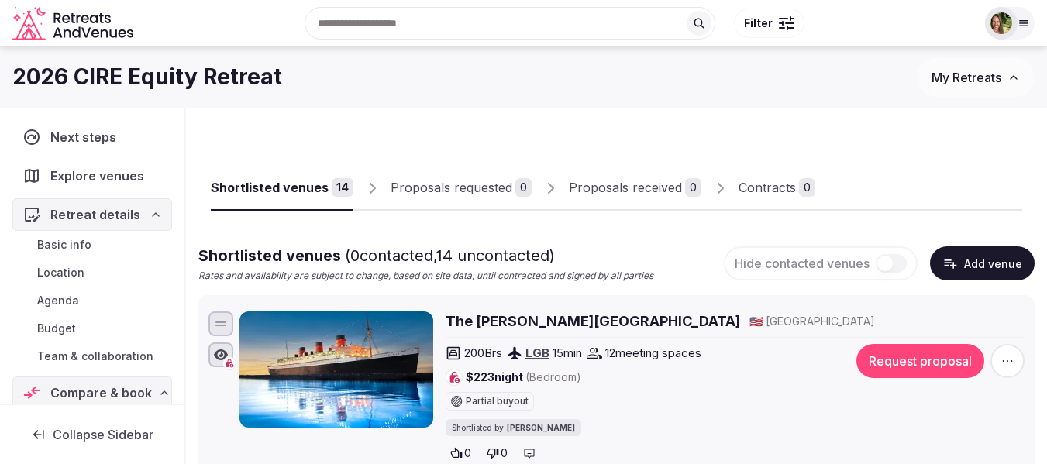
click at [91, 355] on span "Team & collaboration" at bounding box center [95, 357] width 116 height 16
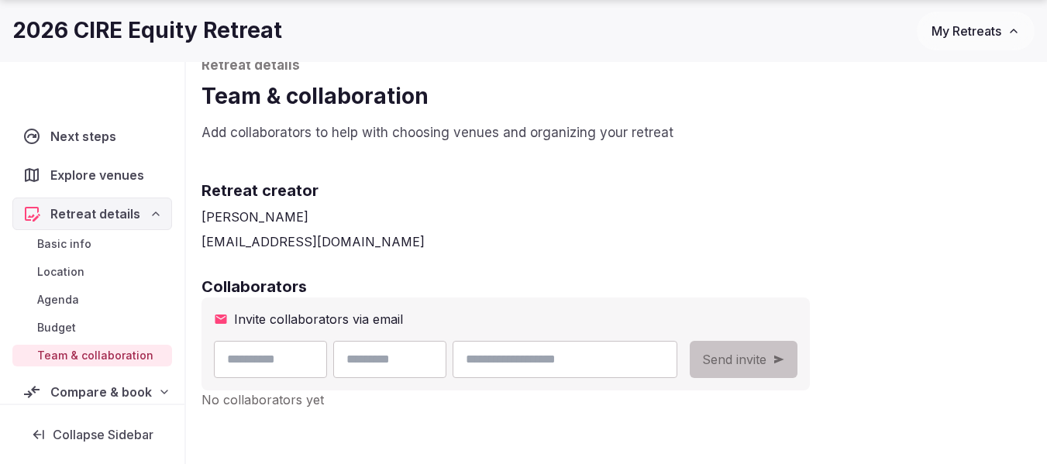
scroll to position [155, 0]
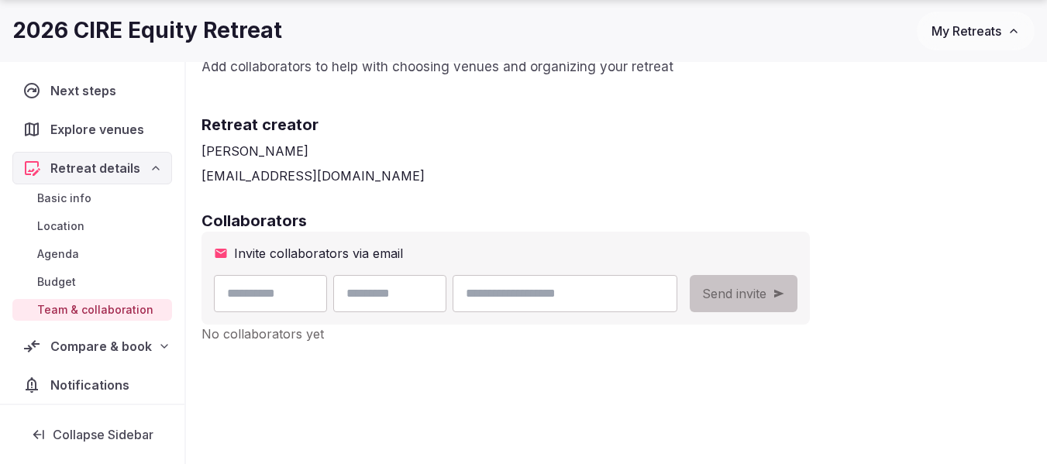
click at [632, 292] on input "email" at bounding box center [565, 293] width 225 height 37
paste input "**********"
drag, startPoint x: 605, startPoint y: 292, endPoint x: 554, endPoint y: 295, distance: 52.0
click at [554, 295] on input "**********" at bounding box center [565, 293] width 225 height 37
type input "**********"
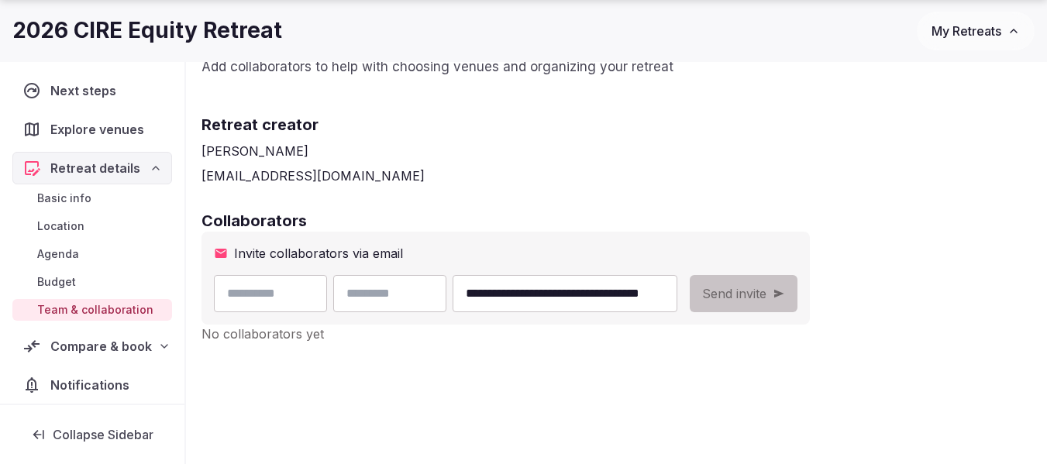
click at [406, 297] on input "text" at bounding box center [389, 293] width 113 height 37
paste input "*******"
type input "*******"
click at [317, 288] on input "text" at bounding box center [270, 293] width 113 height 37
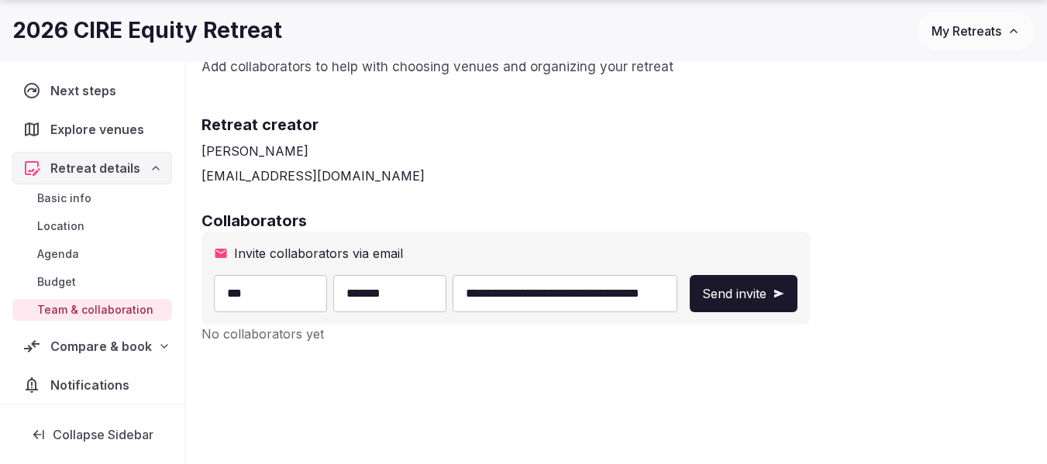
type input "***"
drag, startPoint x: 616, startPoint y: 299, endPoint x: 495, endPoint y: 305, distance: 121.1
click at [499, 305] on div "**********" at bounding box center [446, 293] width 464 height 37
click at [678, 298] on input "**********" at bounding box center [565, 293] width 225 height 37
type input "**********"
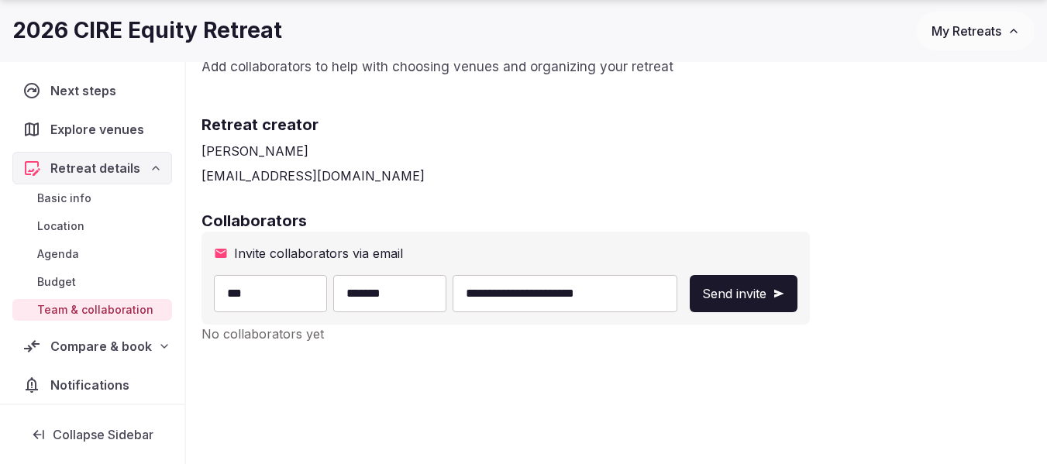
click at [767, 287] on span "Send invite" at bounding box center [734, 294] width 64 height 19
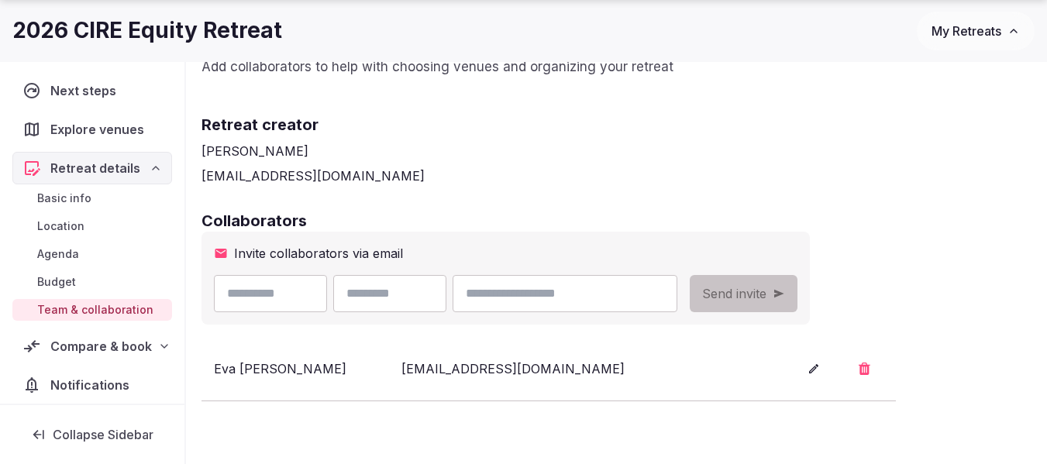
click at [876, 37] on div "2026 CIRE Equity Retreat" at bounding box center [464, 31] width 905 height 30
click at [947, 36] on span "My Retreats" at bounding box center [967, 31] width 70 height 16
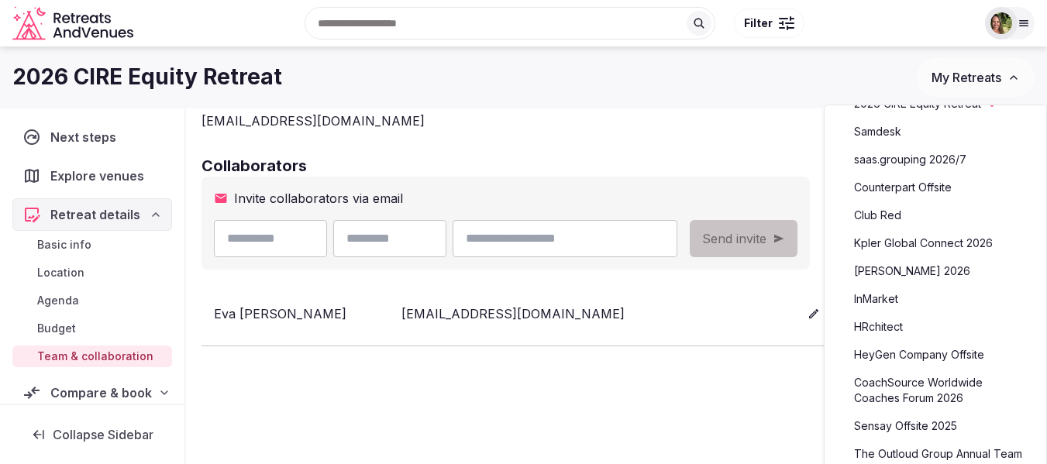
scroll to position [78, 0]
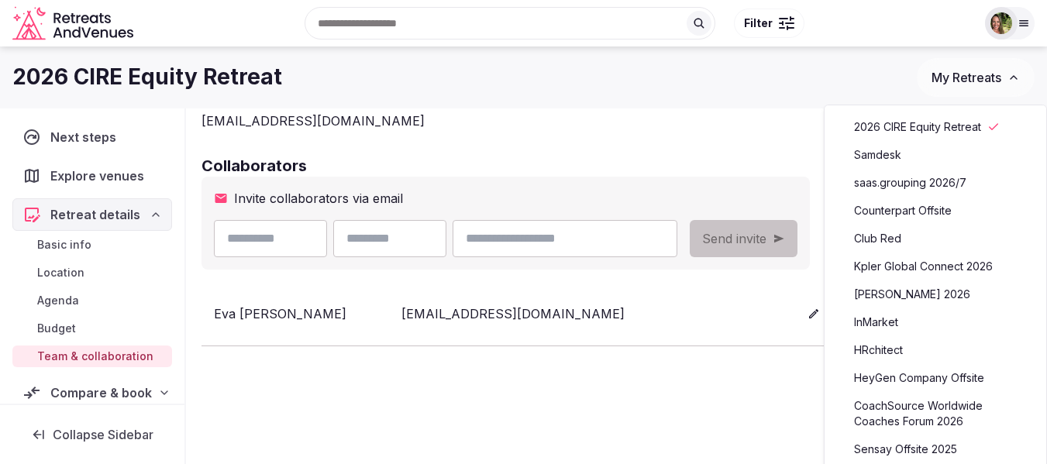
click at [885, 230] on link "Club Red" at bounding box center [935, 238] width 191 height 25
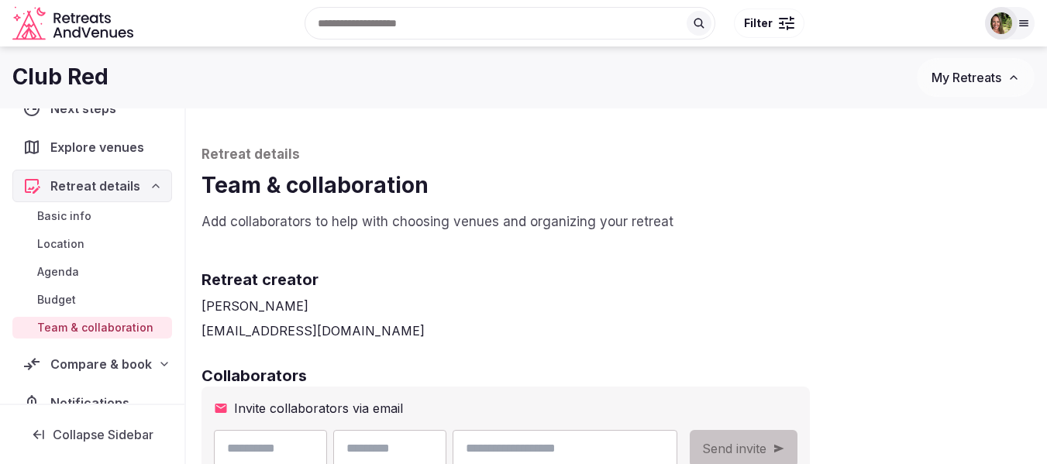
scroll to position [57, 0]
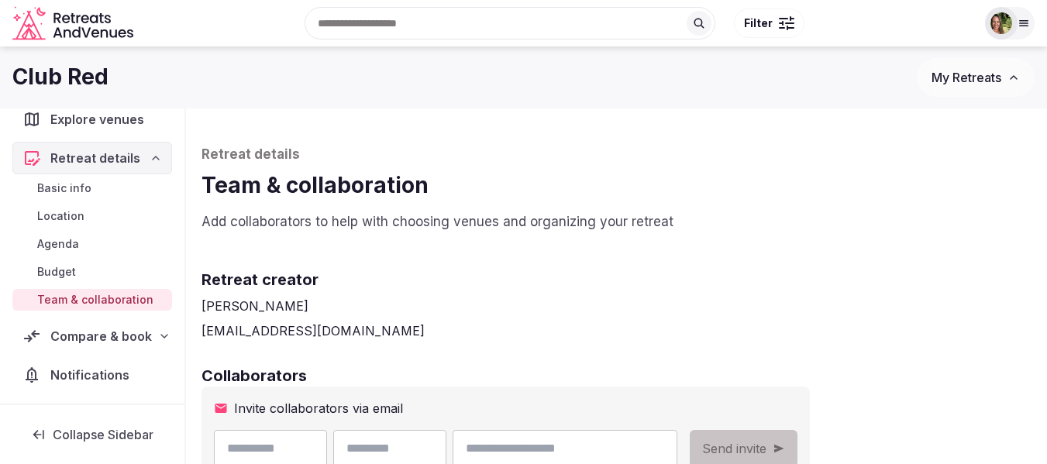
click at [82, 326] on div "Compare & book" at bounding box center [92, 336] width 160 height 33
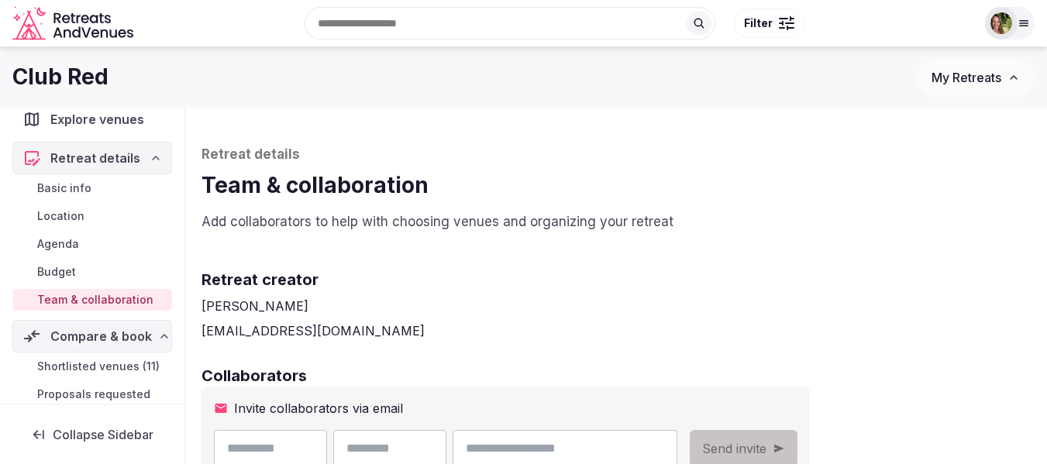
click at [91, 365] on span "Shortlisted venues (11)" at bounding box center [98, 367] width 122 height 16
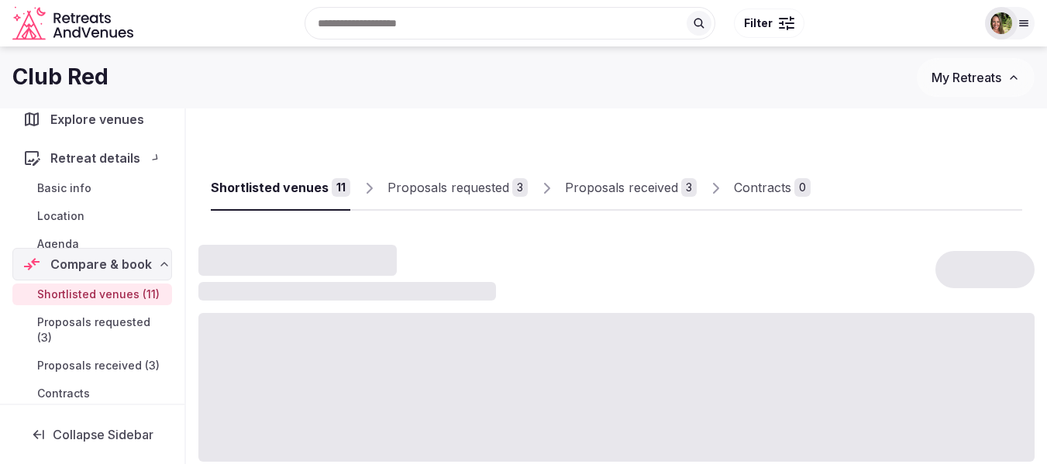
scroll to position [44, 0]
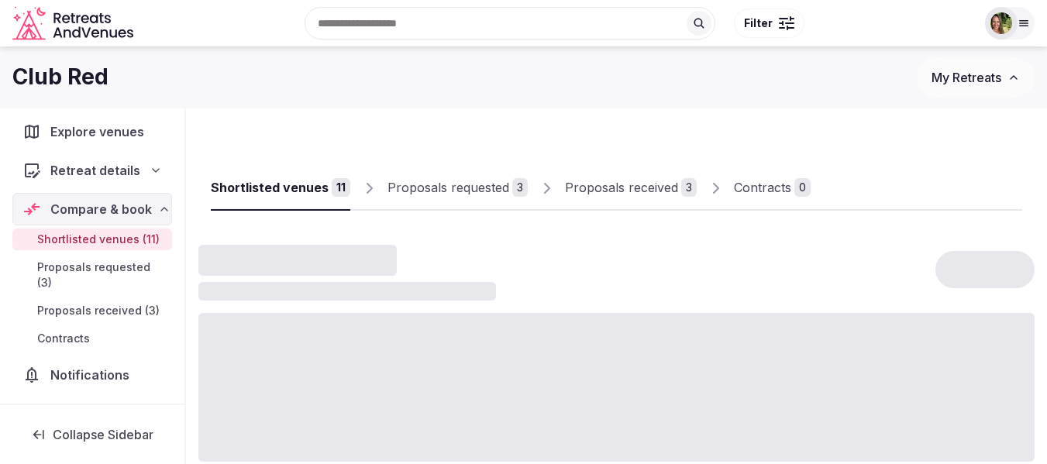
click at [604, 188] on div "Proposals received" at bounding box center [621, 187] width 113 height 19
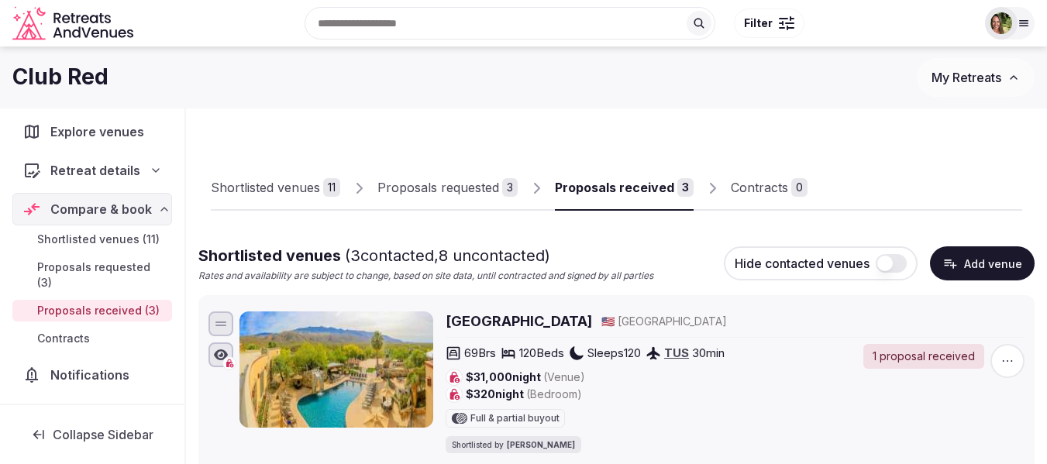
click at [591, 187] on div "Proposals received" at bounding box center [614, 187] width 119 height 19
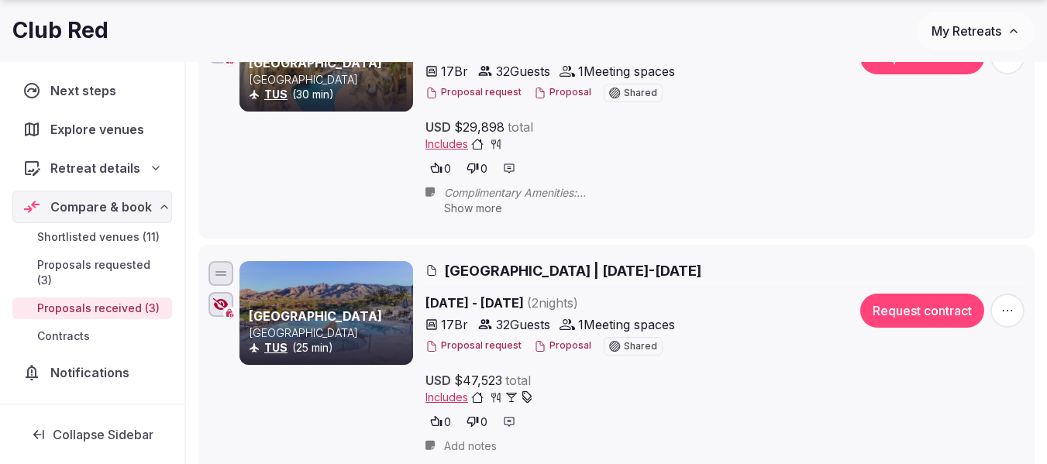
scroll to position [698, 0]
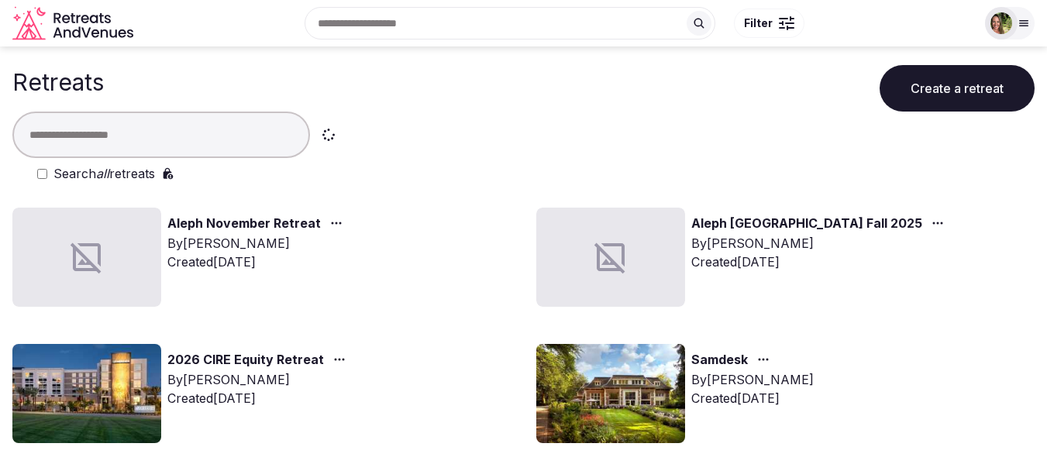
click at [116, 136] on input "text" at bounding box center [161, 135] width 298 height 47
type input "**********"
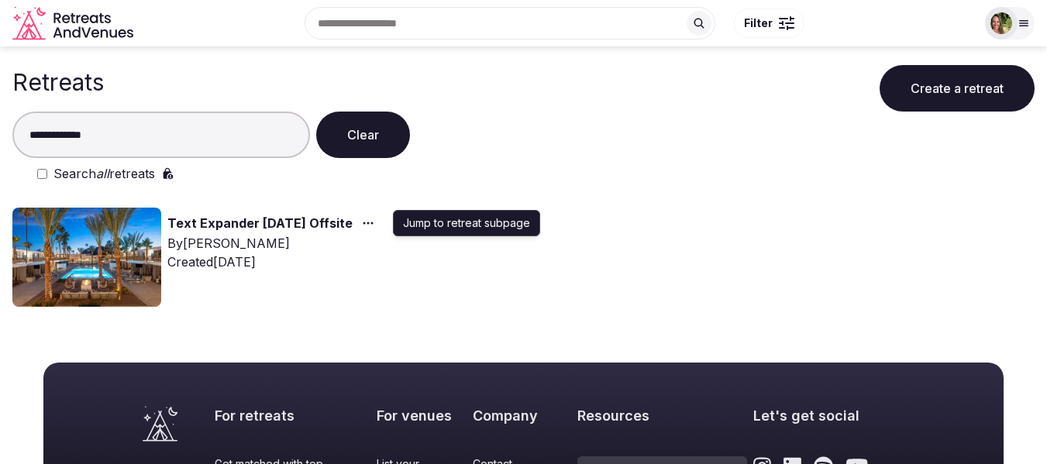
click at [366, 223] on circle "button" at bounding box center [365, 223] width 2 height 2
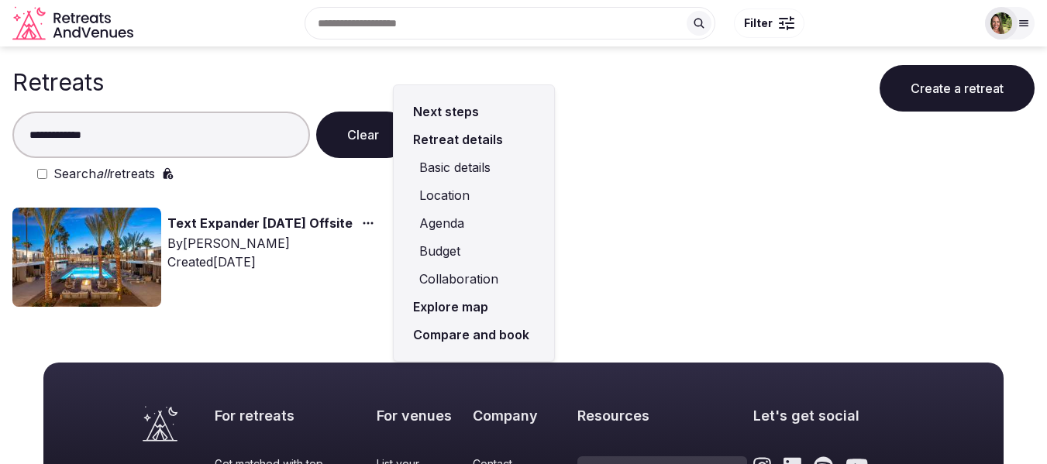
click at [450, 334] on link "Compare and book" at bounding box center [474, 335] width 136 height 28
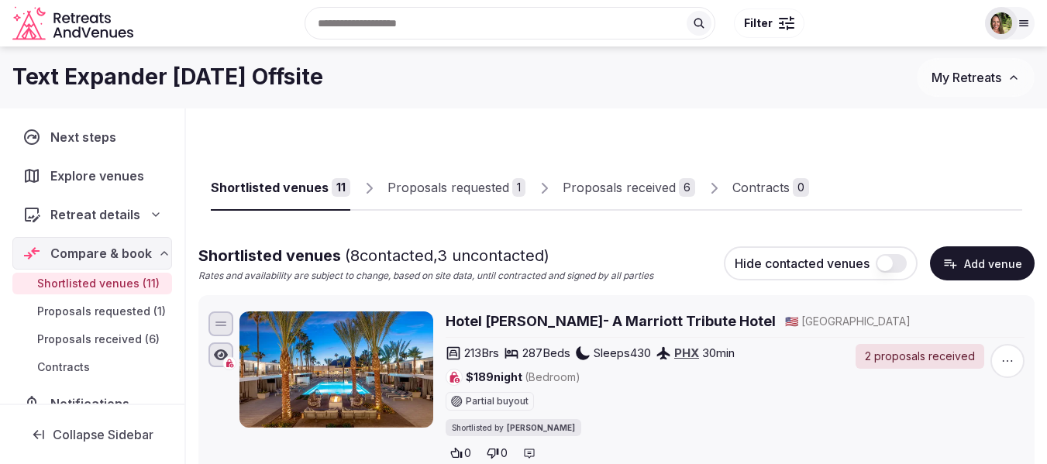
click at [429, 188] on div "Proposals requested" at bounding box center [449, 187] width 122 height 19
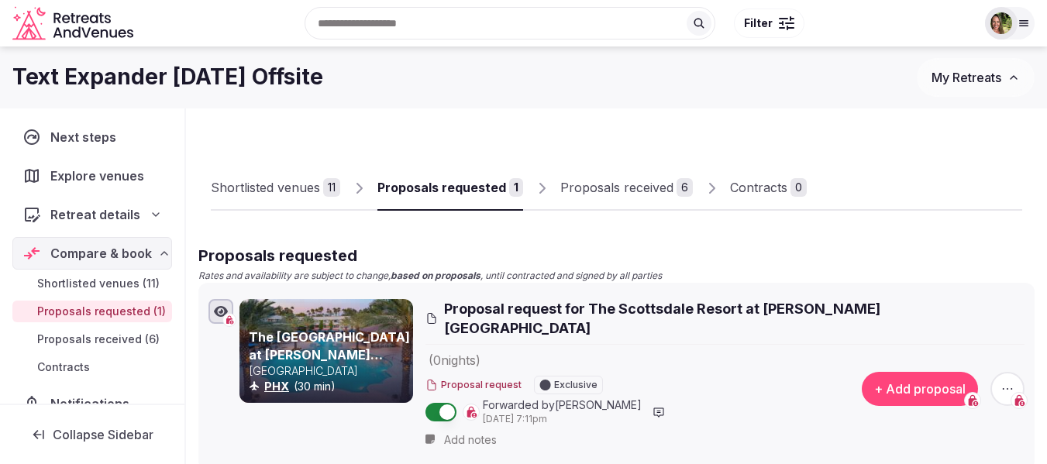
click at [611, 195] on div "Proposals received" at bounding box center [616, 187] width 113 height 19
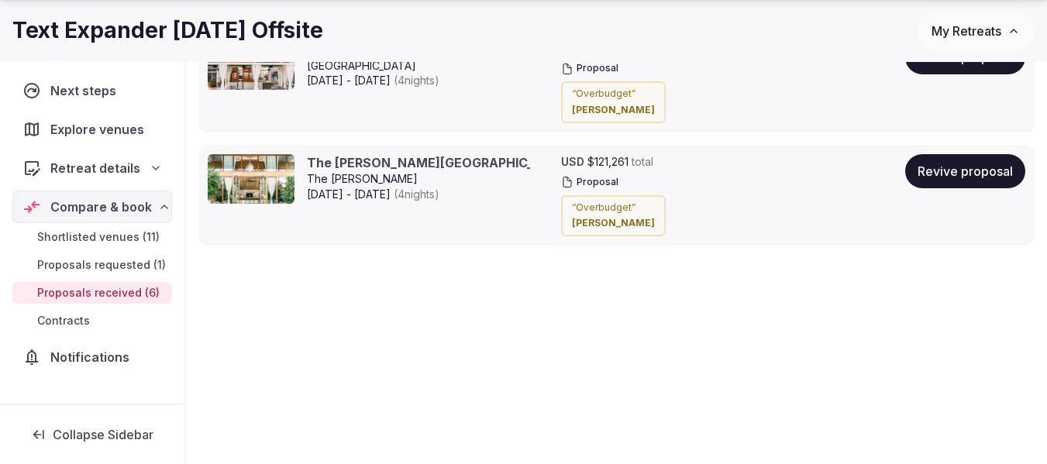
scroll to position [1759, 0]
